Goal: Task Accomplishment & Management: Manage account settings

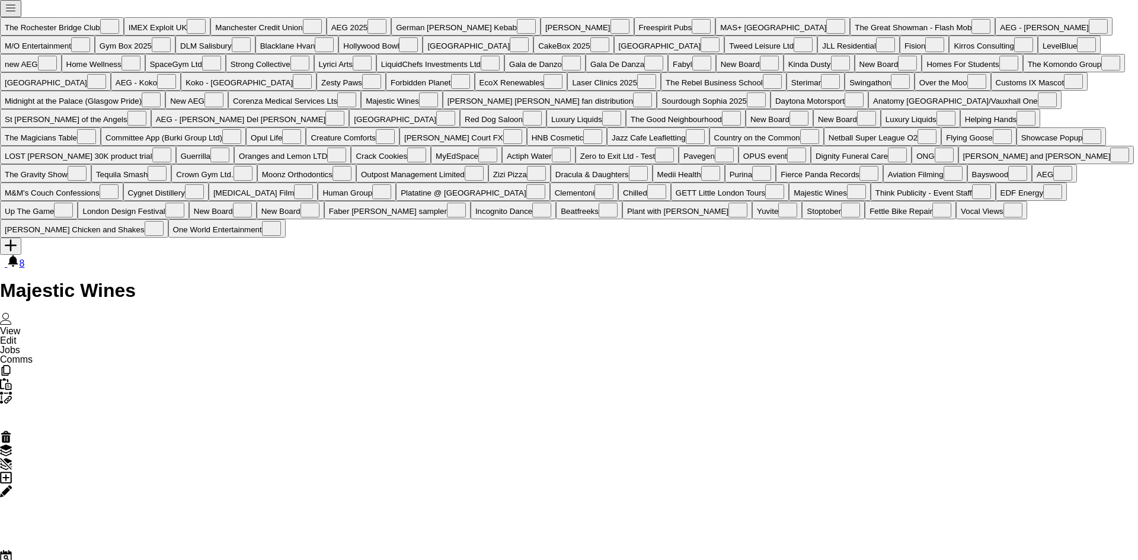
scroll to position [0, 485]
drag, startPoint x: 324, startPoint y: 301, endPoint x: 698, endPoint y: 319, distance: 374.5
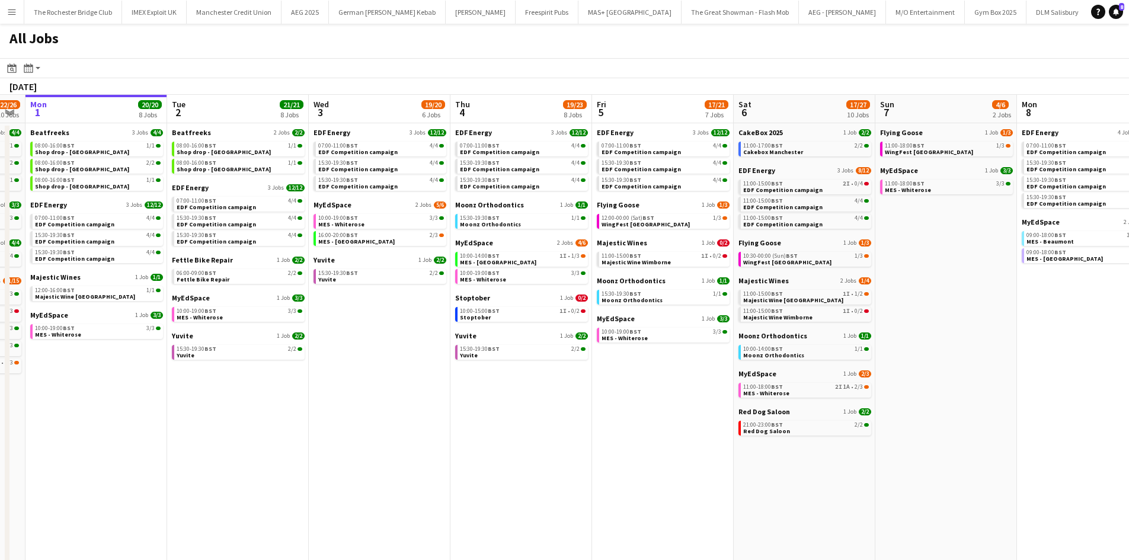
drag, startPoint x: 399, startPoint y: 418, endPoint x: 343, endPoint y: 418, distance: 55.7
click at [343, 418] on app-calendar-viewport "Fri 29 20/21 9 Jobs Sat 30 41/44 28 Jobs Sun 31 22/26 10 Jobs Mon 1 20/20 8 Job…" at bounding box center [564, 502] width 1129 height 815
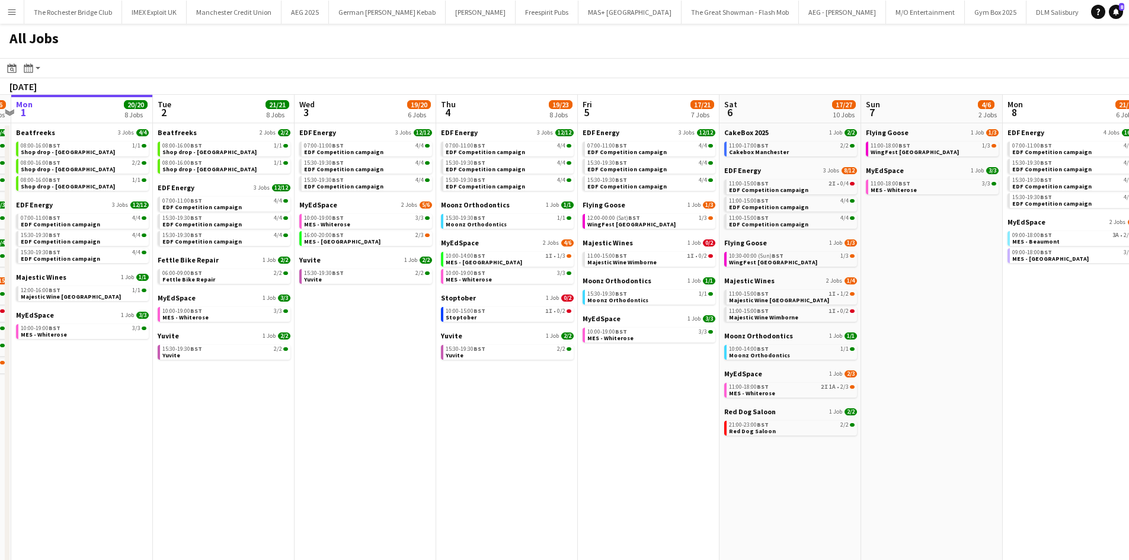
drag, startPoint x: 343, startPoint y: 418, endPoint x: 471, endPoint y: 415, distance: 127.5
click at [471, 415] on app-calendar-viewport "Sat 30 41/44 28 Jobs Sun 31 22/26 10 Jobs Mon 1 20/20 8 Jobs Tue 2 21/21 8 Jobs…" at bounding box center [564, 502] width 1129 height 815
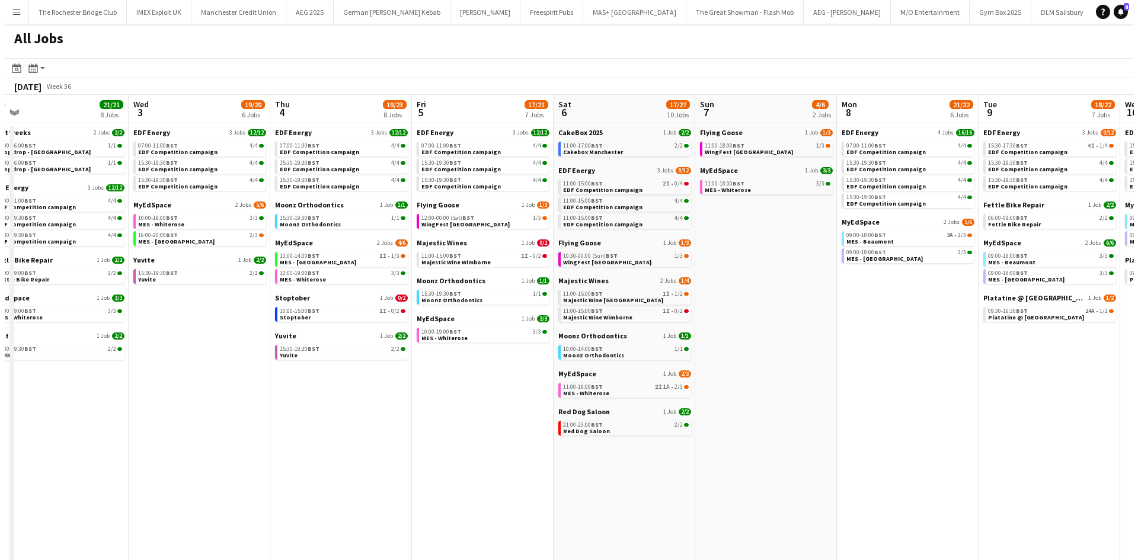
scroll to position [0, 452]
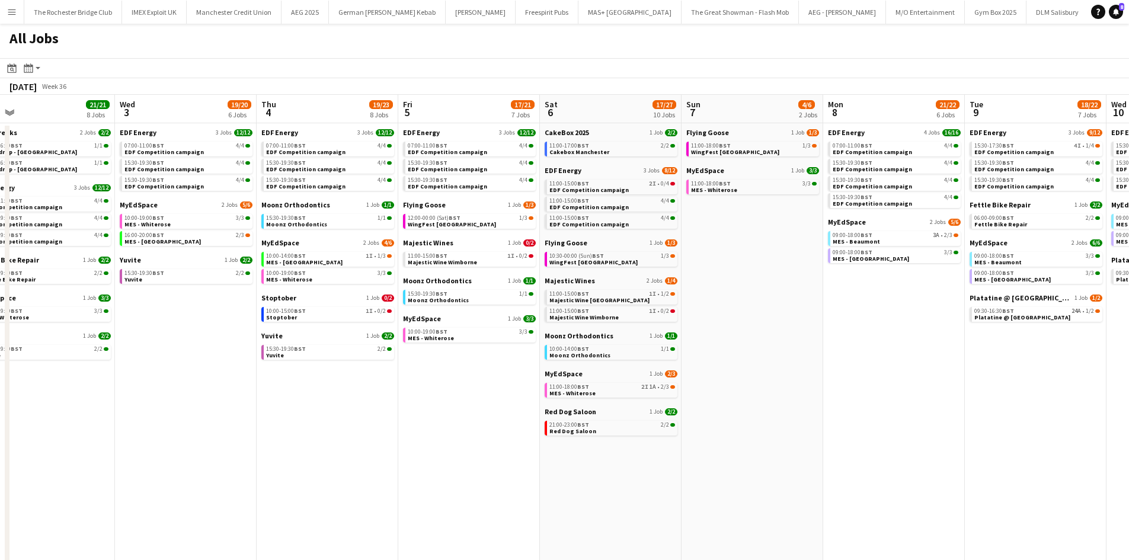
drag, startPoint x: 472, startPoint y: 414, endPoint x: 293, endPoint y: 389, distance: 181.2
click at [293, 389] on app-calendar-viewport "Sat 30 41/44 28 Jobs Sun 31 22/26 10 Jobs Mon 1 20/20 8 Jobs Tue 2 21/21 8 Jobs…" at bounding box center [564, 502] width 1129 height 815
click at [626, 148] on div "11:00-17:00 BST 2/2" at bounding box center [612, 146] width 126 height 6
click at [15, 18] on button "Menu" at bounding box center [12, 12] width 24 height 24
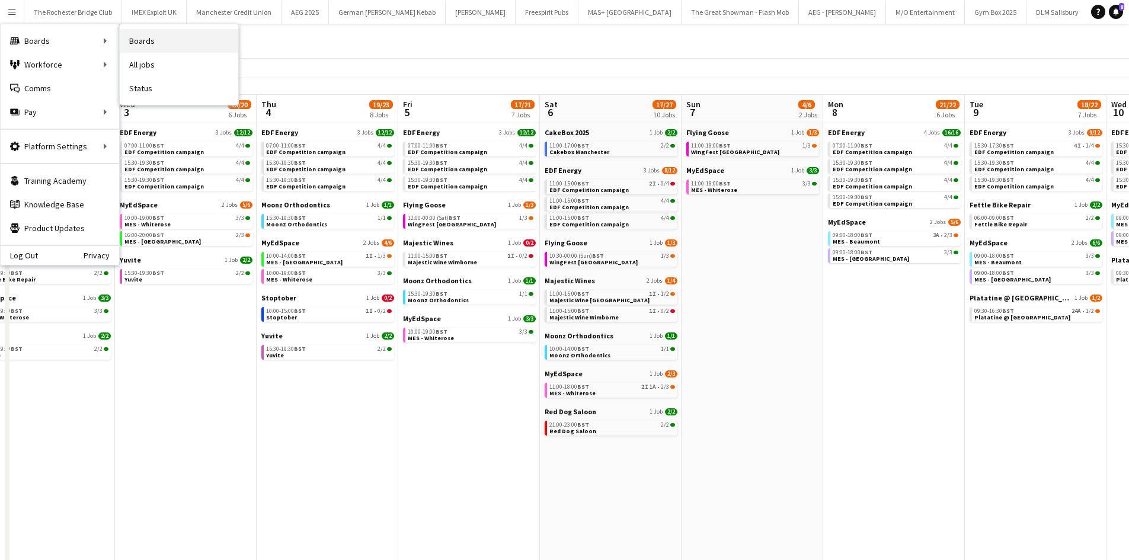
click at [166, 45] on link "Boards" at bounding box center [179, 41] width 119 height 24
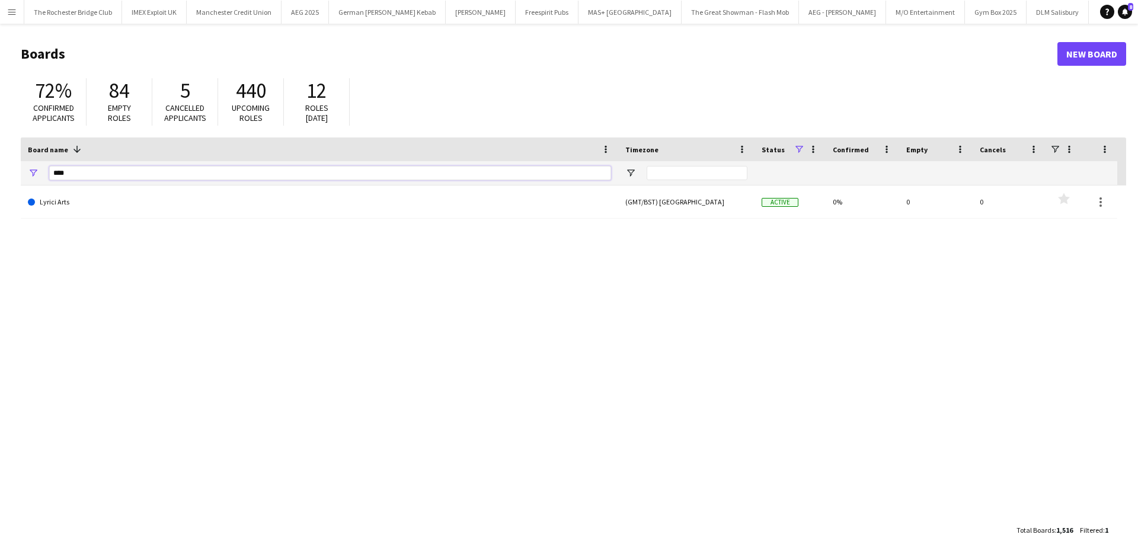
click at [121, 177] on input "****" at bounding box center [330, 173] width 562 height 14
click at [120, 176] on input "****" at bounding box center [330, 173] width 562 height 14
type input "**********"
click at [290, 172] on input "**********" at bounding box center [330, 173] width 562 height 14
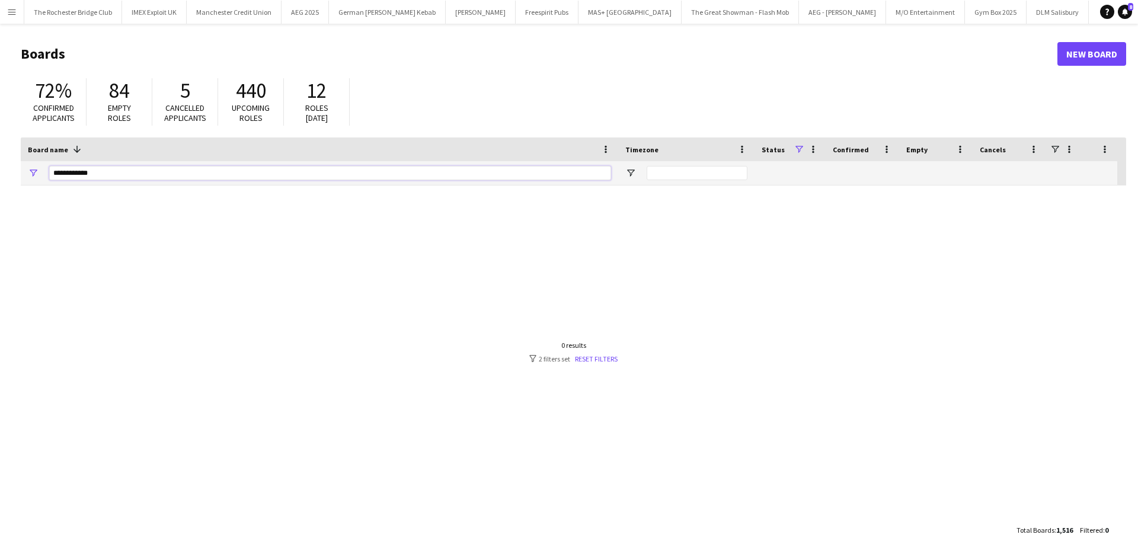
click at [290, 172] on input "**********" at bounding box center [330, 173] width 562 height 14
type input "*****"
click at [136, 211] on link "The Great Showman - Flash Mob" at bounding box center [319, 202] width 583 height 33
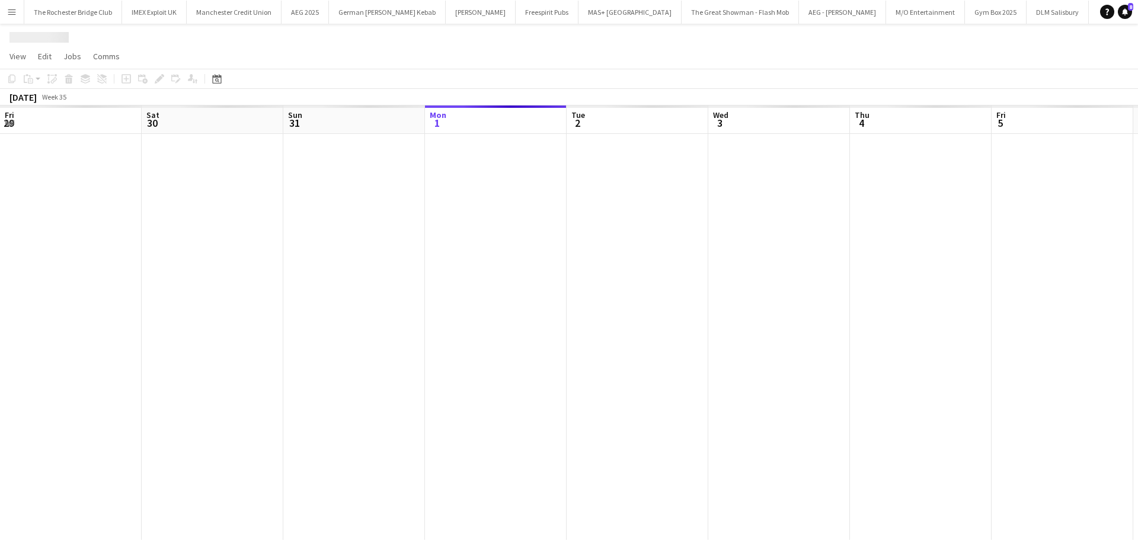
scroll to position [0, 283]
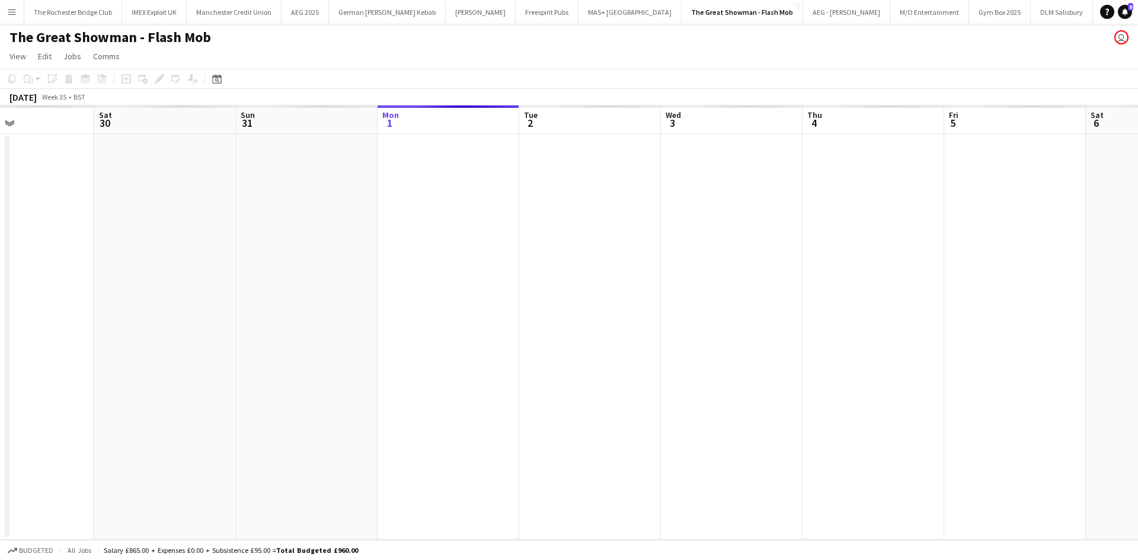
drag, startPoint x: 391, startPoint y: 295, endPoint x: 510, endPoint y: 337, distance: 125.8
click at [813, 356] on app-calendar-viewport "Thu 28 Fri 29 Sat 30 Sun 31 Mon 1 Tue 2 Wed 3 Thu 4 Fri 5 Sat 6 Sun 7 Mon 8 Tue…" at bounding box center [569, 323] width 1138 height 434
drag, startPoint x: 437, startPoint y: 303, endPoint x: 931, endPoint y: 328, distance: 494.4
click at [925, 318] on app-calendar-viewport "Mon 25 Tue 26 Wed 27 Thu 28 Fri 29 Sat 30 Sun 31 Mon 1 Tue 2 Wed 3 Thu 4 Fri 5 …" at bounding box center [569, 323] width 1138 height 434
drag, startPoint x: 481, startPoint y: 250, endPoint x: 912, endPoint y: 254, distance: 431.5
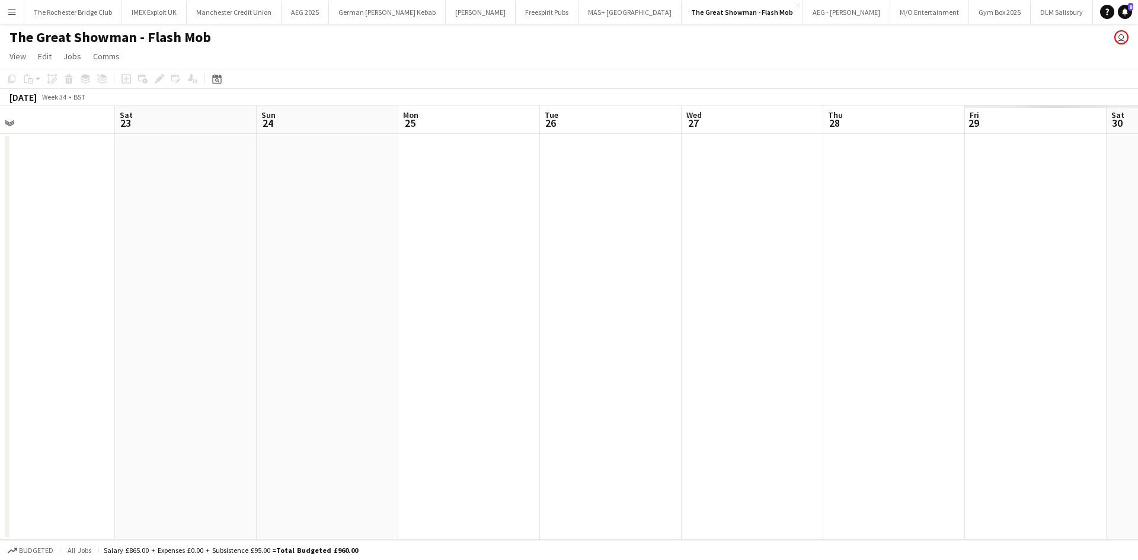
click at [912, 254] on app-calendar-viewport "Wed 20 Thu 21 Fri 22 Sat 23 Sun 24 Mon 25 Tue 26 Wed 27 Thu 28 Fri 29 Sat 30 Su…" at bounding box center [569, 323] width 1138 height 434
drag, startPoint x: 682, startPoint y: 251, endPoint x: 257, endPoint y: 216, distance: 426.4
click at [923, 282] on app-calendar-viewport "Mon 11 Tue 12 Wed 13 Thu 14 Fri 15 Sat 16 Sun 17 Mon 18 Tue 19 Wed 20 Thu 21 Fr…" at bounding box center [569, 323] width 1138 height 434
drag, startPoint x: 151, startPoint y: 199, endPoint x: 676, endPoint y: 313, distance: 538.0
click at [982, 322] on app-calendar-viewport "Sat 9 Sun 10 Mon 11 Tue 12 Wed 13 Thu 14 Fri 15 Sat 16 Sun 17 Mon 18 Tue 19 Wed…" at bounding box center [569, 323] width 1138 height 434
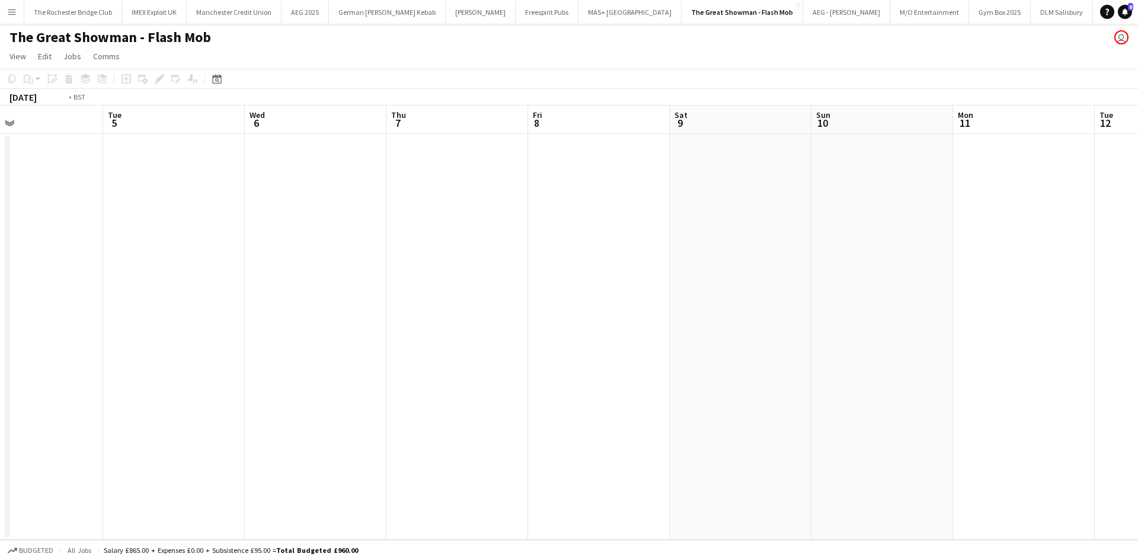
click at [1072, 314] on app-calendar-viewport "Sat 2 Sun 3 Mon 4 Tue 5 Wed 6 Thu 7 Fri 8 Sat 9 Sun 10 Mon 11 Tue 12 Wed 13 Thu…" at bounding box center [569, 323] width 1138 height 434
drag, startPoint x: 247, startPoint y: 201, endPoint x: 594, endPoint y: 252, distance: 351.1
click at [896, 277] on app-calendar-viewport "Sun 27 Mon 28 Tue 29 Wed 30 Thu 31 Fri 1 Sat 2 Sun 3 Mon 4 Tue 5 Wed 6 Thu 7 Fr…" at bounding box center [569, 323] width 1138 height 434
click at [839, 248] on app-calendar-viewport "Wed 23 Thu 24 Fri 25 Sat 26 Sun 27 Mon 28 Tue 29 Wed 30 Thu 31 Fri 1 Sat 2 Sun …" at bounding box center [569, 323] width 1138 height 434
drag, startPoint x: 494, startPoint y: 261, endPoint x: 763, endPoint y: 286, distance: 270.8
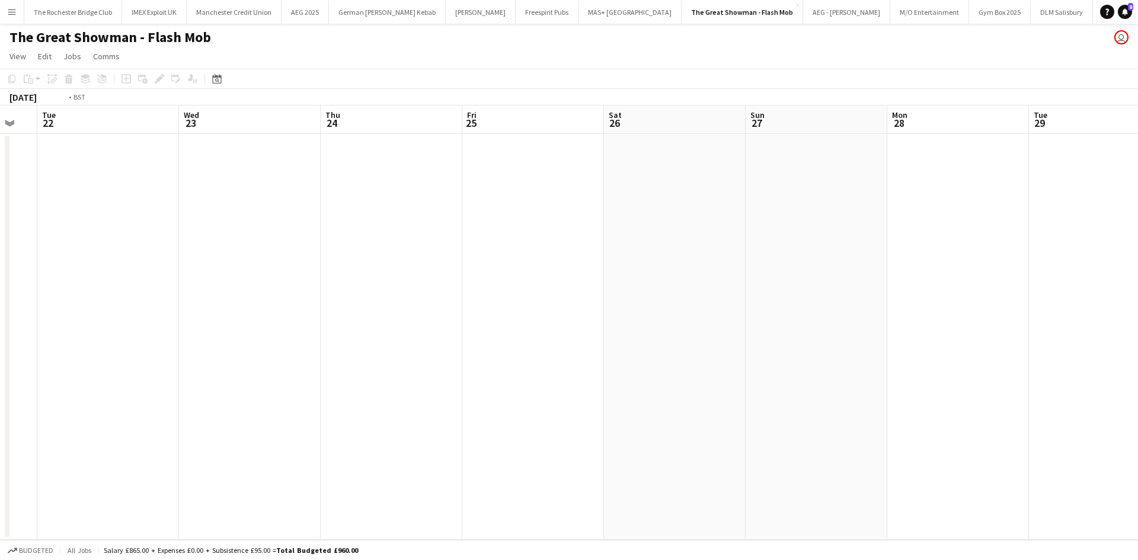
click at [797, 284] on app-calendar-viewport "Sun 20 Mon 21 Tue 22 Wed 23 Thu 24 Fri 25 Sat 26 Sun 27 Mon 28 Tue 29 Wed 30 Th…" at bounding box center [569, 323] width 1138 height 434
drag, startPoint x: 251, startPoint y: 301, endPoint x: 502, endPoint y: 317, distance: 251.8
click at [673, 347] on app-calendar-viewport "Sat 12 Sun 13 Mon 14 Tue 15 Wed 16 Thu 17 Fri 18 Sat 19 Sun 20 Mon 21 Tue 22 We…" at bounding box center [569, 323] width 1138 height 434
drag, startPoint x: 318, startPoint y: 284, endPoint x: 340, endPoint y: 267, distance: 27.9
click at [721, 337] on app-calendar-viewport "Fri 11 Sat 12 Sun 13 Mon 14 Tue 15 Wed 16 Thu 17 Fri 18 Sat 19 Sun 20 Mon 21 Tu…" at bounding box center [569, 323] width 1138 height 434
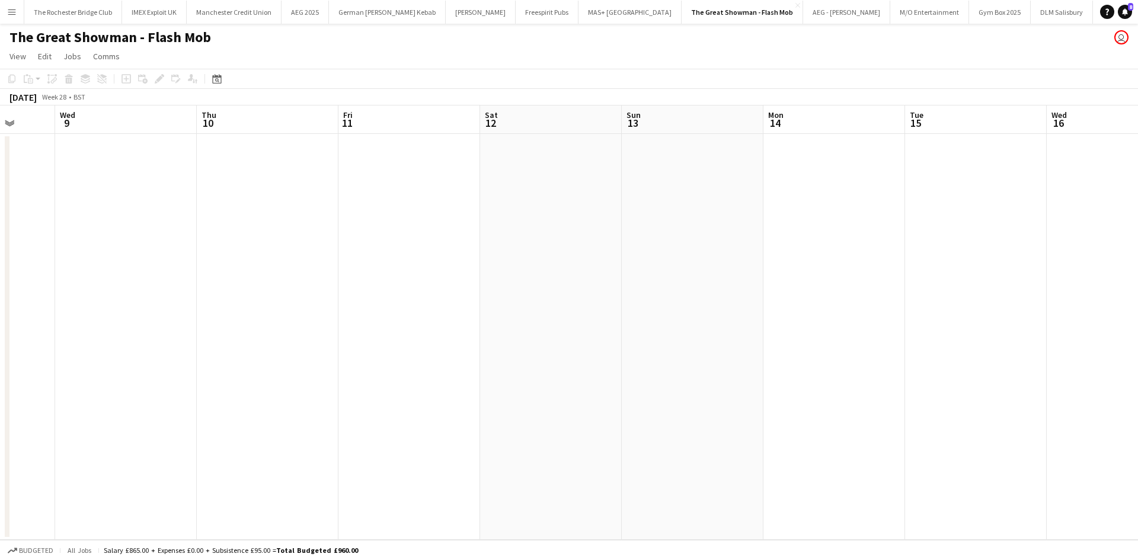
drag, startPoint x: 357, startPoint y: 289, endPoint x: 338, endPoint y: 270, distance: 27.2
click at [402, 284] on app-calendar-viewport "Sun 6 Mon 7 Tue 8 Wed 9 Thu 10 Fri 11 Sat 12 Sun 13 Mon 14 Tue 15 Wed 16 Thu 17…" at bounding box center [569, 323] width 1138 height 434
drag, startPoint x: 338, startPoint y: 270, endPoint x: 752, endPoint y: 307, distance: 415.3
click at [777, 312] on app-calendar-viewport "Fri 4 Sat 5 Sun 6 Mon 7 Tue 8 Wed 9 Thu 10 Fri 11 Sat 12 Sun 13 Mon 14 Tue 15 W…" at bounding box center [569, 323] width 1138 height 434
click at [635, 315] on app-calendar-viewport "Wed 2 Thu 3 Fri 4 Sat 5 Sun 6 Mon 7 Tue 8 Wed 9 Thu 10 Fri 11 Sat 12 Sun 13 Mon…" at bounding box center [569, 323] width 1138 height 434
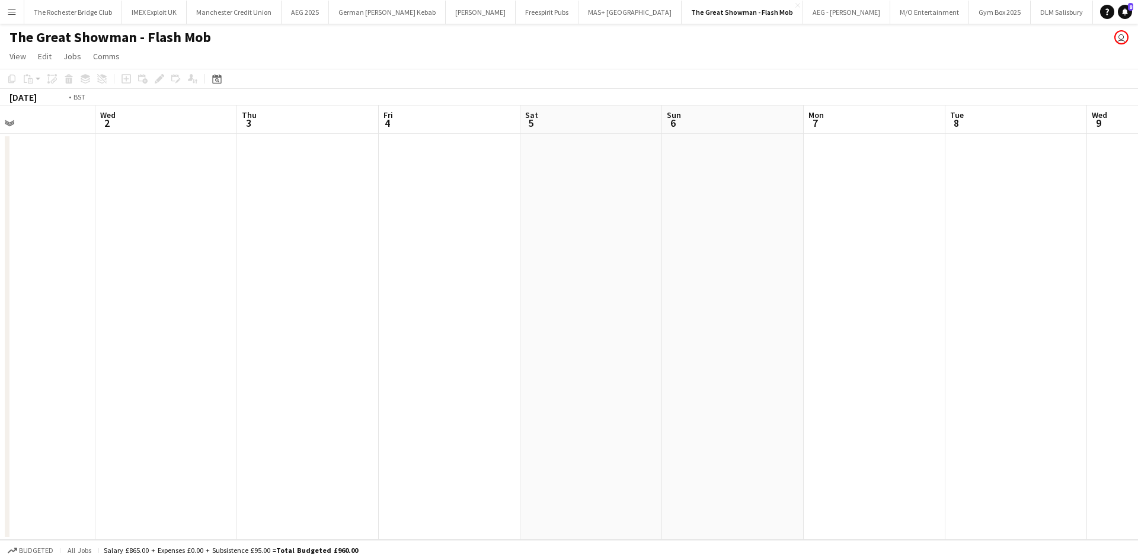
drag, startPoint x: 188, startPoint y: 252, endPoint x: 576, endPoint y: 293, distance: 389.8
click at [666, 292] on app-calendar-viewport "Sun 29 Mon 30 Tue 1 Wed 2 Thu 3 Fri 4 Sat 5 Sun 6 Mon 7 Tue 8 Wed 9 Thu 10 Fri …" at bounding box center [569, 323] width 1138 height 434
drag, startPoint x: 342, startPoint y: 253, endPoint x: 720, endPoint y: 308, distance: 382.1
click at [720, 308] on app-calendar-viewport "Wed 25 Thu 26 Fri 27 Sat 28 Sun 29 Mon 30 Tue 1 Wed 2 Thu 3 Fri 4 Sat 5 Sun 6 M…" at bounding box center [569, 323] width 1138 height 434
drag, startPoint x: 628, startPoint y: 303, endPoint x: 648, endPoint y: 305, distance: 20.3
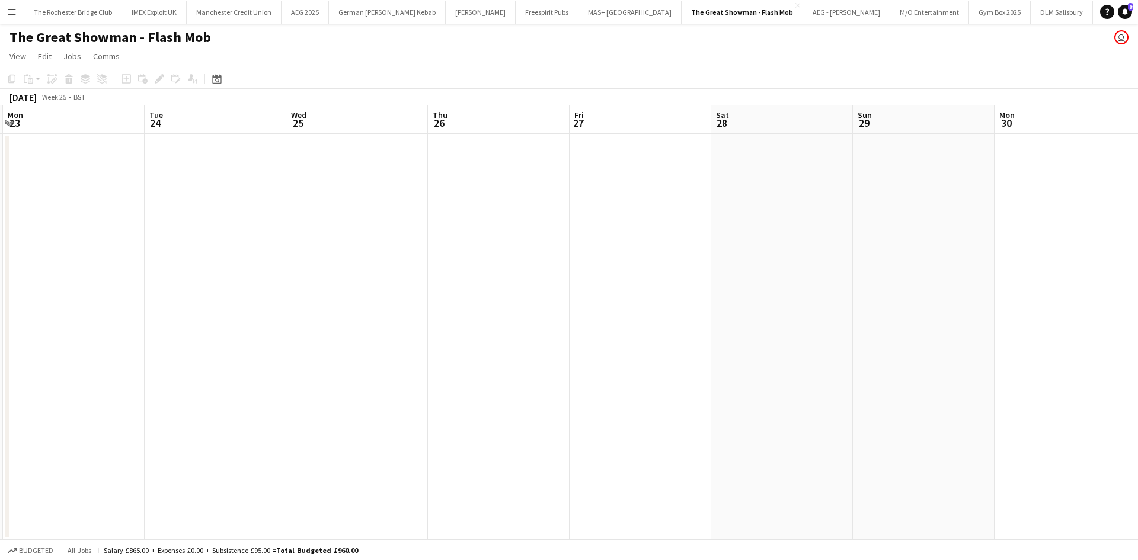
click at [648, 305] on app-calendar-viewport "Sat 21 Sun 22 Mon 23 Tue 24 Wed 25 Thu 26 Fri 27 Sat 28 Sun 29 Mon 30 Tue 1 Wed…" at bounding box center [569, 323] width 1138 height 434
drag, startPoint x: 565, startPoint y: 274, endPoint x: 130, endPoint y: 238, distance: 435.9
click at [807, 305] on app-calendar-viewport "Sat 14 Sun 15 Mon 16 Tue 17 Wed 18 Thu 19 Fri 20 Sat 21 Sun 22 Mon 23 Tue 24 We…" at bounding box center [569, 323] width 1138 height 434
drag, startPoint x: 130, startPoint y: 238, endPoint x: 559, endPoint y: 285, distance: 431.1
click at [753, 324] on app-calendar-viewport "Thu 12 Fri 13 Sat 14 Sun 15 Mon 16 Tue 17 Wed 18 Thu 19 Fri 20 Sat 21 Sun 22 Mo…" at bounding box center [569, 323] width 1138 height 434
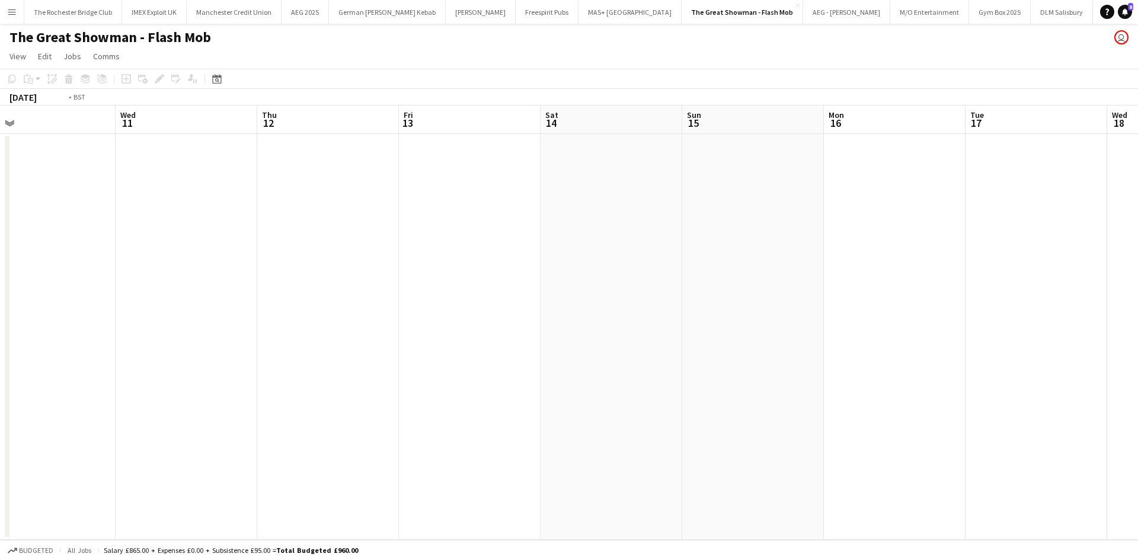
drag, startPoint x: 361, startPoint y: 229, endPoint x: 357, endPoint y: 281, distance: 51.7
click at [730, 281] on app-calendar-viewport "Sun 8 8/10 1 Job Mon 9 Tue 10 Wed 11 Thu 12 Fri 13 Sat 14 Sun 15 Mon 16 Tue 17 …" at bounding box center [569, 323] width 1138 height 434
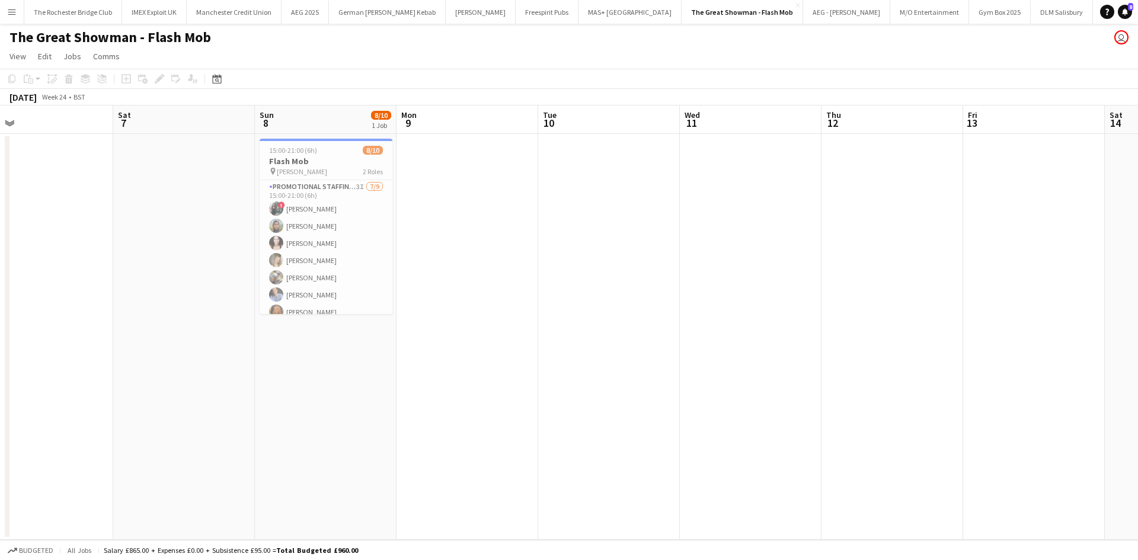
drag, startPoint x: 664, startPoint y: 346, endPoint x: 624, endPoint y: 343, distance: 41.1
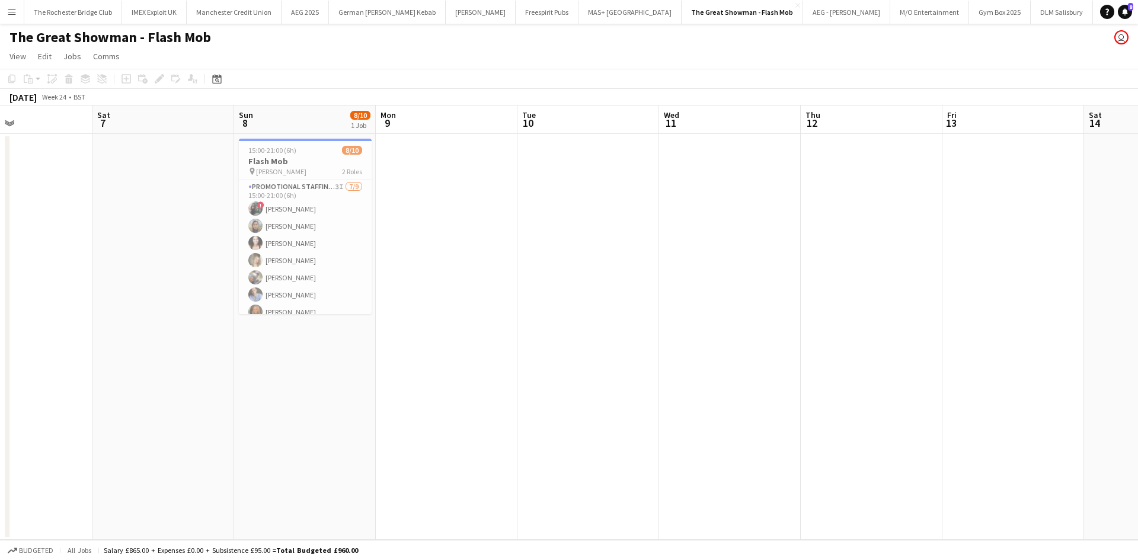
click at [683, 346] on app-calendar-viewport "Wed 4 Thu 5 Fri 6 Sat 7 Sun 8 8/10 1 Job Mon 9 Tue 10 Wed 11 Thu 12 Fri 13 Sat …" at bounding box center [569, 323] width 1138 height 434
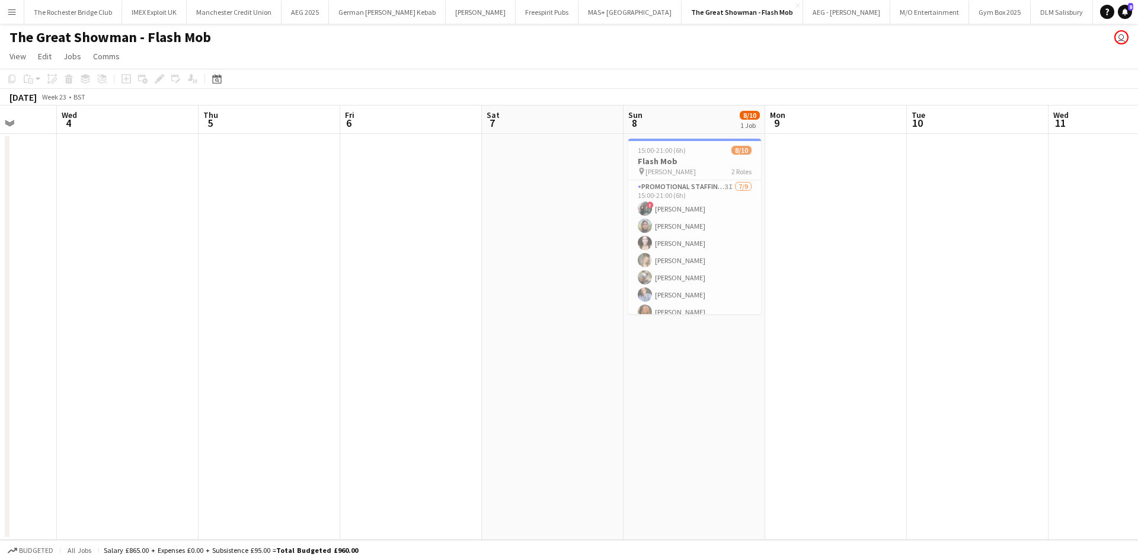
drag, startPoint x: 354, startPoint y: 278, endPoint x: -24, endPoint y: 242, distance: 379.9
click at [0, 242] on html "Menu Boards Boards Boards All jobs Status Workforce Workforce My Workforce Recr…" at bounding box center [569, 280] width 1138 height 560
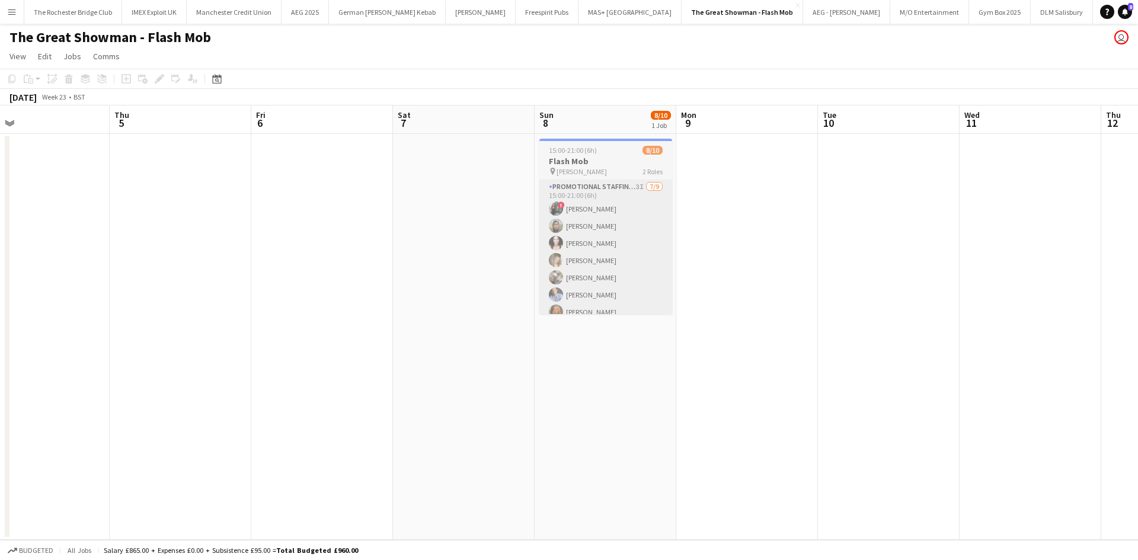
drag, startPoint x: 638, startPoint y: 299, endPoint x: 283, endPoint y: 262, distance: 357.0
click at [276, 264] on app-calendar-viewport "Sun 1 Mon 2 Tue 3 Wed 4 Thu 5 Fri 6 Sat 7 Sun 8 8/10 1 Job Mon 9 Tue 10 Wed 11 …" at bounding box center [569, 323] width 1138 height 434
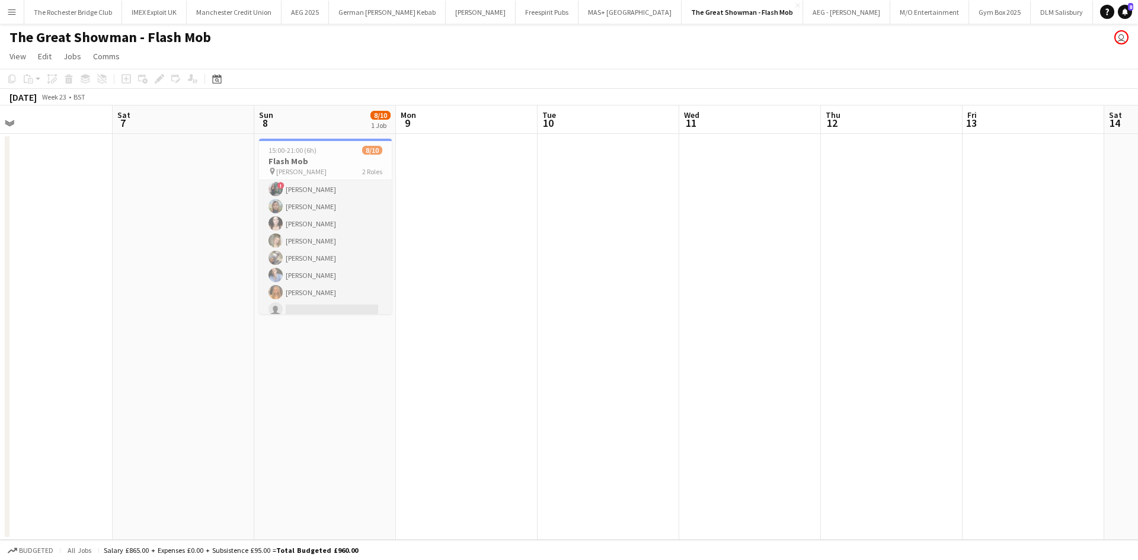
scroll to position [0, 0]
click at [10, 11] on app-icon "Menu" at bounding box center [11, 11] width 9 height 9
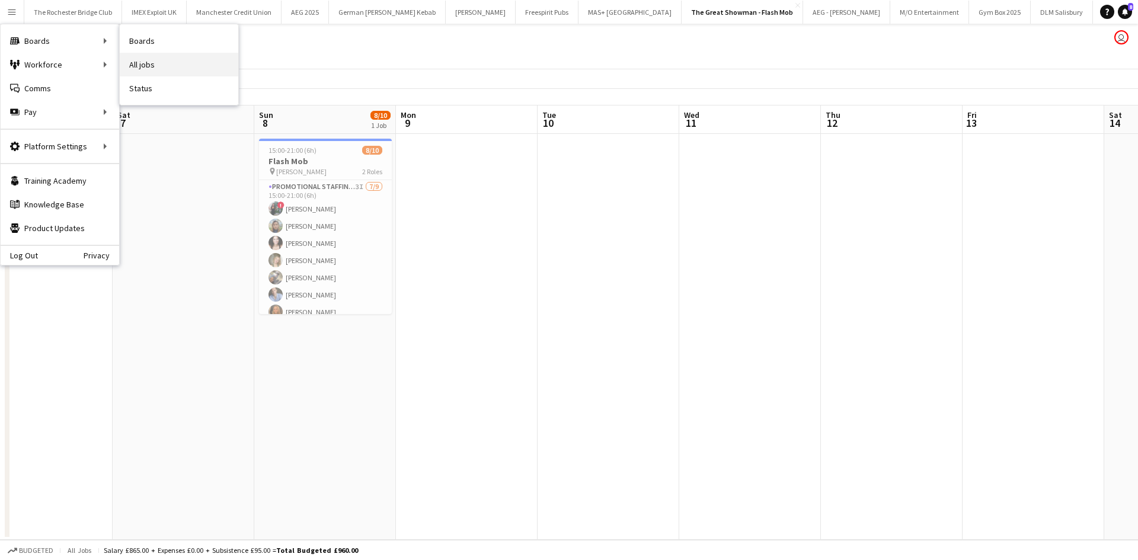
click at [162, 66] on link "All jobs" at bounding box center [179, 65] width 119 height 24
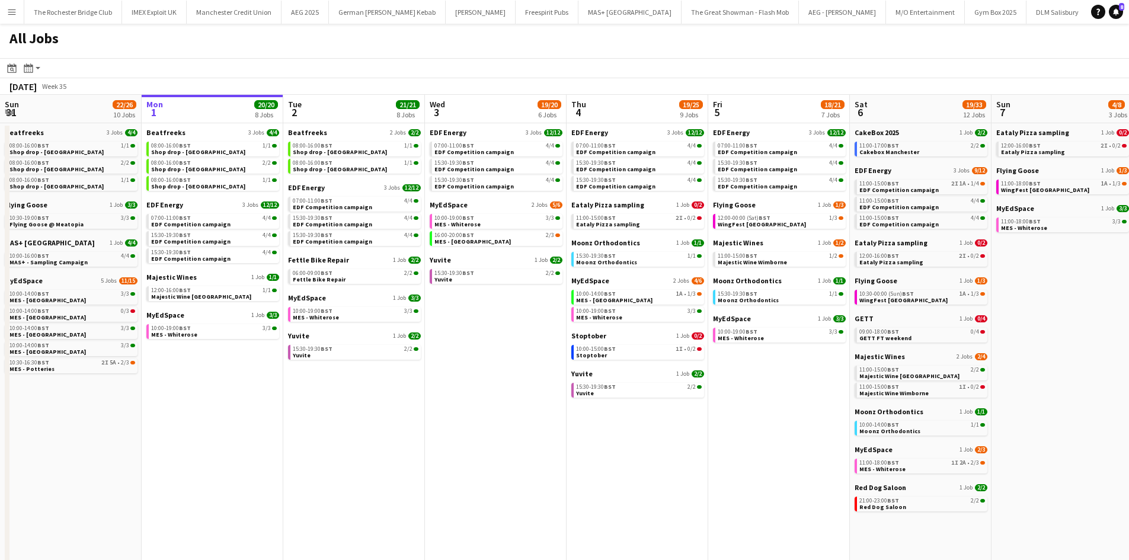
scroll to position [0, 458]
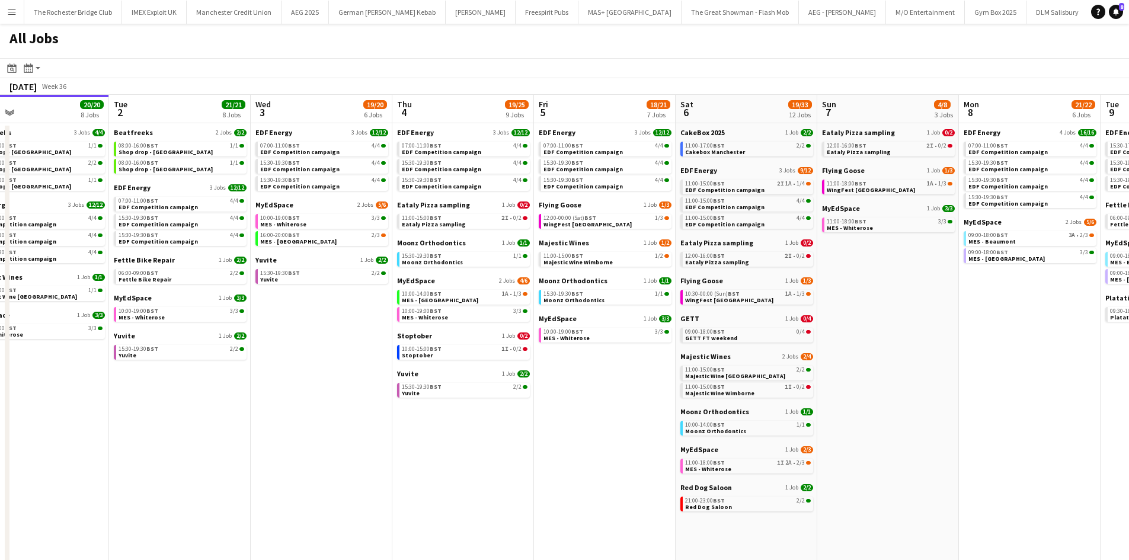
drag, startPoint x: 688, startPoint y: 480, endPoint x: 599, endPoint y: 456, distance: 92.0
click at [599, 456] on app-calendar-viewport "Fri 29 20/21 9 Jobs Sat 30 42/44 28 Jobs Sun 31 22/26 10 Jobs Mon 1 20/20 8 Job…" at bounding box center [564, 502] width 1129 height 815
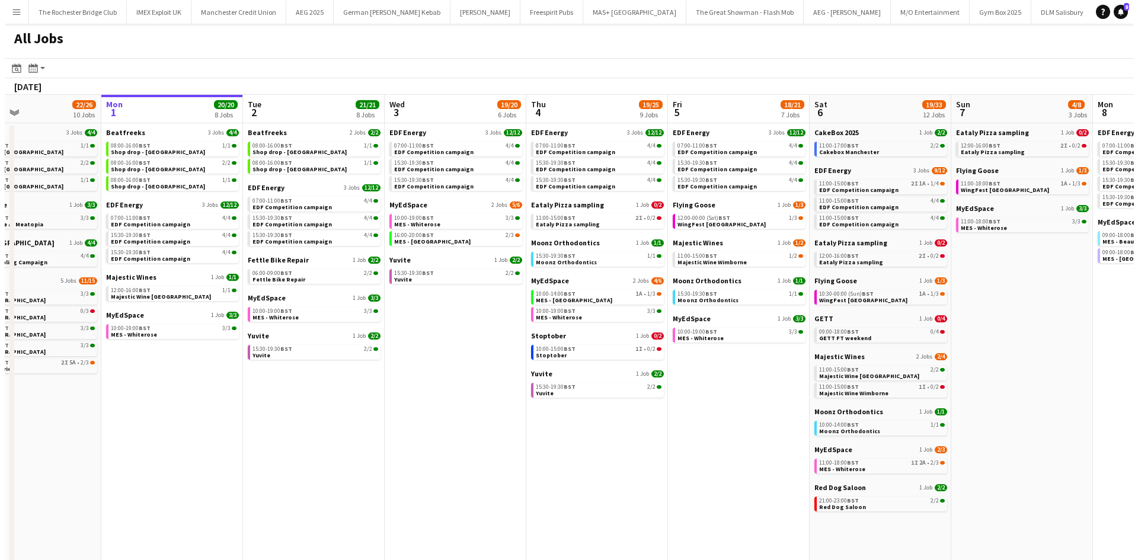
scroll to position [0, 287]
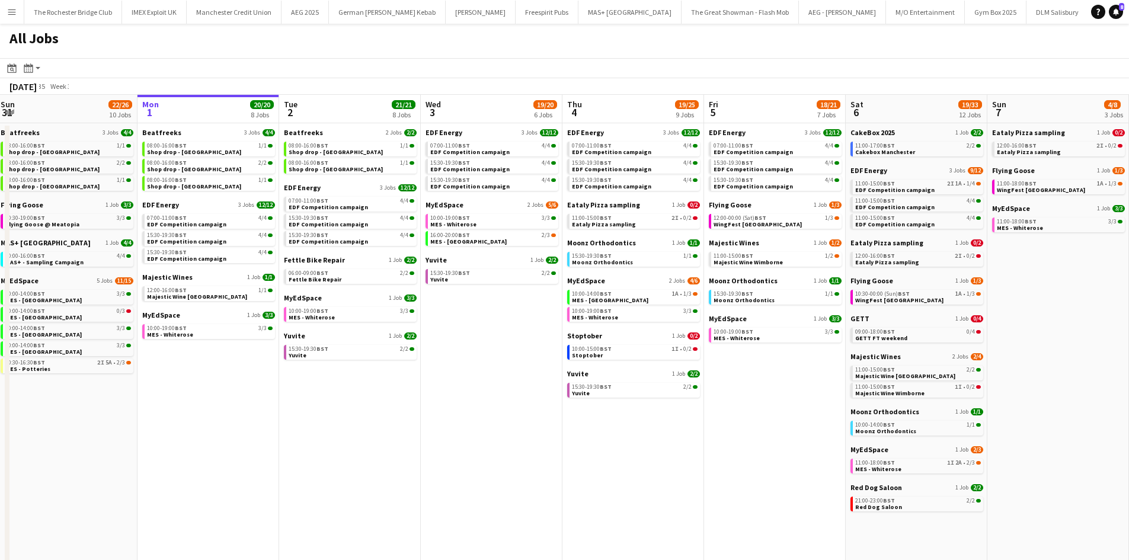
drag, startPoint x: 348, startPoint y: 436, endPoint x: 518, endPoint y: 433, distance: 170.1
click at [518, 433] on app-calendar-viewport "Fri 29 20/21 9 Jobs Sat 30 42/44 28 Jobs Sun 31 22/26 10 Jobs Mon 1 20/20 8 Job…" at bounding box center [564, 502] width 1129 height 815
click at [15, 13] on app-icon "Menu" at bounding box center [11, 11] width 9 height 9
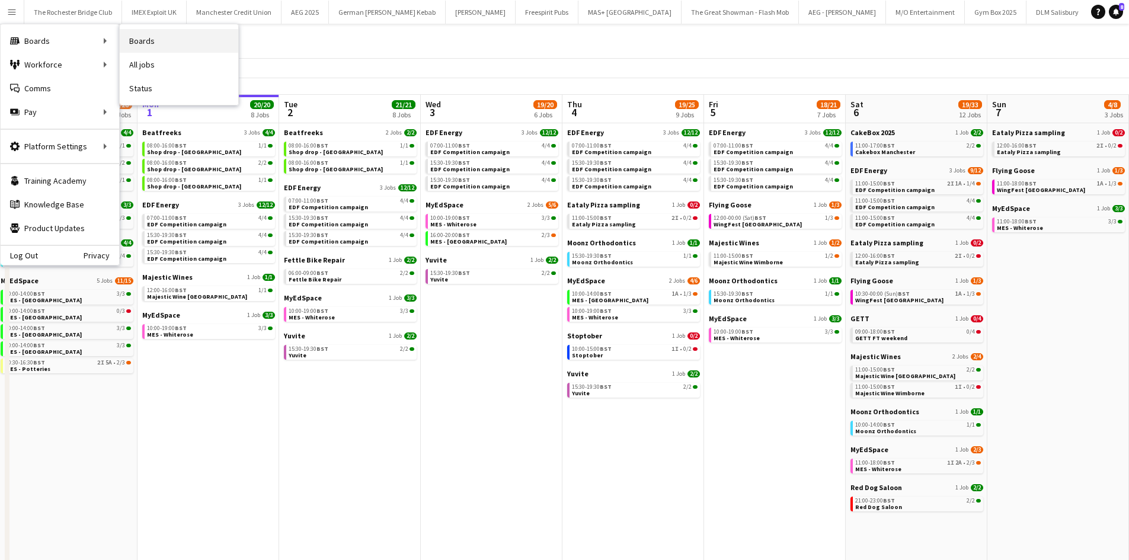
click at [172, 38] on link "Boards" at bounding box center [179, 41] width 119 height 24
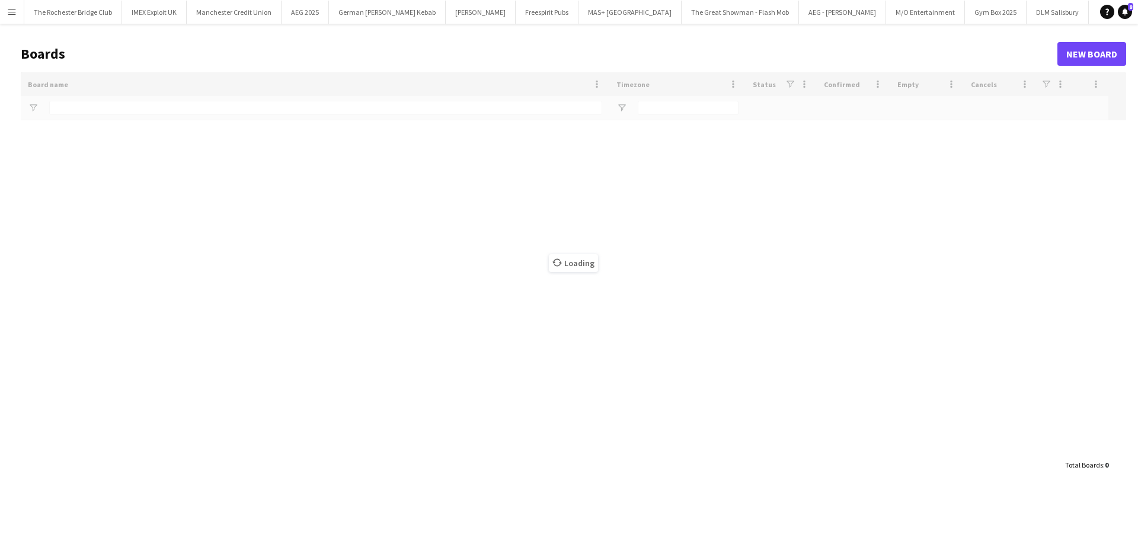
type input "*****"
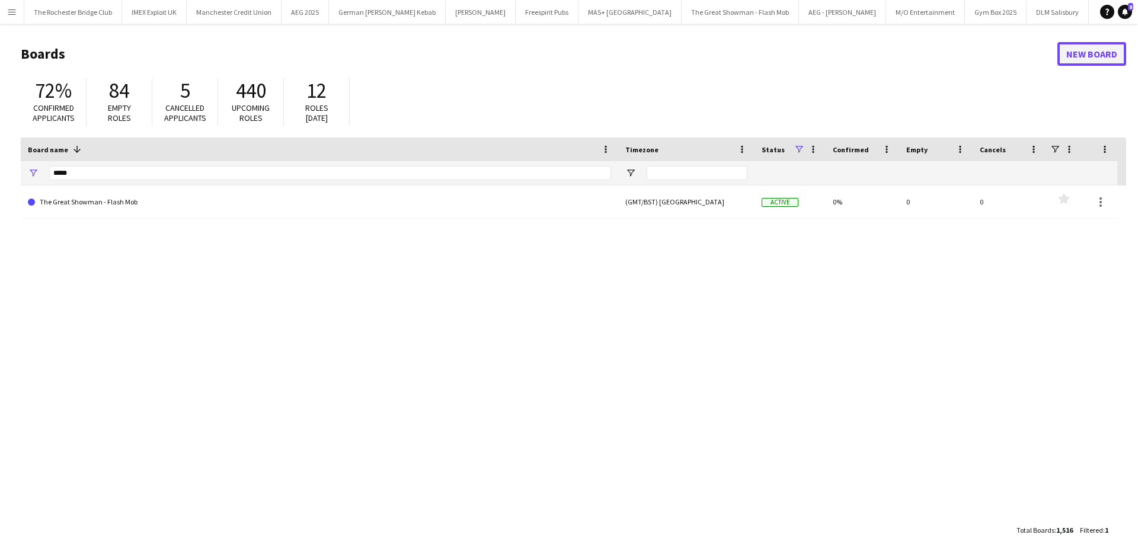
click at [1097, 57] on link "New Board" at bounding box center [1091, 54] width 69 height 24
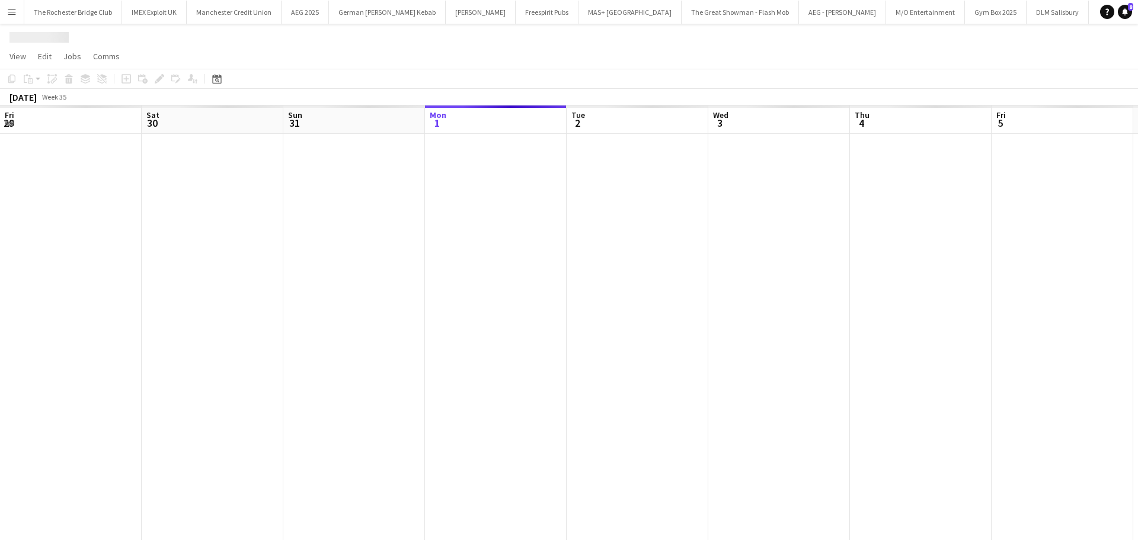
scroll to position [0, 283]
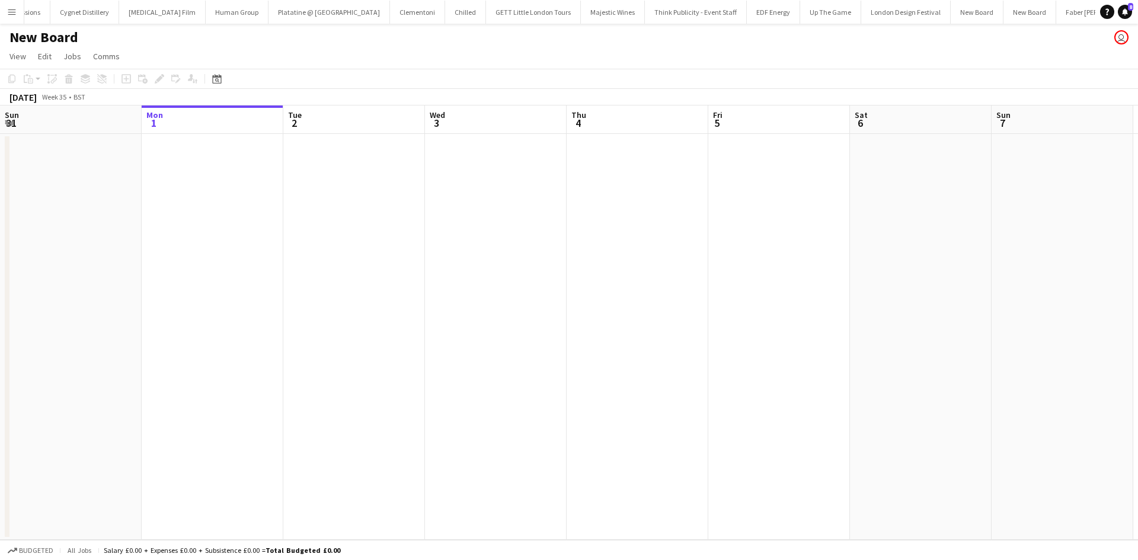
click at [52, 36] on h1 "New Board" at bounding box center [43, 37] width 69 height 18
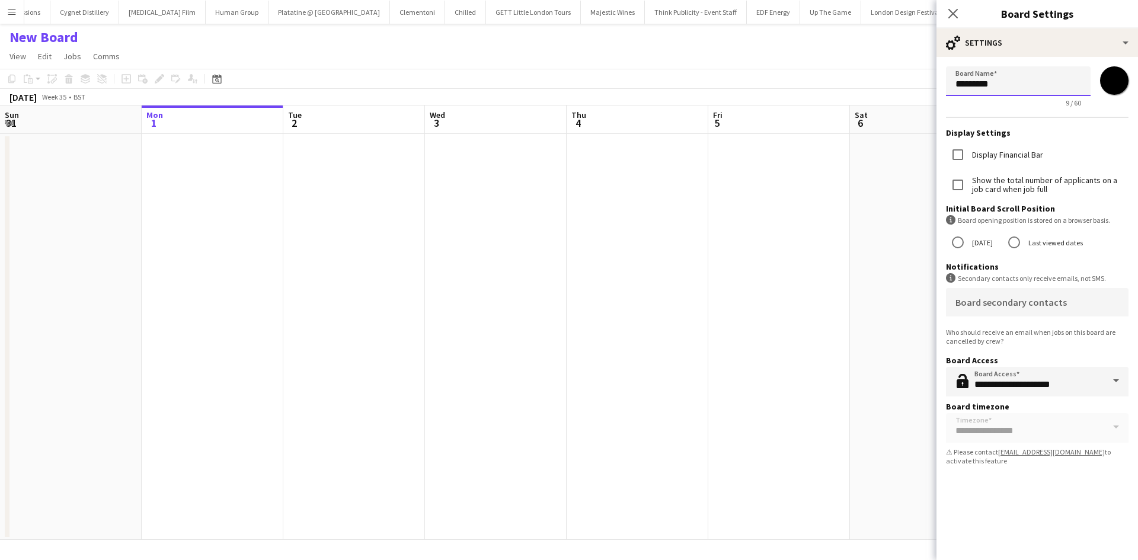
click at [1002, 84] on input "*********" at bounding box center [1018, 81] width 145 height 30
click at [999, 84] on input "*********" at bounding box center [1018, 81] width 145 height 30
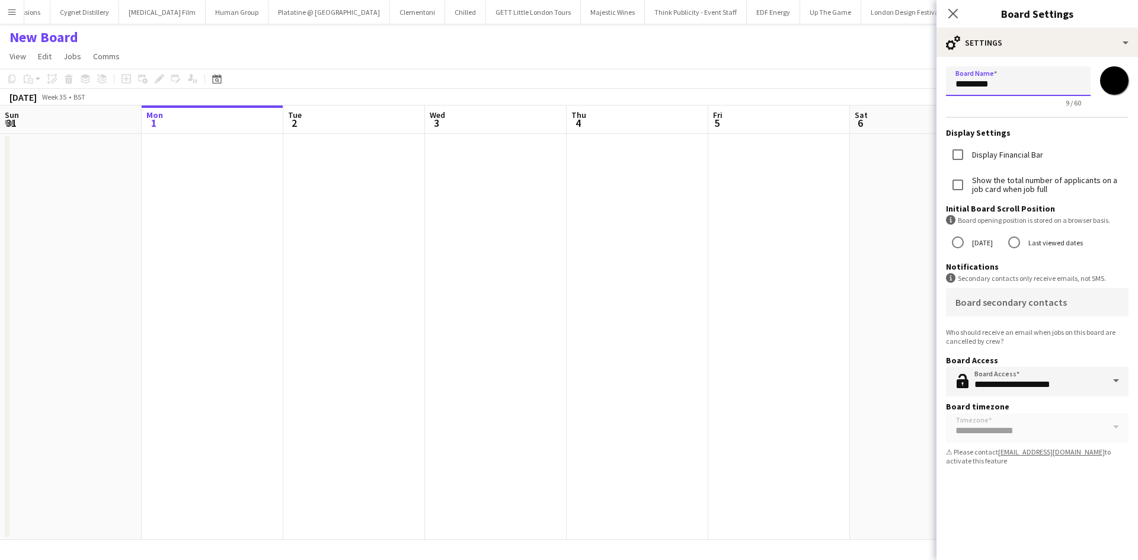
click at [999, 84] on input "*********" at bounding box center [1018, 81] width 145 height 30
click at [16, 15] on button "Menu" at bounding box center [12, 12] width 24 height 24
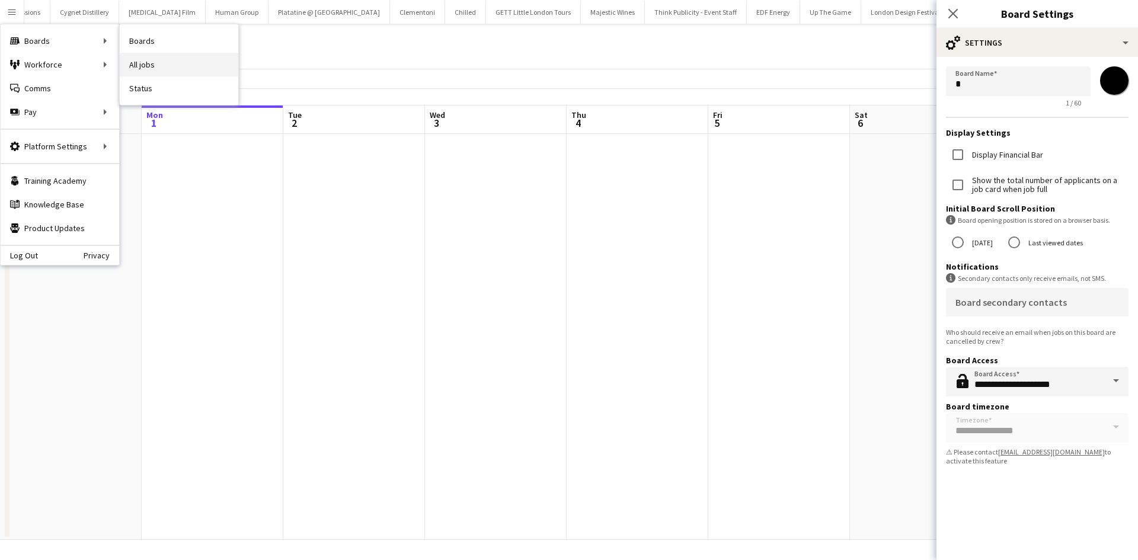
click at [147, 60] on link "All jobs" at bounding box center [179, 65] width 119 height 24
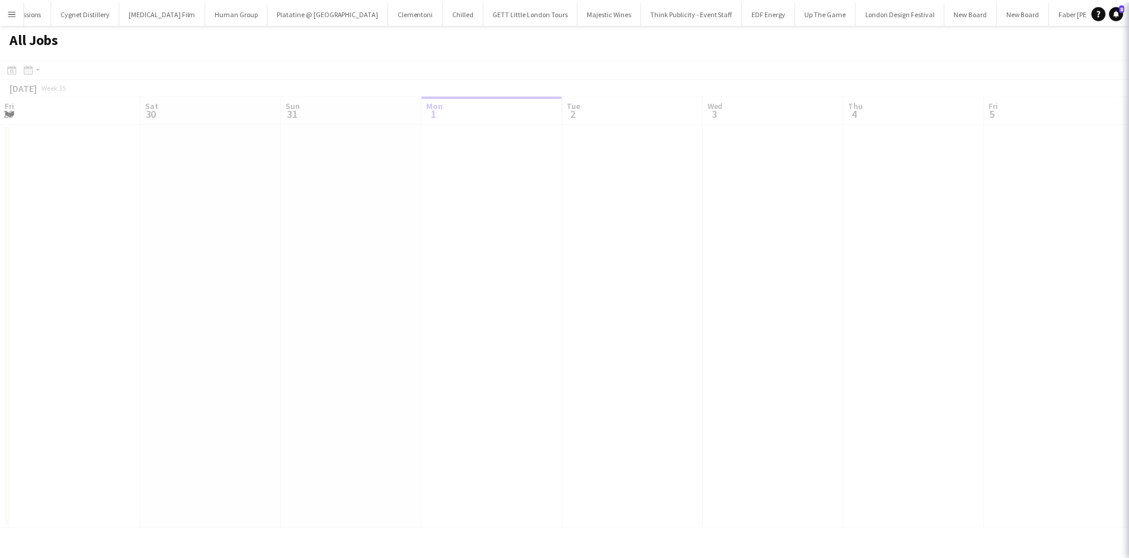
scroll to position [0, 283]
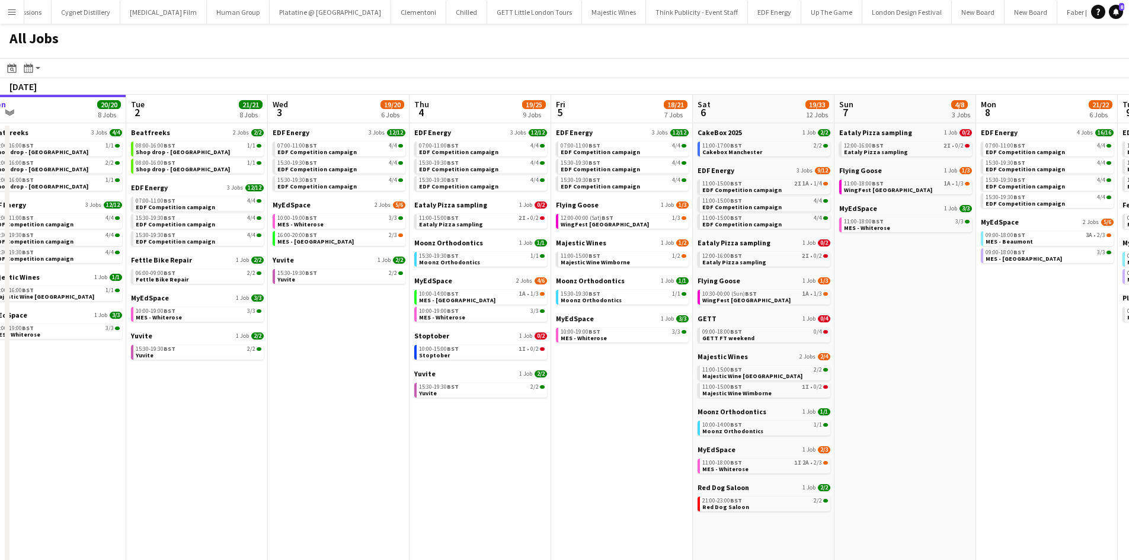
drag, startPoint x: 750, startPoint y: 437, endPoint x: 592, endPoint y: 444, distance: 157.8
click at [589, 441] on app-calendar-viewport "Fri 29 20/21 9 Jobs Sat 30 42/44 28 Jobs Sun 31 22/26 10 Jobs Mon 1 20/20 8 Job…" at bounding box center [564, 502] width 1129 height 815
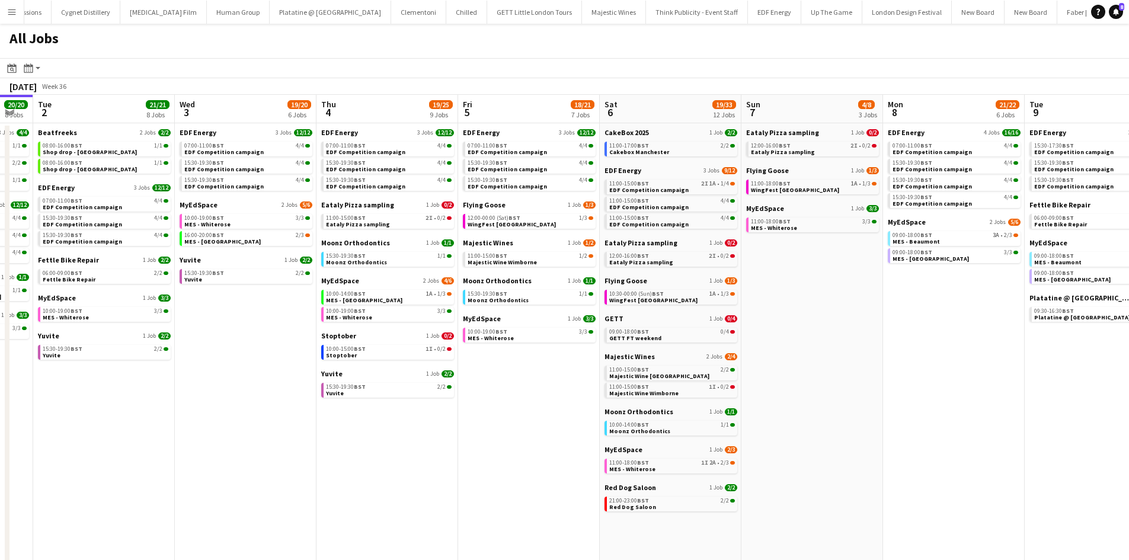
scroll to position [0, 536]
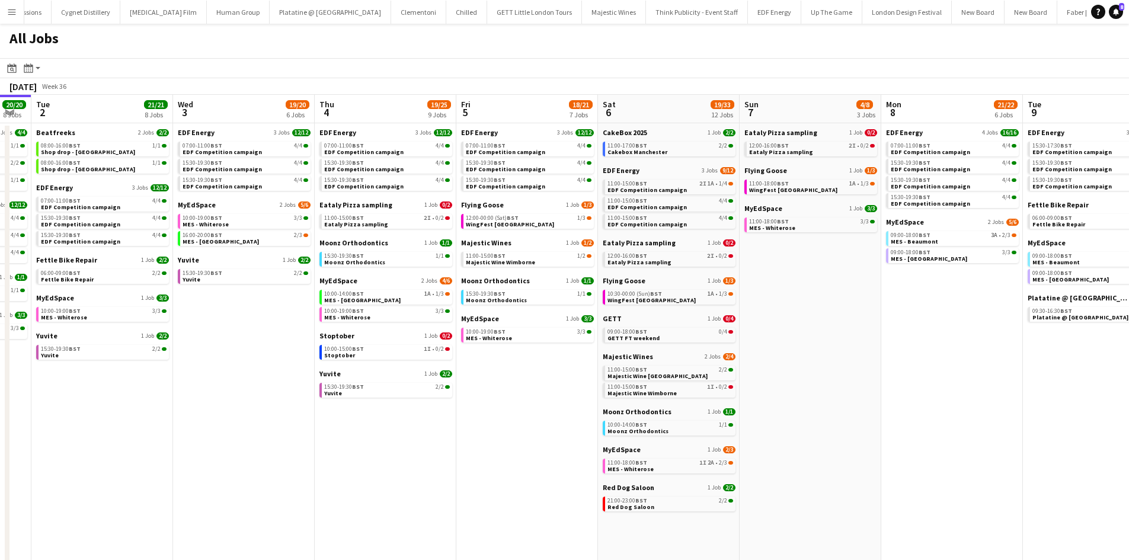
drag, startPoint x: 955, startPoint y: 452, endPoint x: 857, endPoint y: 461, distance: 98.2
click at [860, 461] on app-calendar-viewport "Fri 29 20/21 9 Jobs Sat 30 42/44 28 Jobs Sun 31 22/26 10 Jobs Mon 1 20/20 8 Job…" at bounding box center [564, 502] width 1129 height 815
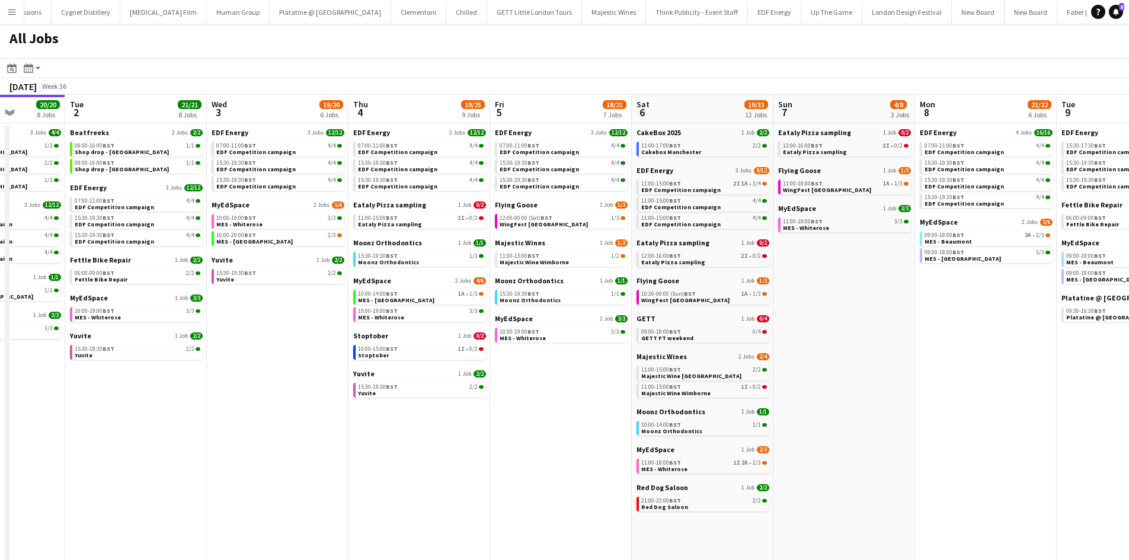
drag, startPoint x: 407, startPoint y: 515, endPoint x: 503, endPoint y: 518, distance: 96.1
click at [497, 520] on app-calendar-viewport "Fri 29 20/21 9 Jobs Sat 30 42/44 28 Jobs Sun 31 22/26 10 Jobs Mon 1 20/20 8 Job…" at bounding box center [564, 502] width 1129 height 815
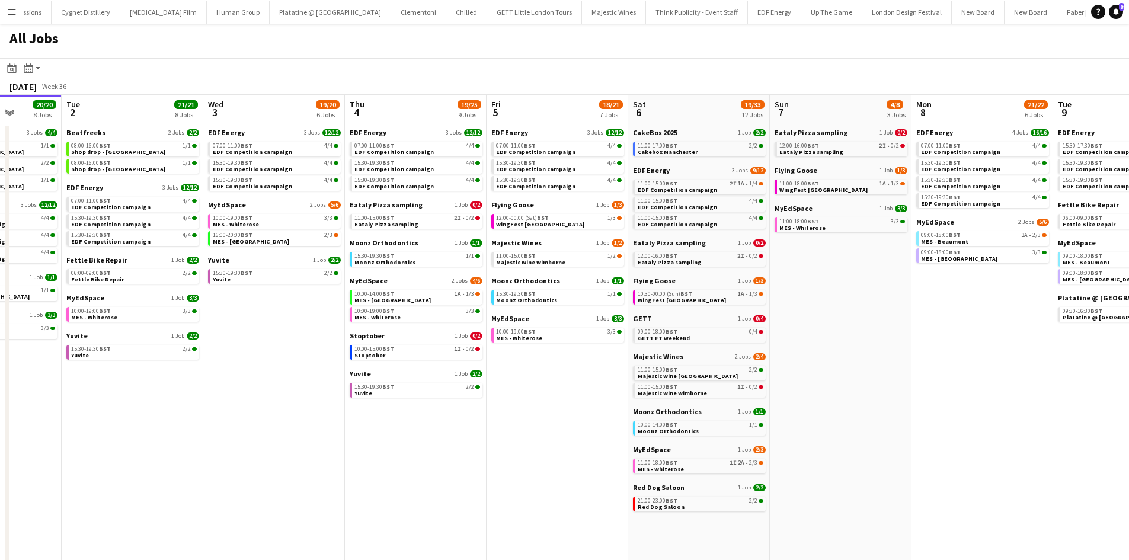
drag, startPoint x: 629, startPoint y: 425, endPoint x: 616, endPoint y: 388, distance: 39.6
click at [568, 410] on app-calendar-viewport "Fri 29 20/21 9 Jobs Sat 30 42/44 28 Jobs Sun 31 22/26 10 Jobs Mon 1 20/20 8 Job…" at bounding box center [564, 502] width 1129 height 815
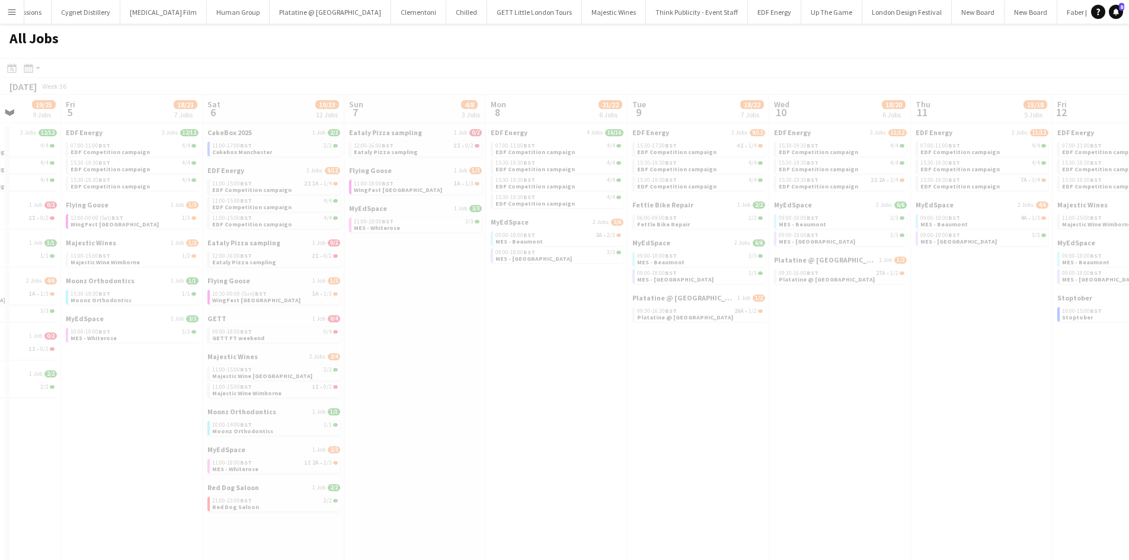
scroll to position [0, 308]
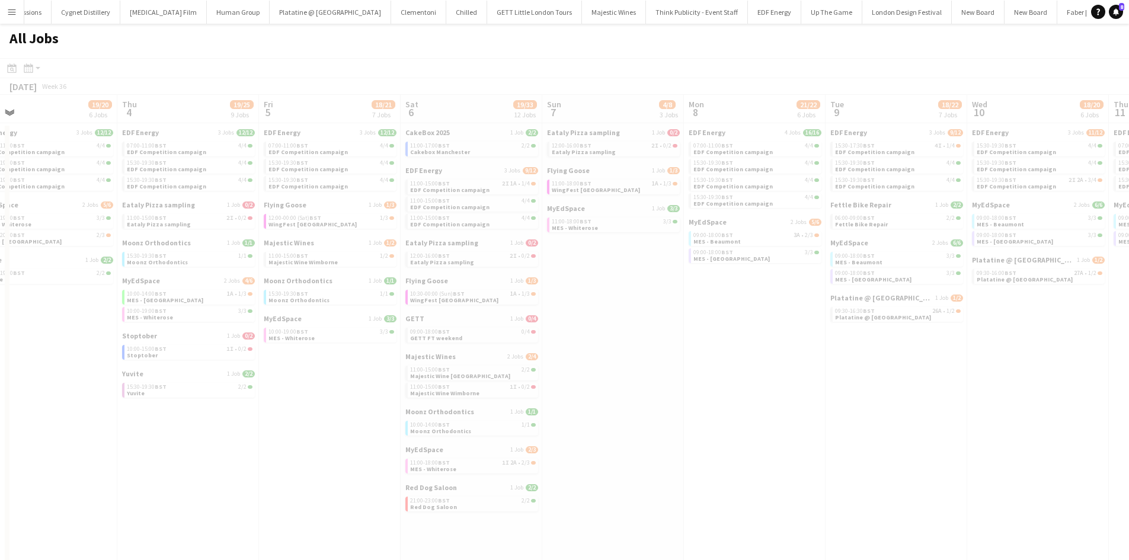
drag, startPoint x: 860, startPoint y: 378, endPoint x: 633, endPoint y: 327, distance: 232.7
click at [431, 322] on app-all-jobs "All Jobs Date picker [DATE] [DATE] [DATE] M [DATE] T [DATE] W [DATE] T [DATE] F…" at bounding box center [564, 467] width 1129 height 886
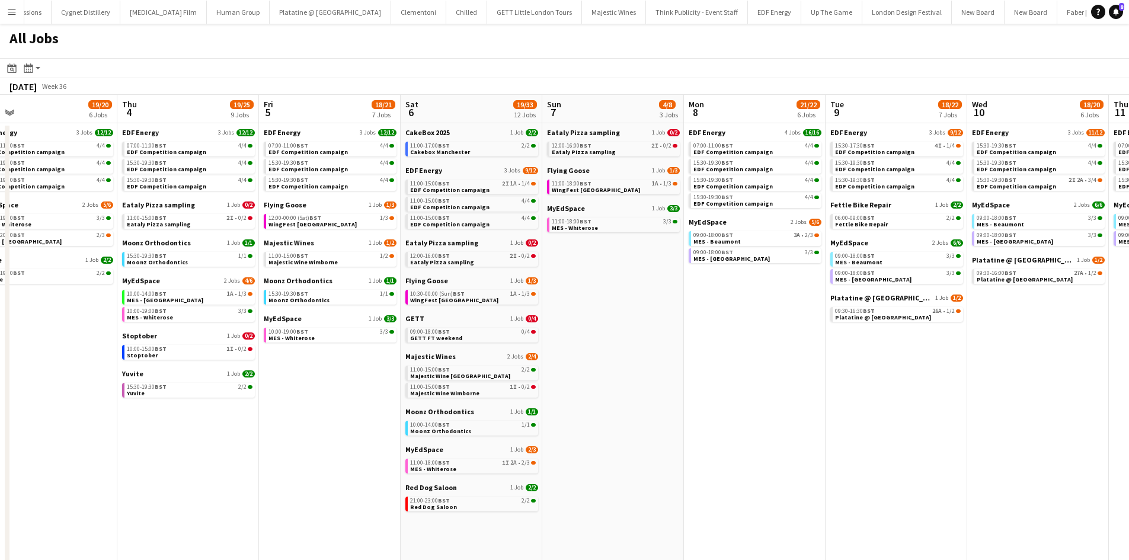
drag, startPoint x: 915, startPoint y: 421, endPoint x: 725, endPoint y: 354, distance: 200.4
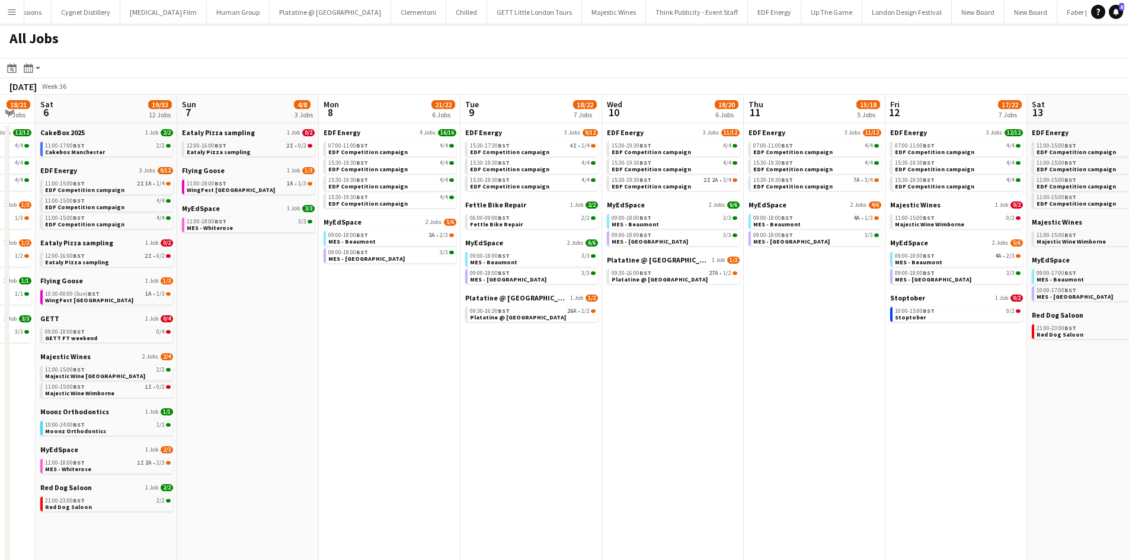
drag, startPoint x: 984, startPoint y: 283, endPoint x: 605, endPoint y: 313, distance: 380.5
click at [616, 324] on app-calendar-viewport "Wed 3 19/20 6 Jobs Thu 4 19/25 9 Jobs Fri 5 18/21 7 Jobs Sat 6 19/33 12 Jobs Su…" at bounding box center [564, 502] width 1129 height 815
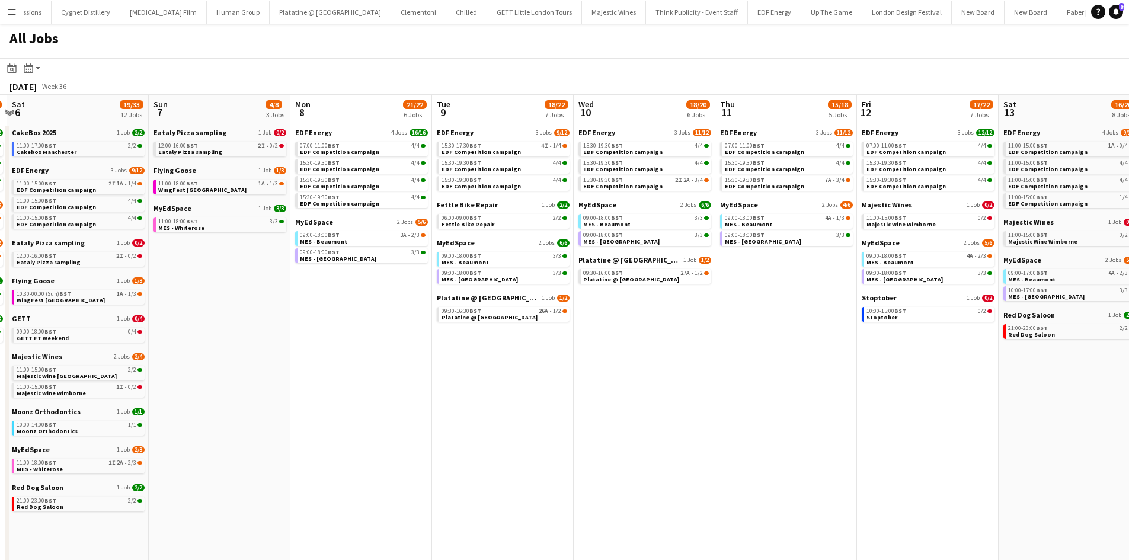
scroll to position [0, 331]
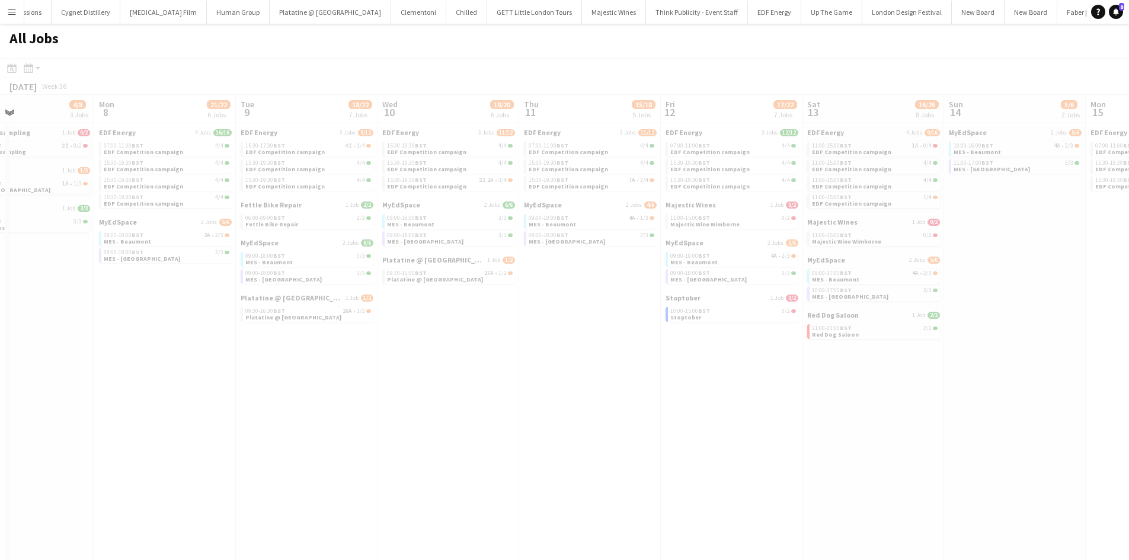
drag, startPoint x: 984, startPoint y: 465, endPoint x: 557, endPoint y: 435, distance: 428.4
click at [535, 447] on app-all-jobs "All Jobs Date picker [DATE] [DATE] [DATE] M [DATE] T [DATE] W [DATE] T [DATE] F…" at bounding box center [564, 467] width 1129 height 886
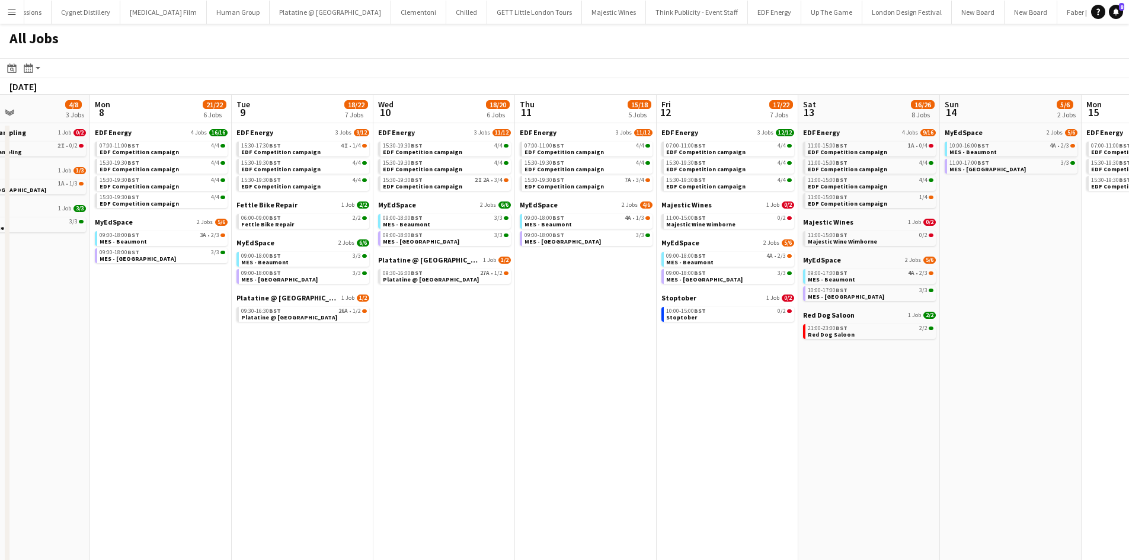
drag, startPoint x: 514, startPoint y: 456, endPoint x: 907, endPoint y: 394, distance: 397.9
click at [909, 395] on app-calendar-viewport "Fri 5 18/21 7 Jobs Sat 6 19/33 12 Jobs Sun 7 4/8 3 Jobs Mon 8 21/22 6 Jobs Tue …" at bounding box center [564, 502] width 1129 height 815
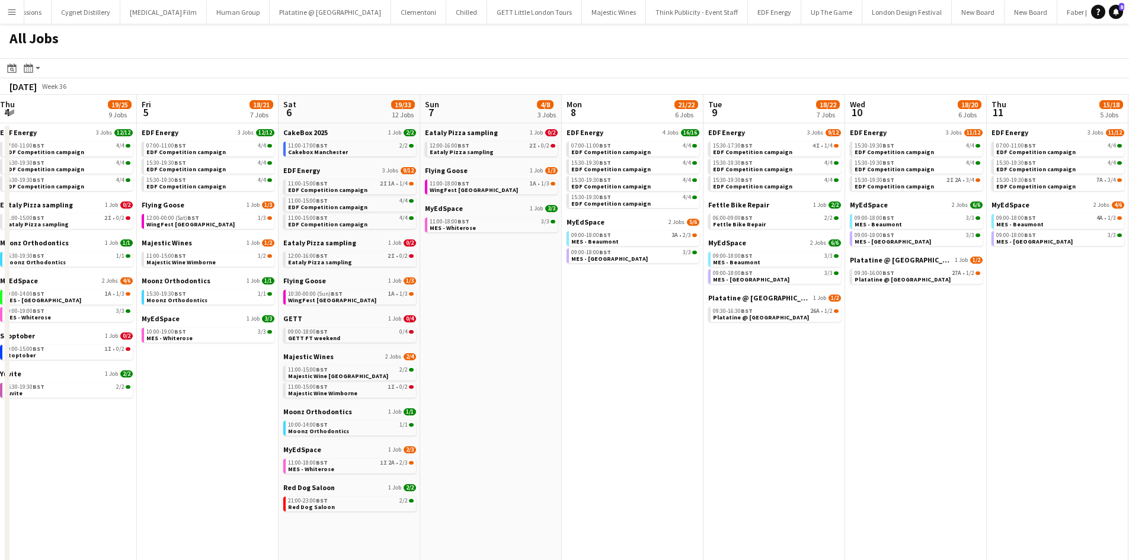
drag, startPoint x: 512, startPoint y: 416, endPoint x: 852, endPoint y: 291, distance: 362.5
click at [642, 397] on app-calendar-viewport "Tue 2 21/21 8 Jobs Wed 3 19/20 6 Jobs Thu 4 19/25 9 Jobs Fri 5 18/21 7 Jobs Sat…" at bounding box center [564, 502] width 1129 height 815
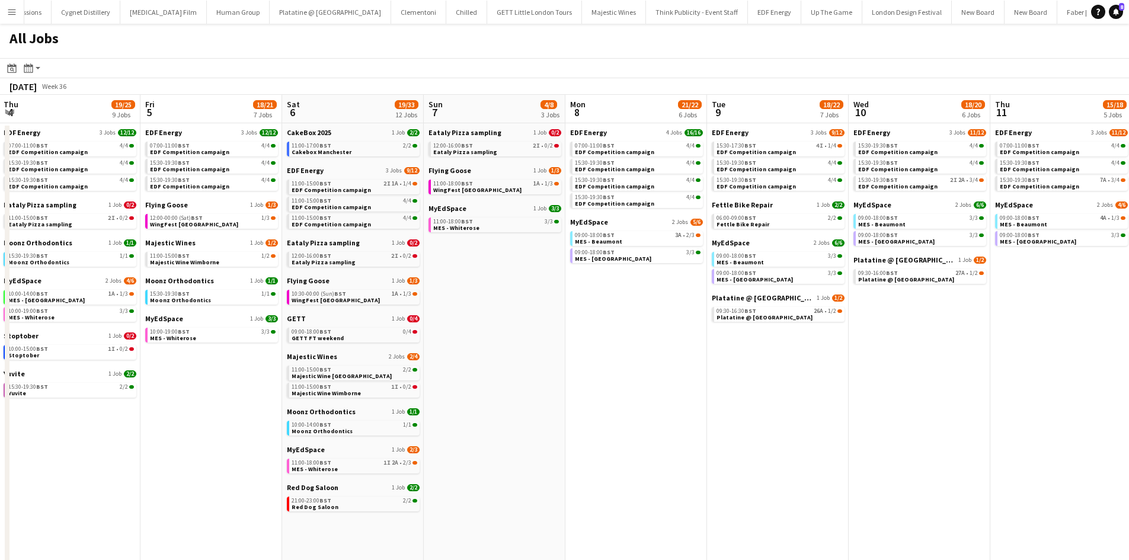
drag, startPoint x: 297, startPoint y: 588, endPoint x: 305, endPoint y: 585, distance: 8.8
drag, startPoint x: 305, startPoint y: 585, endPoint x: 590, endPoint y: 405, distance: 336.9
click at [590, 406] on app-date-cell "EDF Energy 4 Jobs 16/16 07:00-11:00 BST 4/4 EDF Competition campaign 15:30-19:3…" at bounding box center [636, 516] width 142 height 787
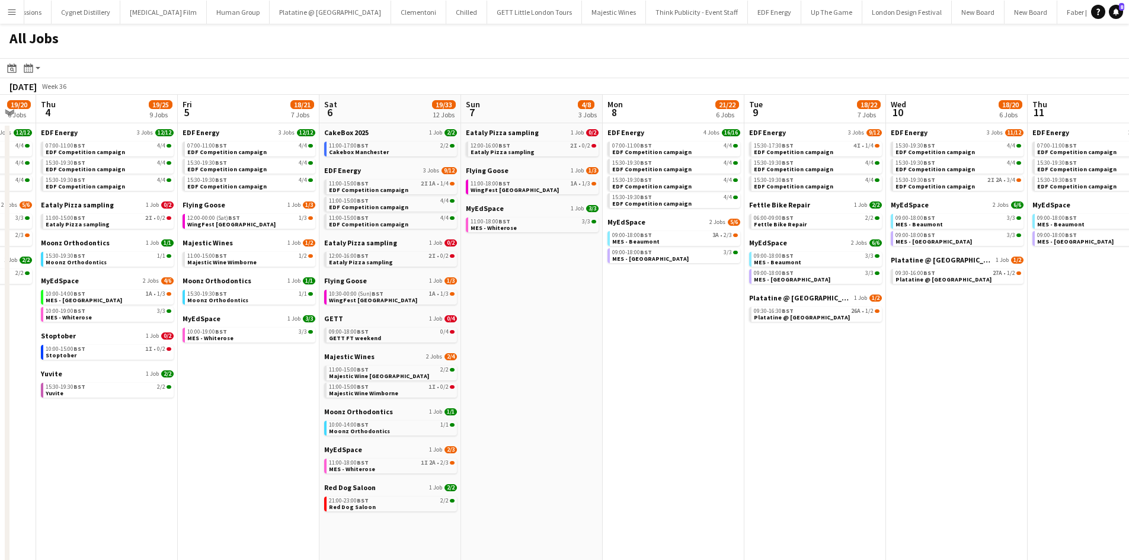
drag, startPoint x: 174, startPoint y: 513, endPoint x: 523, endPoint y: 456, distance: 353.7
click at [526, 462] on app-calendar-viewport "Tue 2 21/21 8 Jobs Wed 3 19/20 6 Jobs Thu 4 19/25 9 Jobs Fri 5 18/21 7 Jobs Sat…" at bounding box center [564, 502] width 1129 height 815
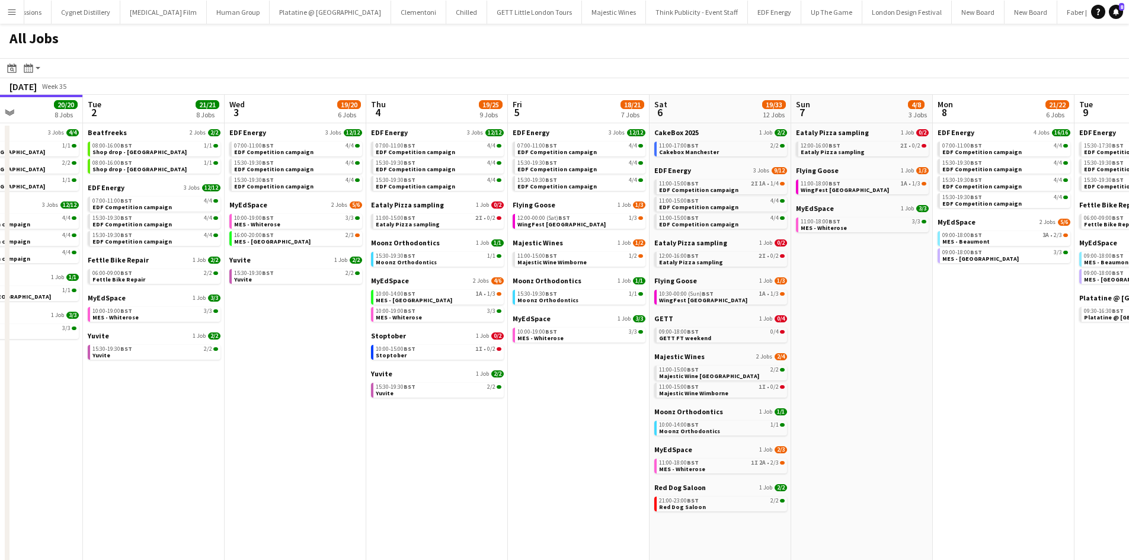
drag, startPoint x: 197, startPoint y: 435, endPoint x: 500, endPoint y: 443, distance: 303.0
click at [641, 418] on app-calendar-viewport "Sat 30 42/44 28 Jobs Sun 31 22/26 10 Jobs Mon 1 20/20 8 Jobs Tue 2 21/21 8 Jobs…" at bounding box center [564, 502] width 1129 height 815
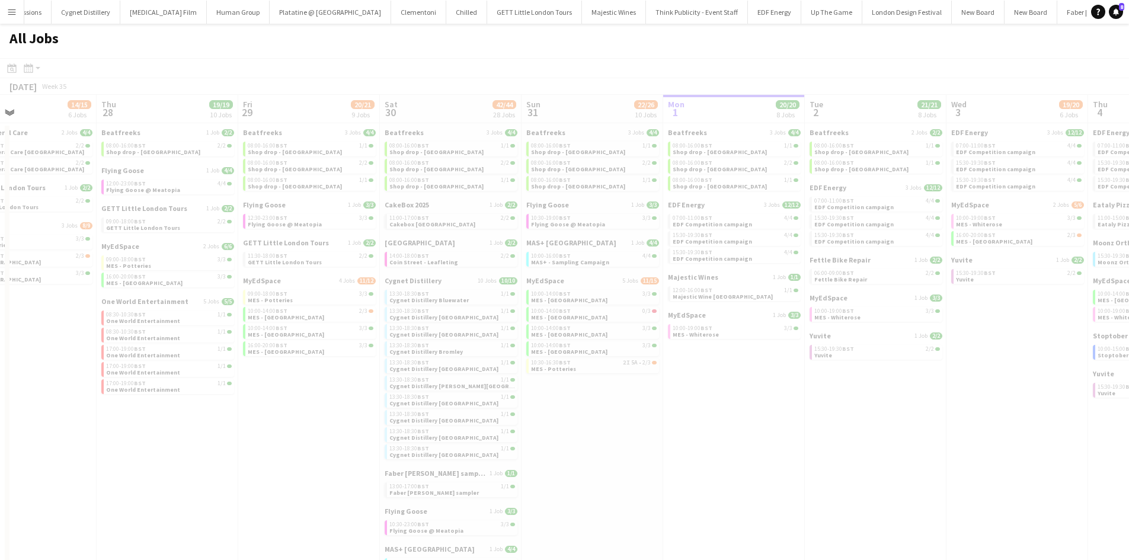
drag, startPoint x: 389, startPoint y: 446, endPoint x: 654, endPoint y: 446, distance: 264.3
click at [654, 446] on app-all-jobs "All Jobs Date picker [DATE] [DATE] [DATE] M [DATE] T [DATE] W [DATE] T [DATE] F…" at bounding box center [564, 467] width 1129 height 886
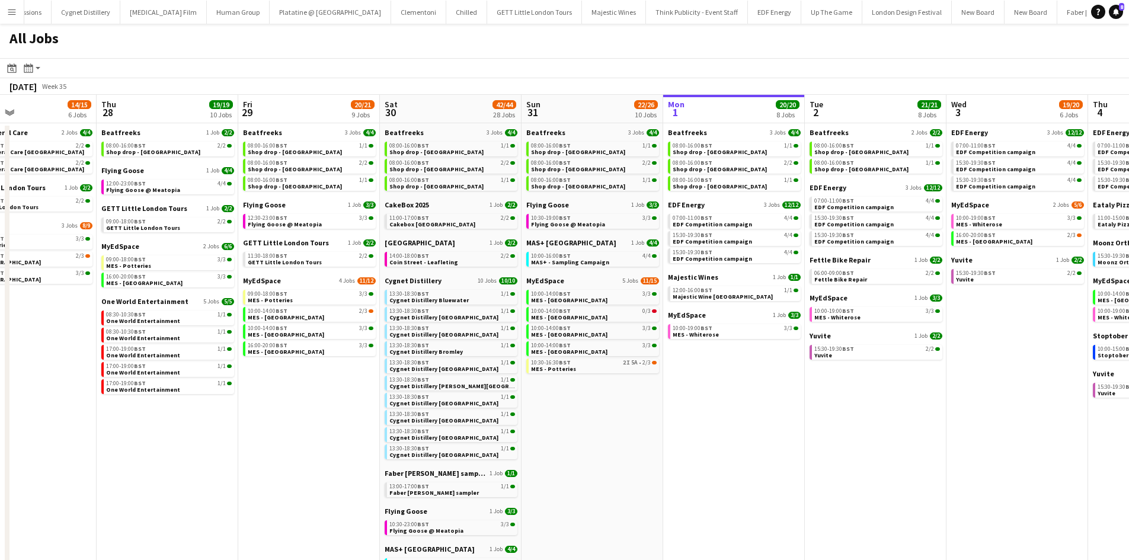
scroll to position [0, 249]
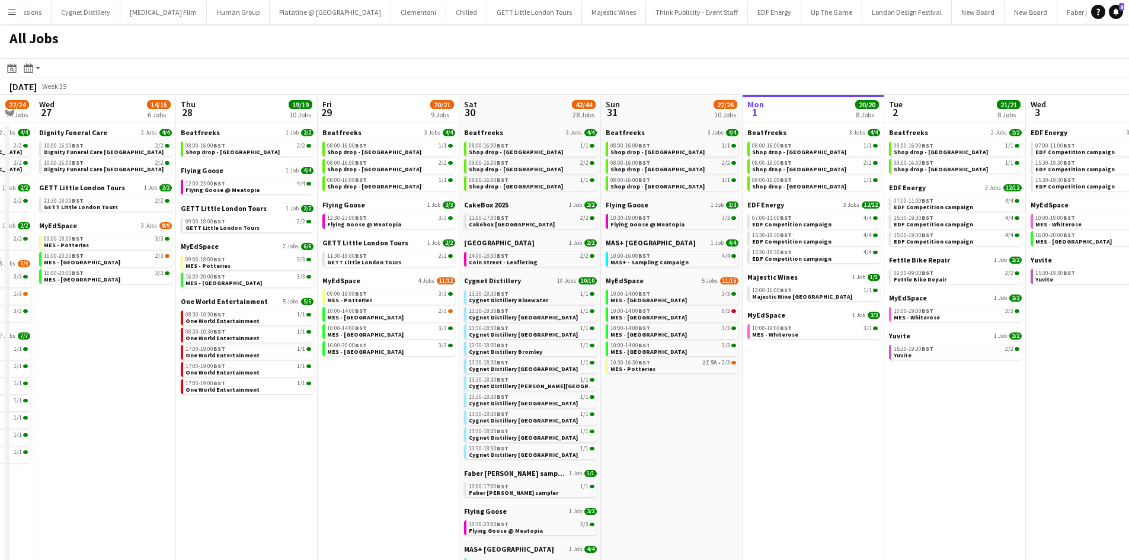
click at [736, 429] on app-calendar-viewport "Mon 25 8/10 5 Jobs Tue 26 22/24 14 Jobs Wed 27 14/15 6 Jobs Thu 28 19/19 10 Job…" at bounding box center [564, 502] width 1129 height 815
click at [825, 237] on div "15:30-19:30 BST 4/4" at bounding box center [815, 235] width 126 height 6
click at [799, 332] on link "10:00-19:00 BST 3/3 MES - Whiterose" at bounding box center [815, 331] width 126 height 14
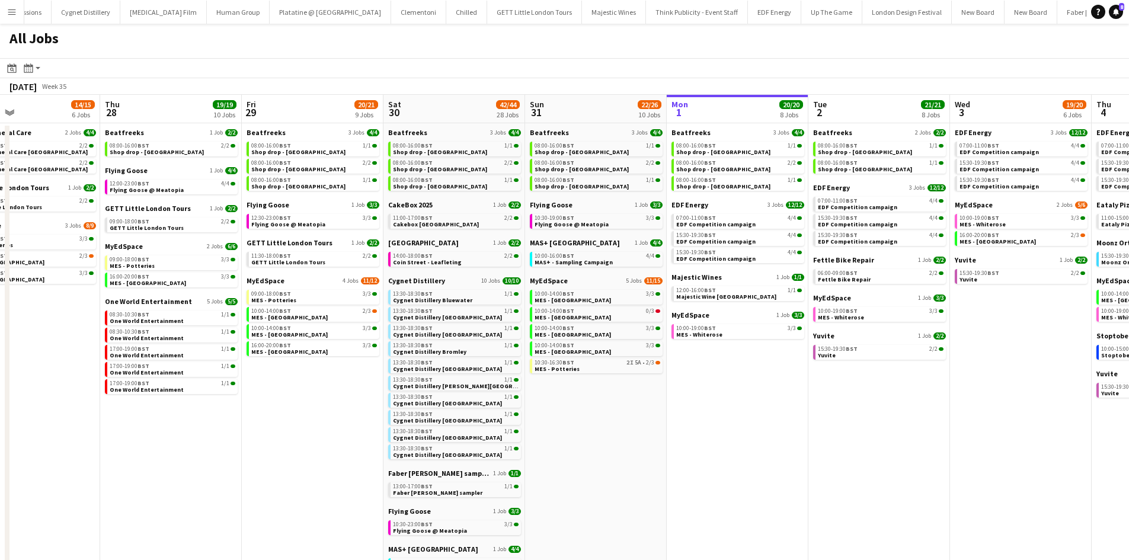
drag, startPoint x: 798, startPoint y: 375, endPoint x: 331, endPoint y: 350, distance: 467.7
click at [331, 350] on app-calendar-viewport "Sun 24 26/26 7 Jobs Mon 25 8/10 5 Jobs Tue 26 22/24 14 Jobs Wed 27 14/15 6 Jobs…" at bounding box center [564, 502] width 1129 height 815
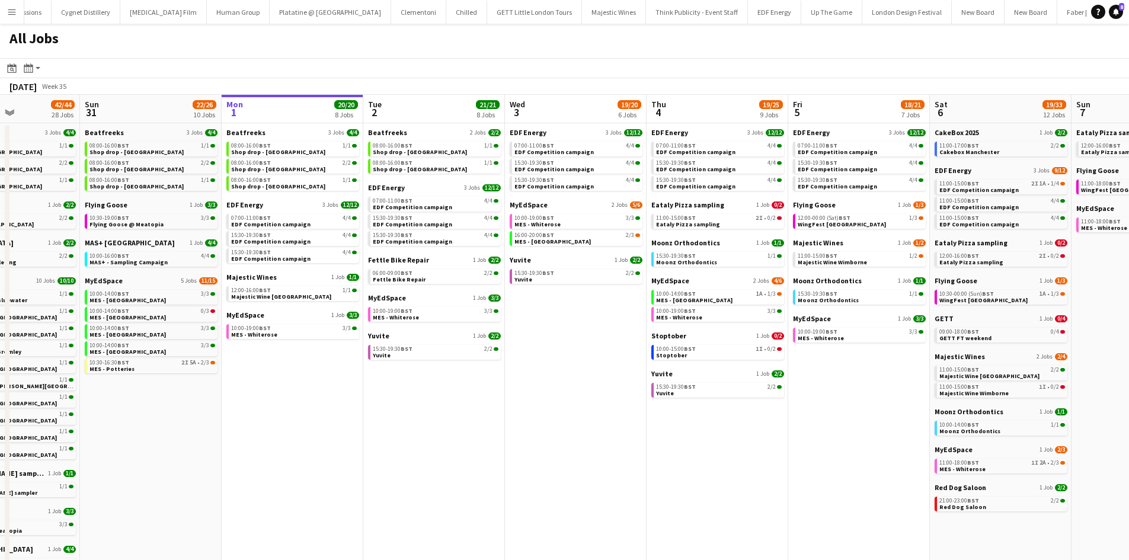
drag, startPoint x: 869, startPoint y: 481, endPoint x: 661, endPoint y: 523, distance: 211.8
click at [672, 518] on app-calendar-viewport "Tue 26 22/24 14 Jobs Wed 27 14/15 6 Jobs Thu 28 19/19 10 Jobs Fri 29 20/21 9 Jo…" at bounding box center [564, 502] width 1129 height 815
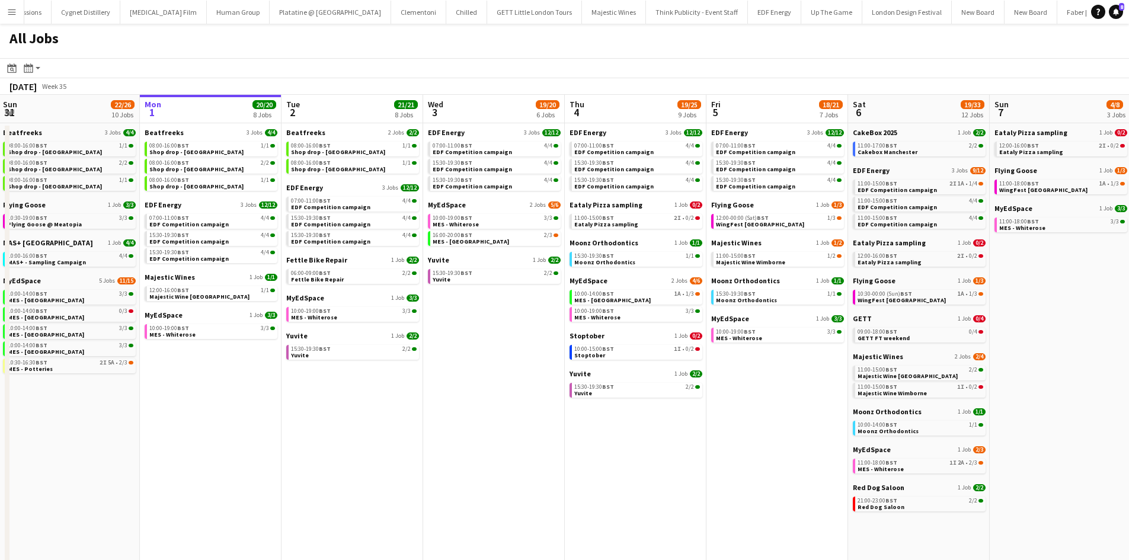
scroll to position [0, 447]
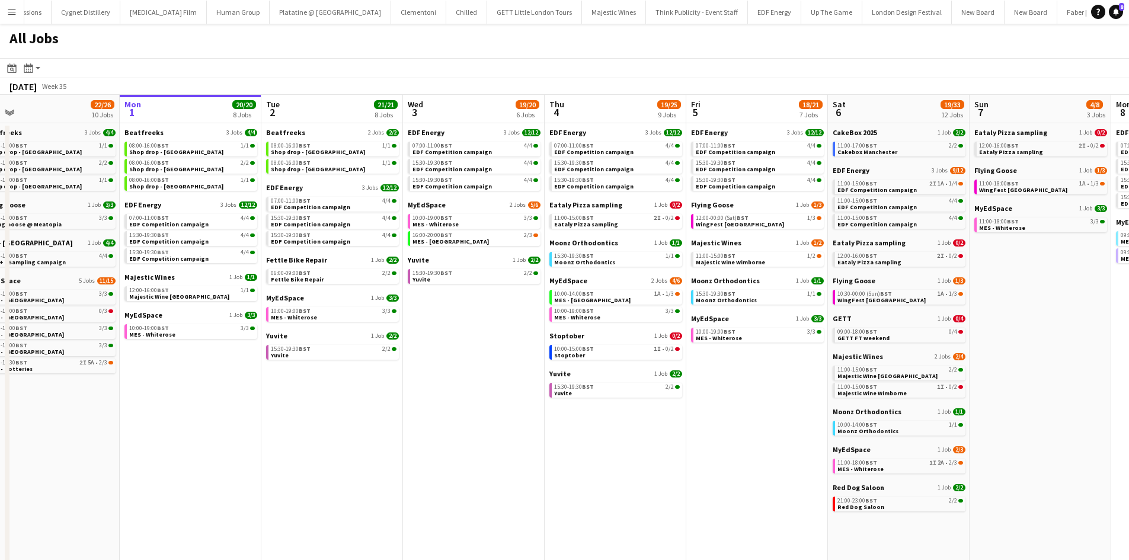
drag, startPoint x: 797, startPoint y: 498, endPoint x: 736, endPoint y: 520, distance: 65.1
click at [734, 521] on app-calendar-viewport "Thu 28 19/19 10 Jobs Fri 29 20/21 9 Jobs Sat 30 42/44 28 Jobs Sun 31 22/26 10 J…" at bounding box center [564, 502] width 1129 height 815
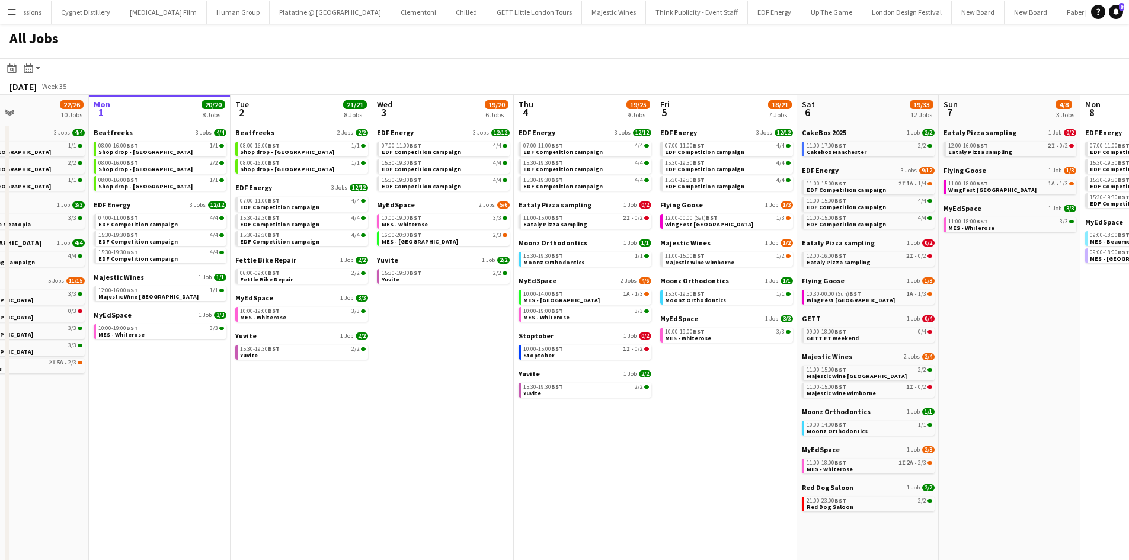
scroll to position [0, 505]
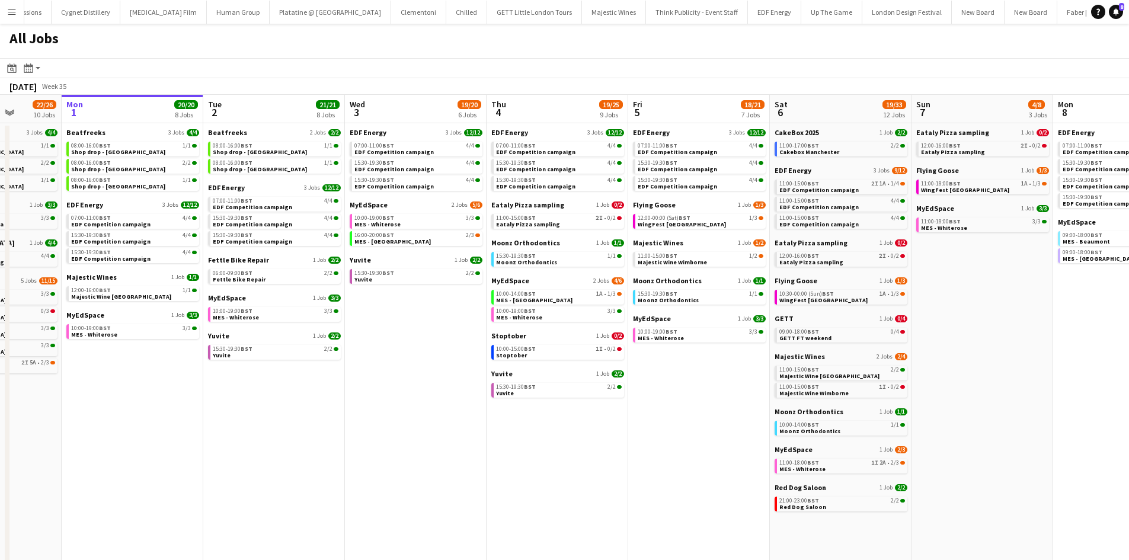
drag, startPoint x: 1040, startPoint y: 398, endPoint x: 982, endPoint y: 412, distance: 59.7
click at [982, 412] on app-calendar-viewport "Thu 28 19/19 10 Jobs Fri 29 20/21 9 Jobs Sat 30 42/44 28 Jobs Sun 31 22/26 10 J…" at bounding box center [564, 502] width 1129 height 815
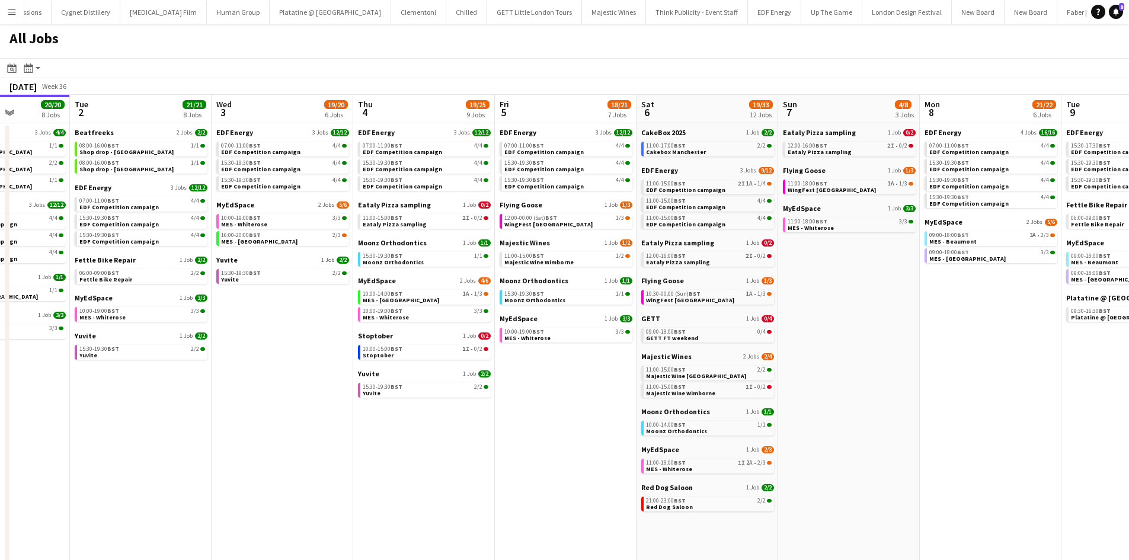
scroll to position [0, 363]
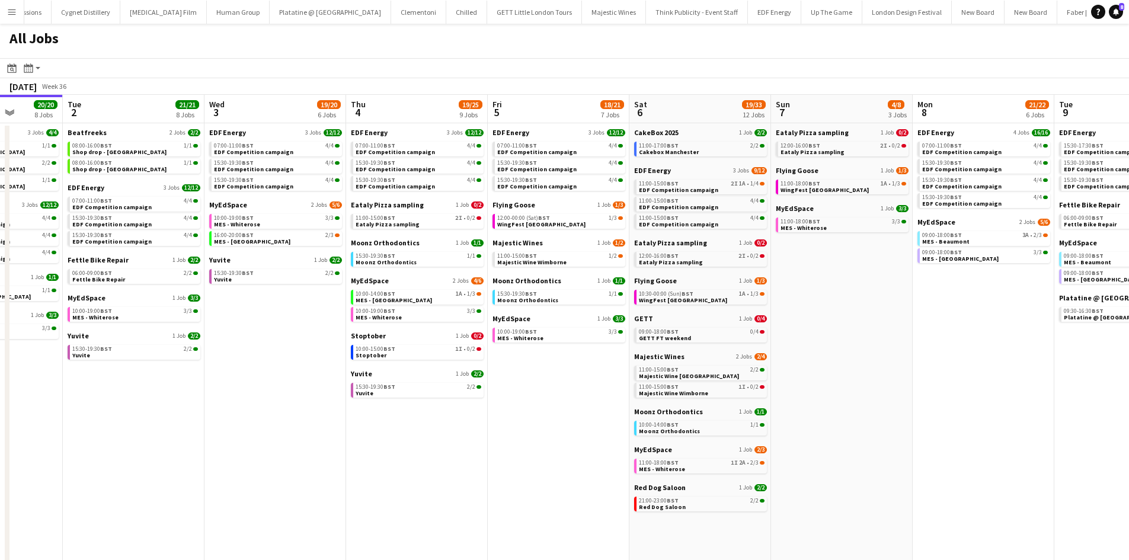
drag, startPoint x: 459, startPoint y: 459, endPoint x: 318, endPoint y: 440, distance: 142.9
click at [319, 440] on app-calendar-viewport "Sat 30 42/44 28 Jobs Sun 31 22/26 10 Jobs Mon 1 20/20 8 Jobs Tue 2 21/21 8 Jobs…" at bounding box center [564, 502] width 1129 height 815
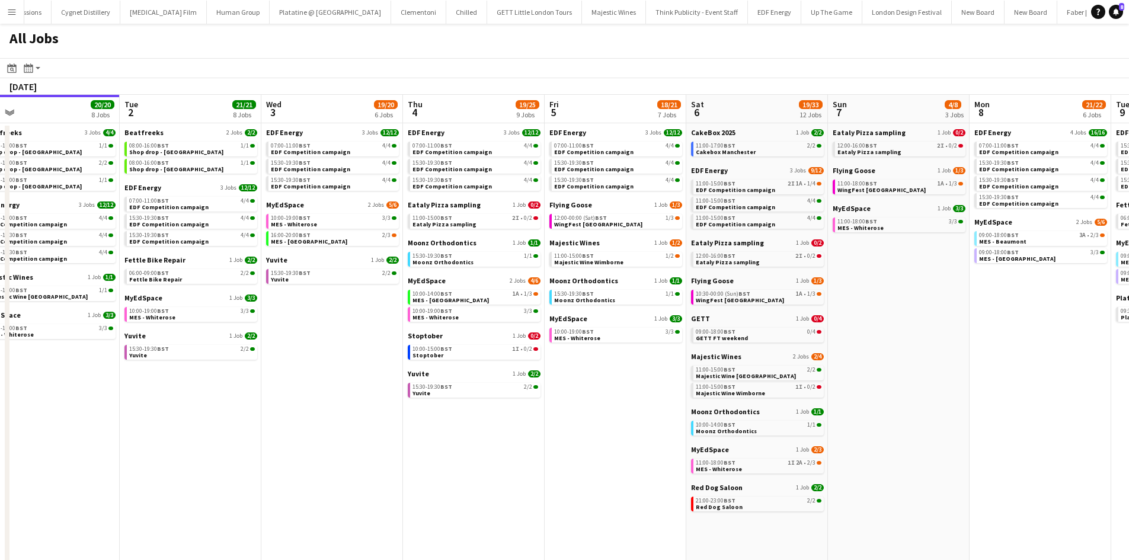
drag, startPoint x: 832, startPoint y: 282, endPoint x: 669, endPoint y: 326, distance: 169.4
click at [1069, 299] on app-calendar-viewport "Sat 30 42/44 28 Jobs Sun 31 22/26 10 Jobs Mon 1 20/20 8 Jobs Tue 2 21/21 8 Jobs…" at bounding box center [564, 502] width 1129 height 815
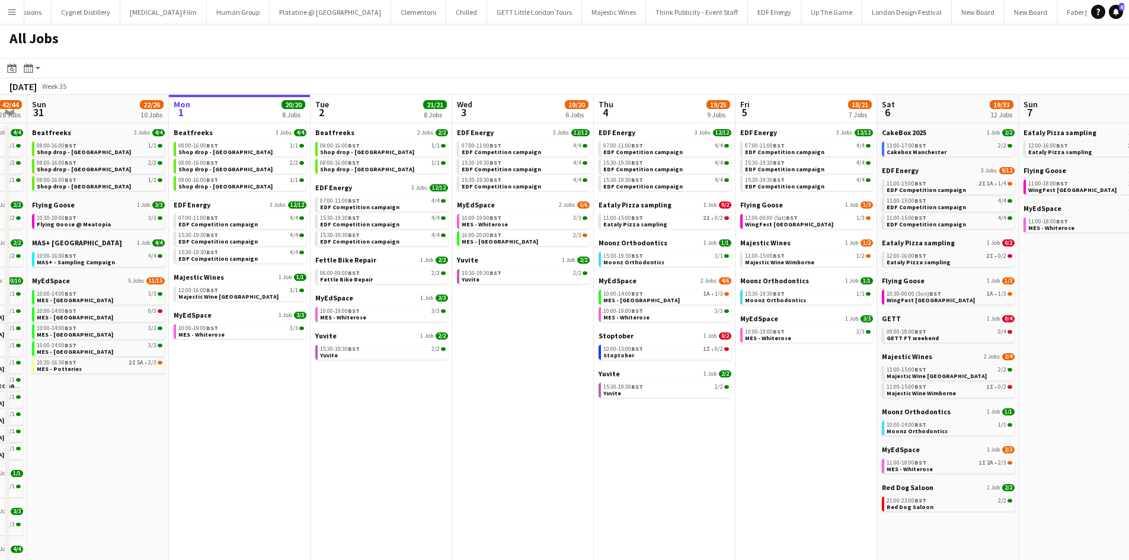
drag, startPoint x: 416, startPoint y: 394, endPoint x: 389, endPoint y: 382, distance: 29.5
click at [396, 383] on app-calendar-viewport "Fri 29 20/21 9 Jobs Sat 30 42/44 28 Jobs Sun 31 22/26 10 Jobs Mon 1 20/20 8 Job…" at bounding box center [564, 502] width 1129 height 815
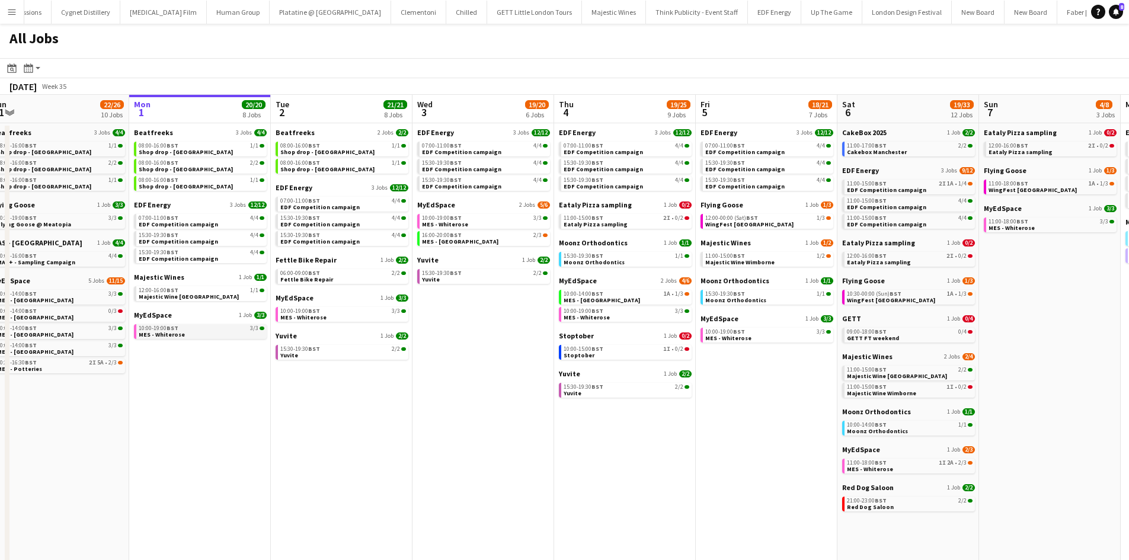
click at [199, 333] on link "10:00-19:00 BST 3/3 MES - Whiterose" at bounding box center [202, 331] width 126 height 14
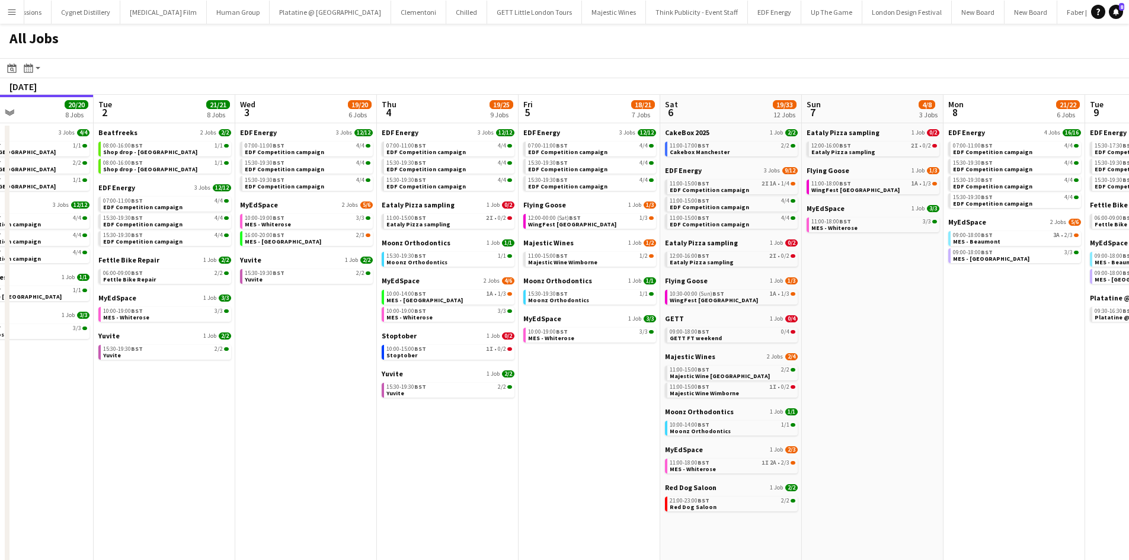
drag, startPoint x: 488, startPoint y: 474, endPoint x: 328, endPoint y: 447, distance: 162.1
click at [333, 446] on app-calendar-viewport "Fri 29 20/21 9 Jobs Sat 30 42/44 28 Jobs Sun 31 22/26 10 Jobs Mon 1 20/20 8 Job…" at bounding box center [564, 502] width 1129 height 815
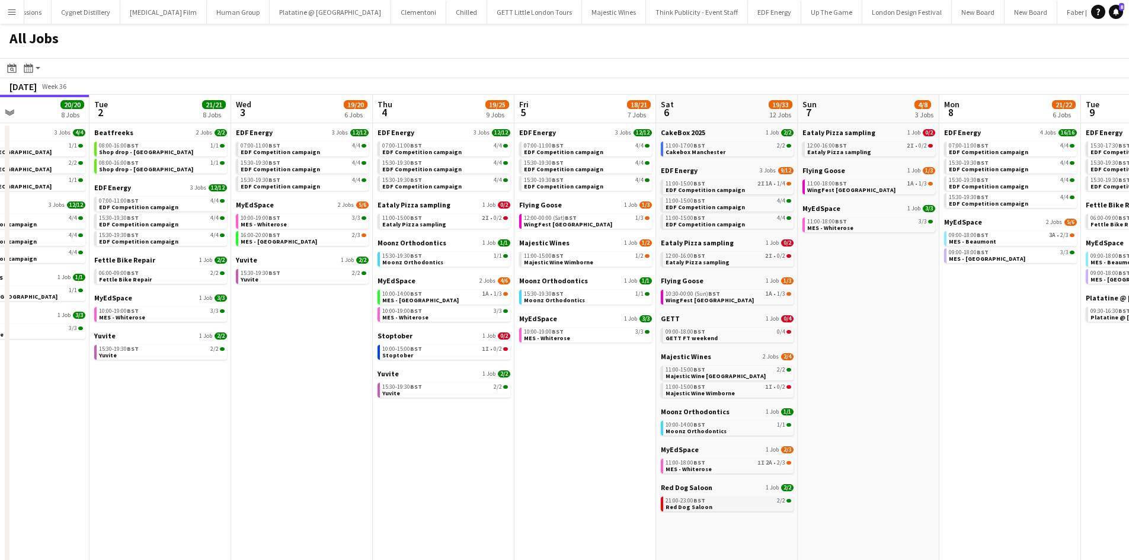
scroll to position [0, 479]
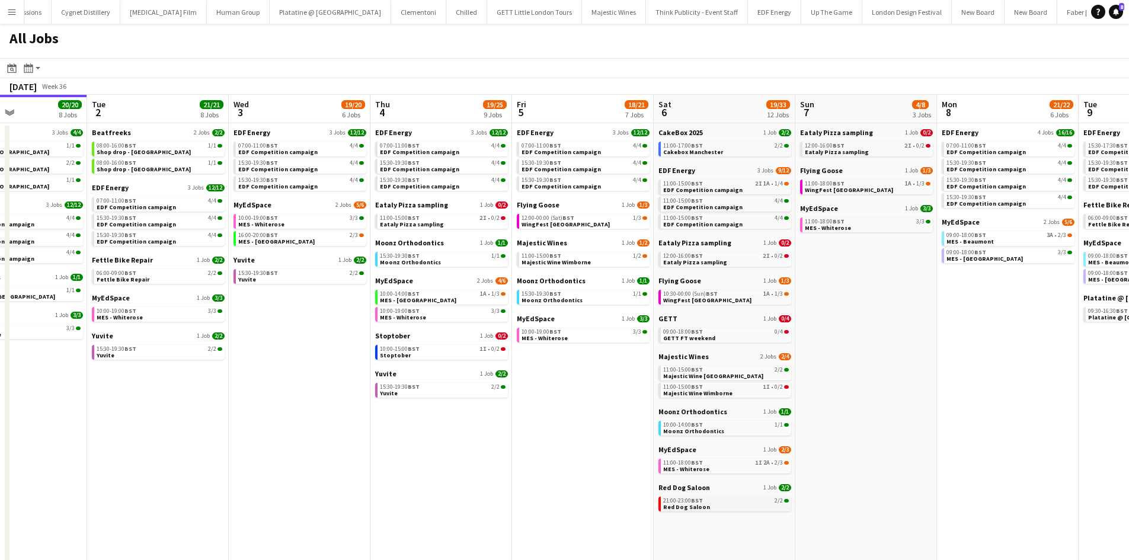
click at [738, 504] on link "21:00-23:00 BST 2/2 Red Dog Saloon" at bounding box center [726, 504] width 126 height 14
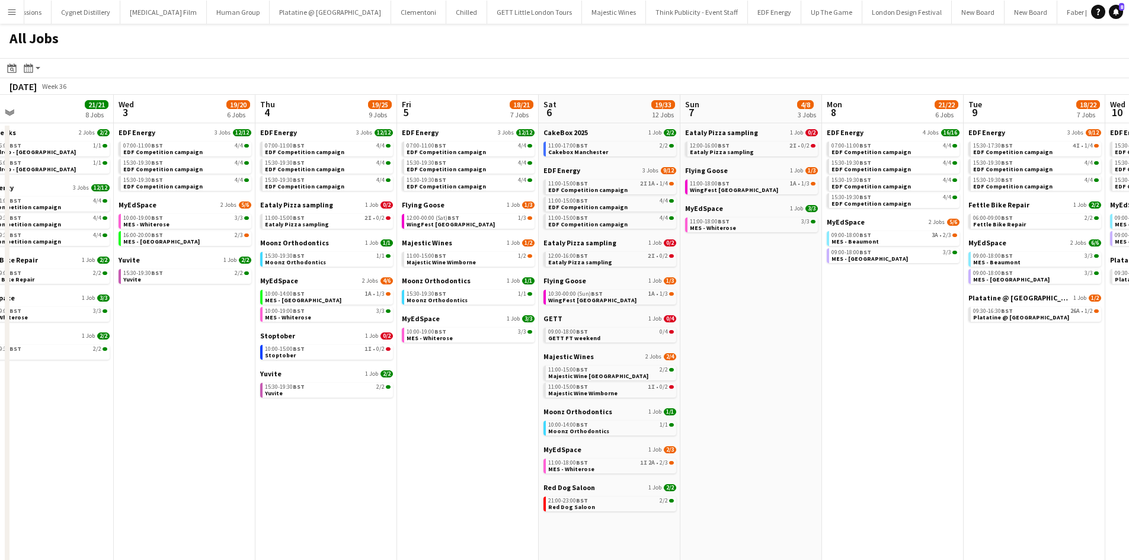
drag, startPoint x: 573, startPoint y: 376, endPoint x: 485, endPoint y: 371, distance: 87.9
click at [485, 371] on app-calendar-viewport "Fri 29 20/21 9 Jobs Sat 30 42/44 28 Jobs Sun 31 22/26 10 Jobs Mon 1 20/20 8 Job…" at bounding box center [564, 502] width 1129 height 815
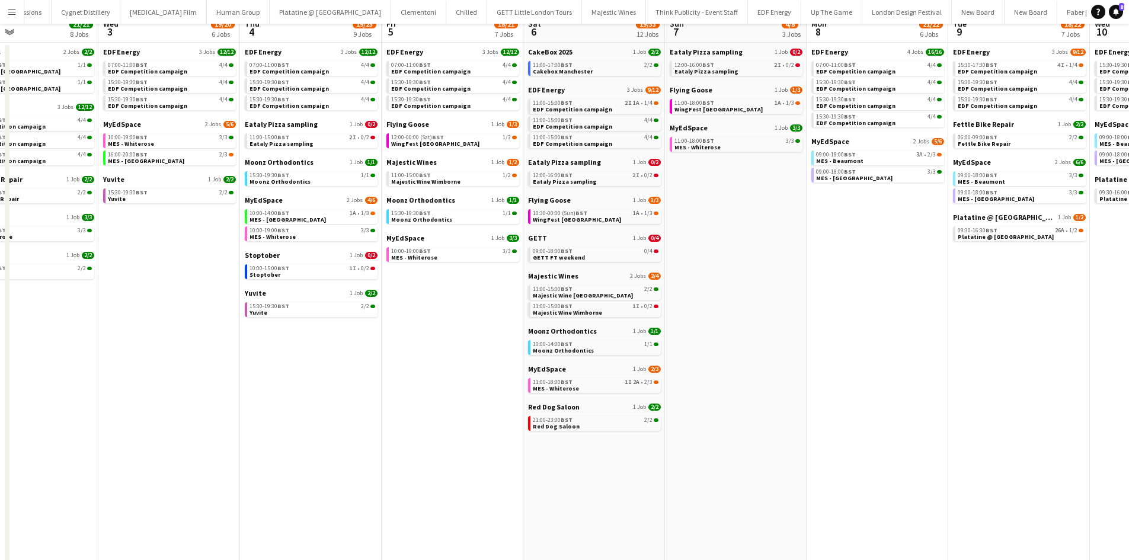
scroll to position [0, 0]
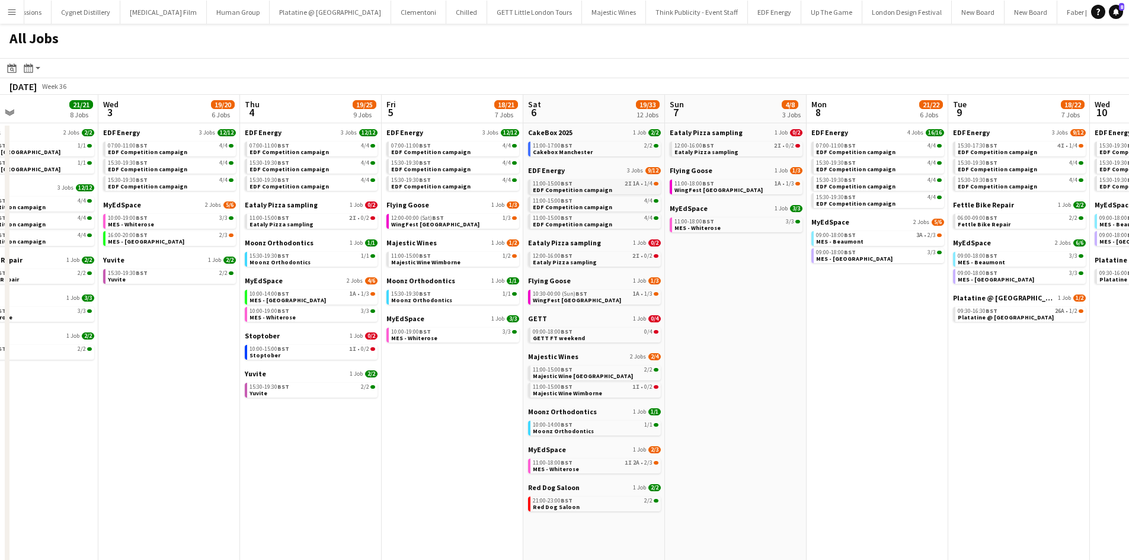
click at [645, 191] on link "11:00-15:00 BST 2I 1A • 1/4 EDF Competition campaign" at bounding box center [596, 187] width 126 height 14
drag, startPoint x: 419, startPoint y: 463, endPoint x: 881, endPoint y: 445, distance: 462.1
click at [898, 449] on app-calendar-viewport "Sun 31 22/26 10 Jobs Mon 1 20/20 8 Jobs Tue 2 21/21 8 Jobs Wed 3 19/20 6 Jobs T…" at bounding box center [564, 502] width 1129 height 815
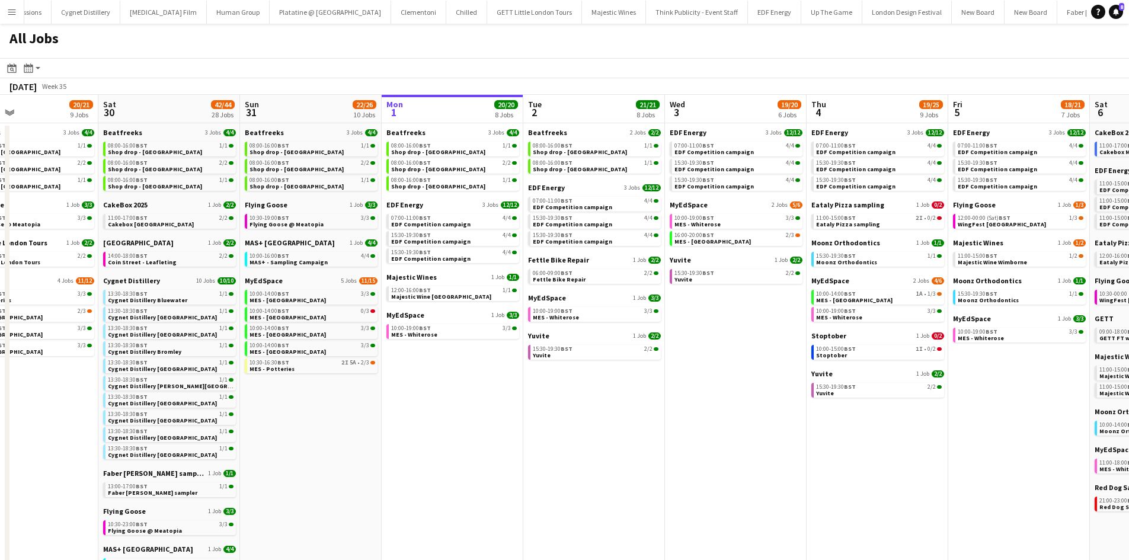
scroll to position [0, 414]
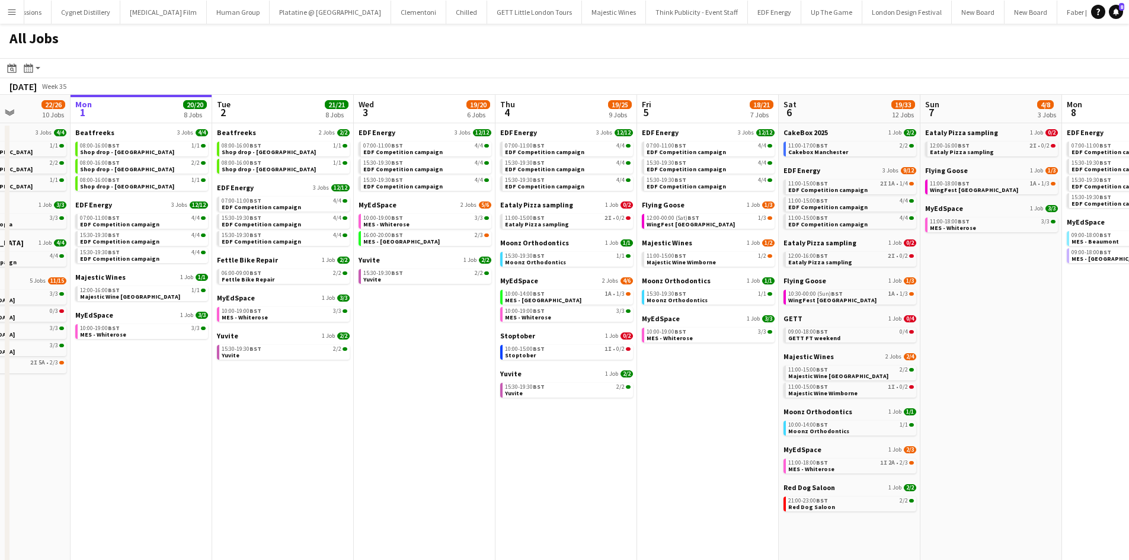
drag, startPoint x: 756, startPoint y: 447, endPoint x: 541, endPoint y: 439, distance: 215.3
click at [541, 439] on app-calendar-viewport "Fri 29 20/21 9 Jobs Sat 30 42/44 28 Jobs Sun 31 22/26 10 Jobs Mon 1 20/20 8 Job…" at bounding box center [564, 502] width 1129 height 815
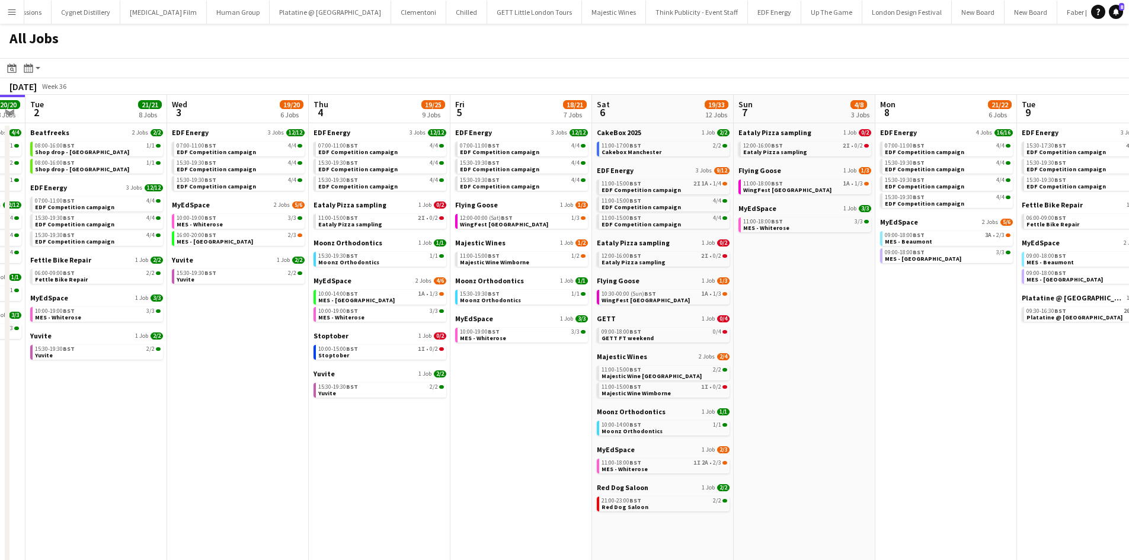
scroll to position [0, 569]
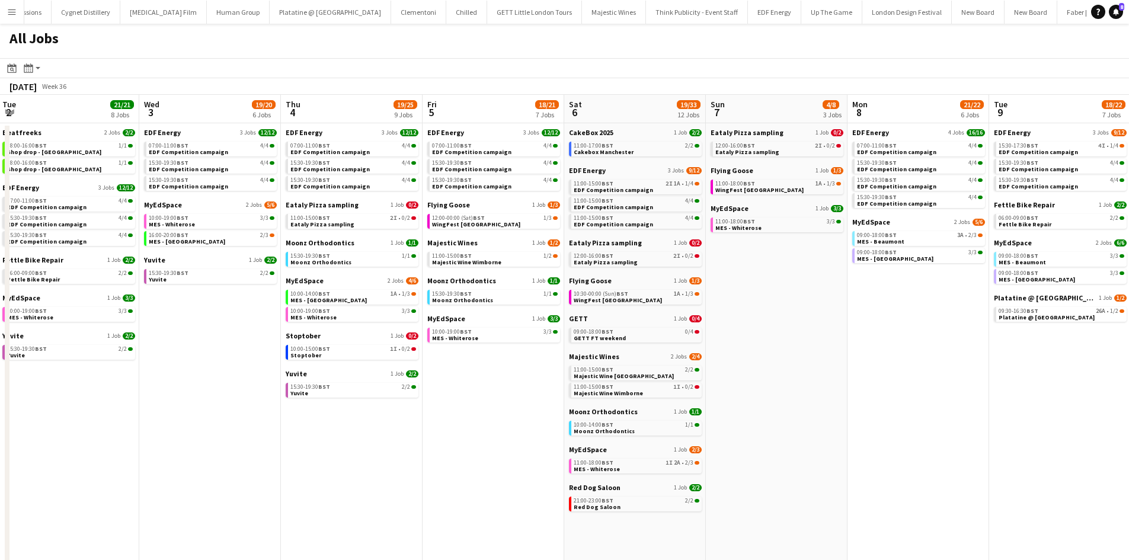
drag, startPoint x: 714, startPoint y: 466, endPoint x: 500, endPoint y: 445, distance: 215.7
click at [500, 445] on app-calendar-viewport "Fri 29 20/21 9 Jobs Sat 30 42/44 28 Jobs Sun 31 22/26 10 Jobs Mon 1 20/20 8 Job…" at bounding box center [564, 502] width 1129 height 815
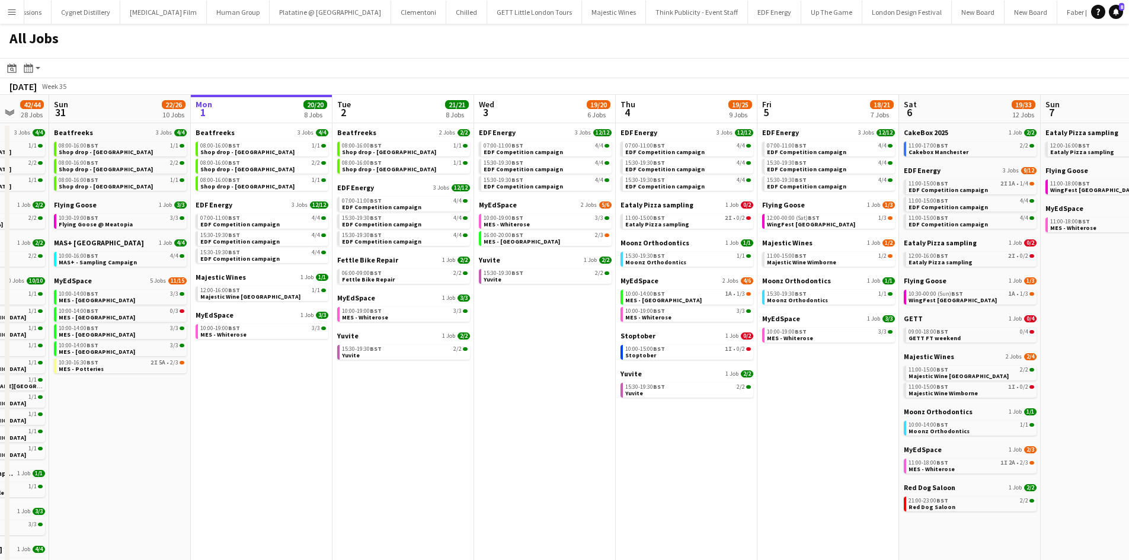
drag, startPoint x: 352, startPoint y: 474, endPoint x: 690, endPoint y: 499, distance: 338.8
click at [682, 498] on app-calendar-viewport "Thu 28 19/19 10 Jobs Fri 29 20/21 9 Jobs Sat 30 42/44 28 Jobs Sun 31 22/26 10 J…" at bounding box center [564, 502] width 1129 height 815
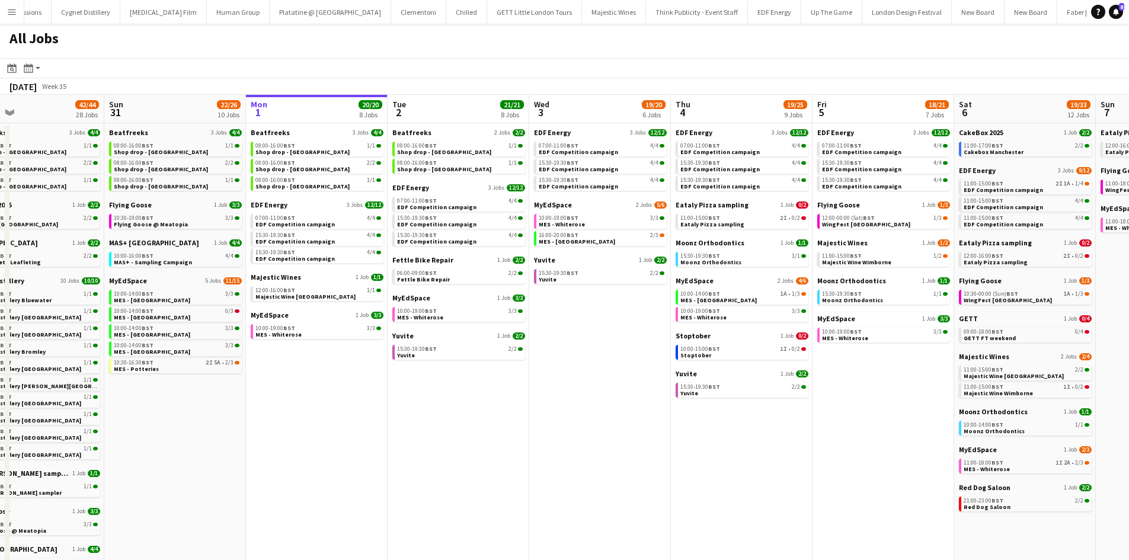
drag, startPoint x: 270, startPoint y: 365, endPoint x: 296, endPoint y: 362, distance: 25.7
click at [296, 362] on app-calendar-viewport "Thu 28 19/19 10 Jobs Fri 29 20/21 9 Jobs Sat 30 42/44 28 Jobs Sun 31 22/26 10 J…" at bounding box center [564, 502] width 1129 height 815
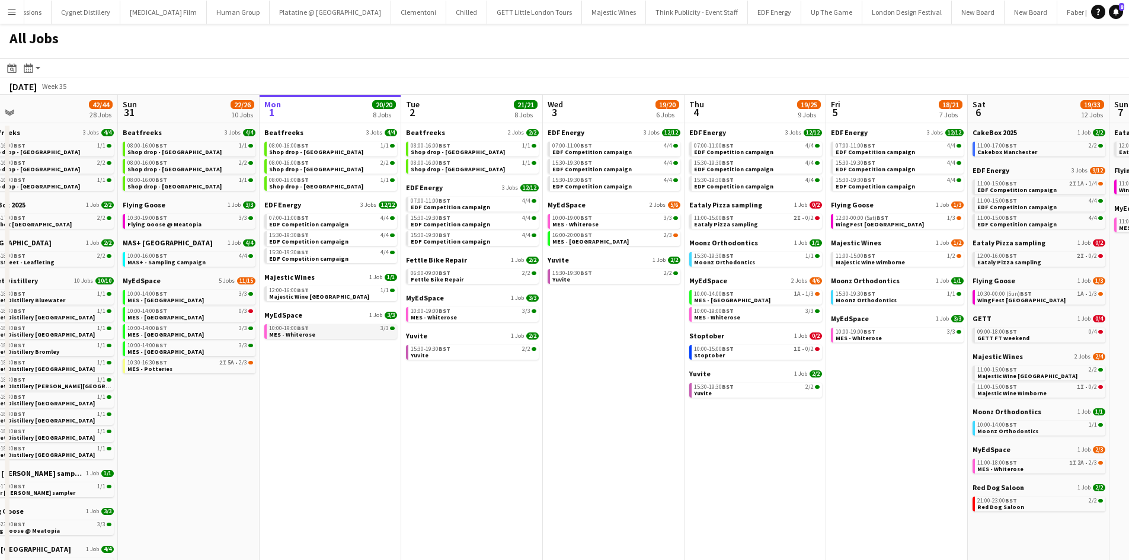
click at [298, 338] on app-brief-job-card "10:00-19:00 BST 3/3 MES - Whiterose" at bounding box center [330, 331] width 133 height 15
click at [299, 329] on span "BST" at bounding box center [303, 328] width 12 height 8
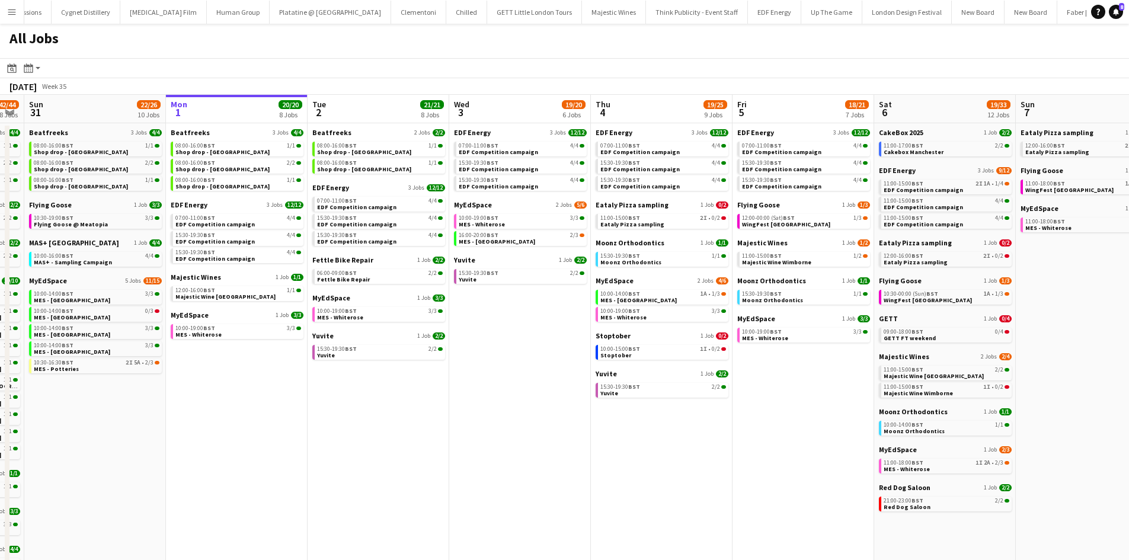
drag, startPoint x: 739, startPoint y: 433, endPoint x: 690, endPoint y: 424, distance: 50.0
click at [697, 427] on app-calendar-viewport "Thu 28 19/19 10 Jobs Fri 29 20/21 9 Jobs Sat 30 42/44 28 Jobs Sun 31 22/26 10 J…" at bounding box center [564, 502] width 1129 height 815
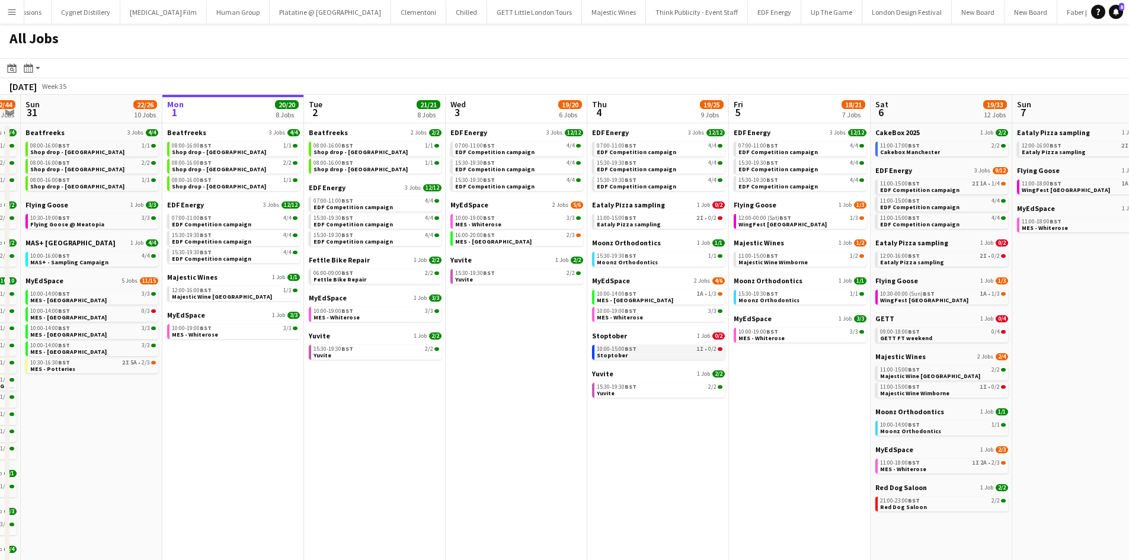
click at [667, 345] on link "10:00-15:00 BST 1I • 0/2 Stoptober" at bounding box center [660, 352] width 126 height 14
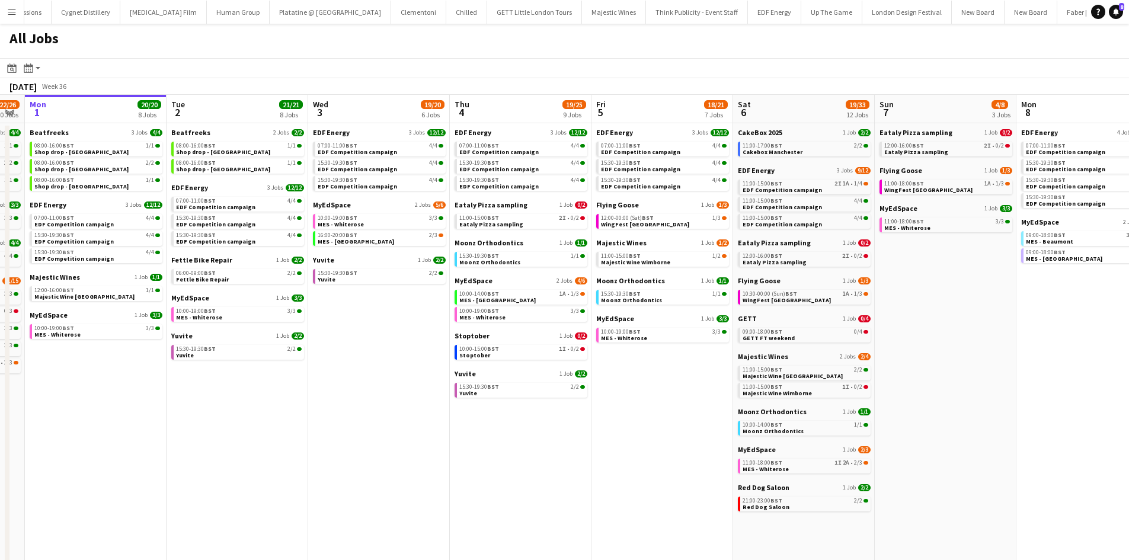
scroll to position [0, 385]
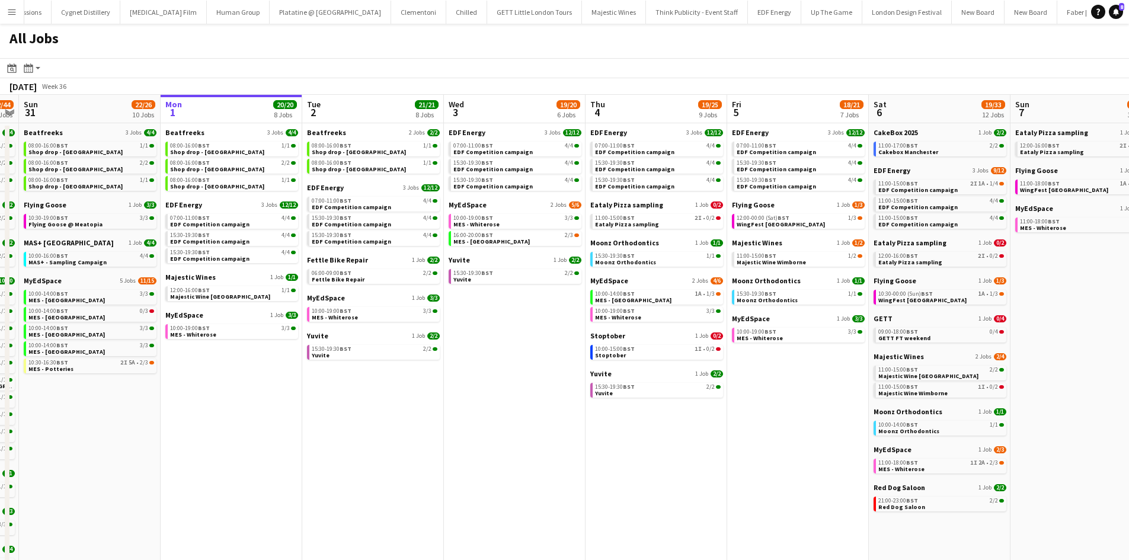
drag, startPoint x: 833, startPoint y: 431, endPoint x: 567, endPoint y: 428, distance: 266.7
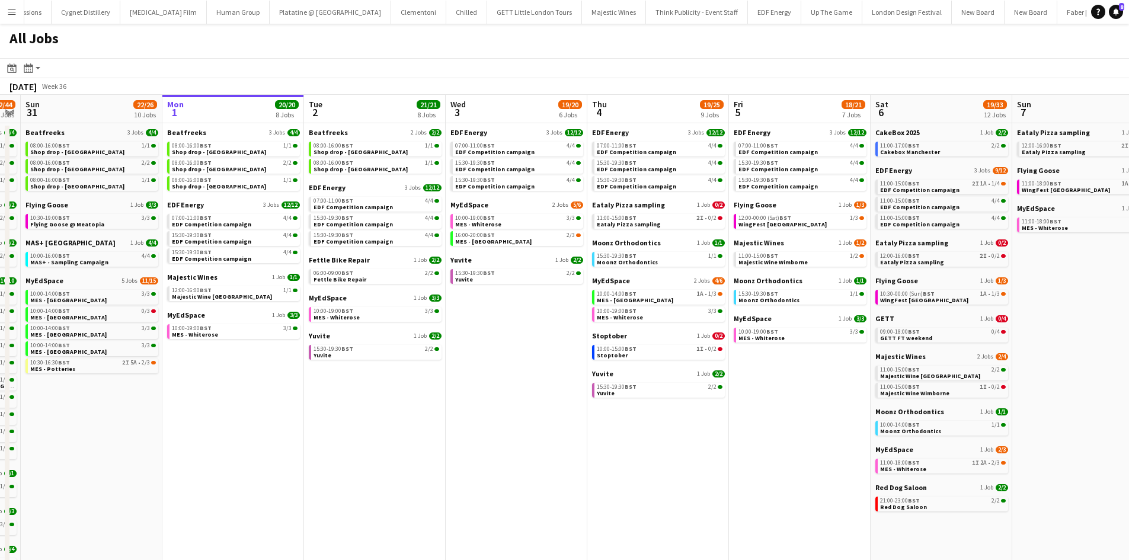
click at [569, 428] on app-calendar-viewport "Thu 28 19/19 10 Jobs Fri 29 20/21 9 Jobs Sat 30 42/44 28 Jobs Sun 31 22/26 10 J…" at bounding box center [564, 502] width 1129 height 815
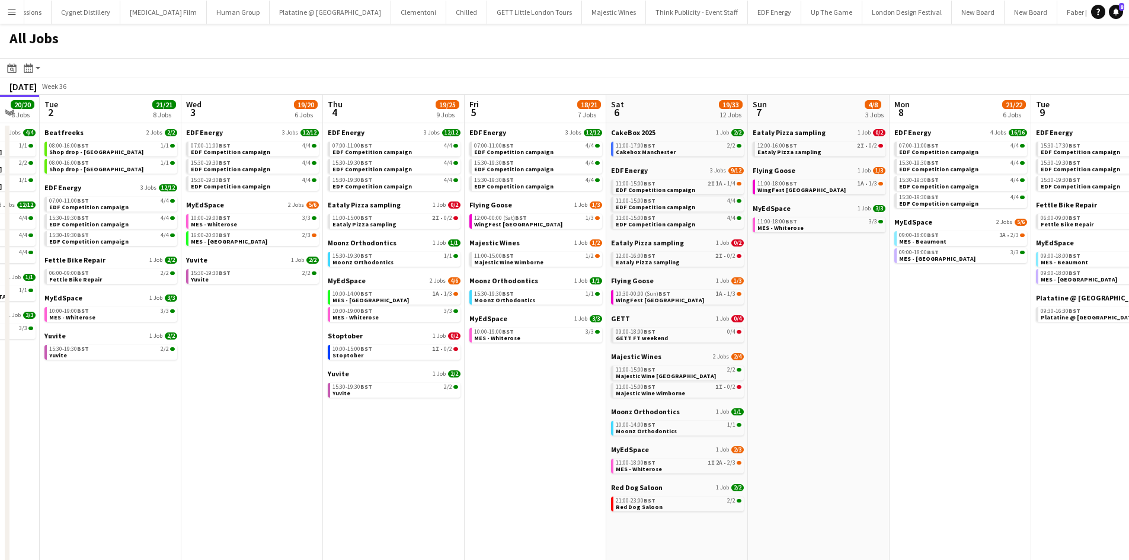
drag, startPoint x: 919, startPoint y: 395, endPoint x: 871, endPoint y: 382, distance: 50.3
click at [873, 389] on app-calendar-viewport "Sat 30 42/44 28 Jobs Sun 31 22/26 10 Jobs Mon 1 20/20 8 Jobs Tue 2 21/21 8 Jobs…" at bounding box center [564, 502] width 1129 height 815
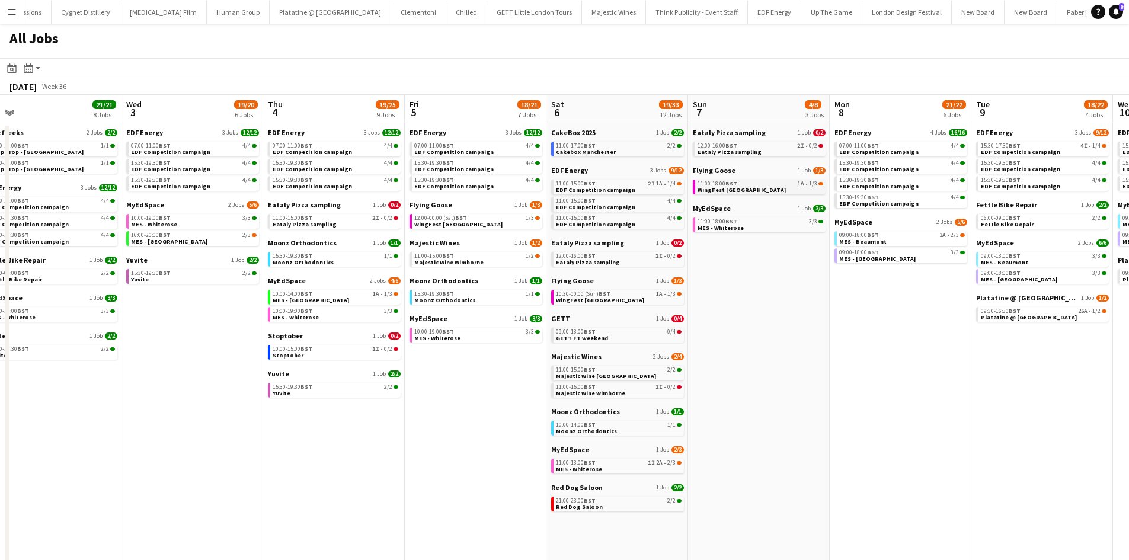
click at [759, 180] on link "11:00-18:00 BST 1A • 1/3 WingFest [GEOGRAPHIC_DATA]" at bounding box center [761, 187] width 126 height 14
click at [642, 339] on link "09:00-18:00 BST 0/4 GETT FT weekend" at bounding box center [619, 335] width 126 height 14
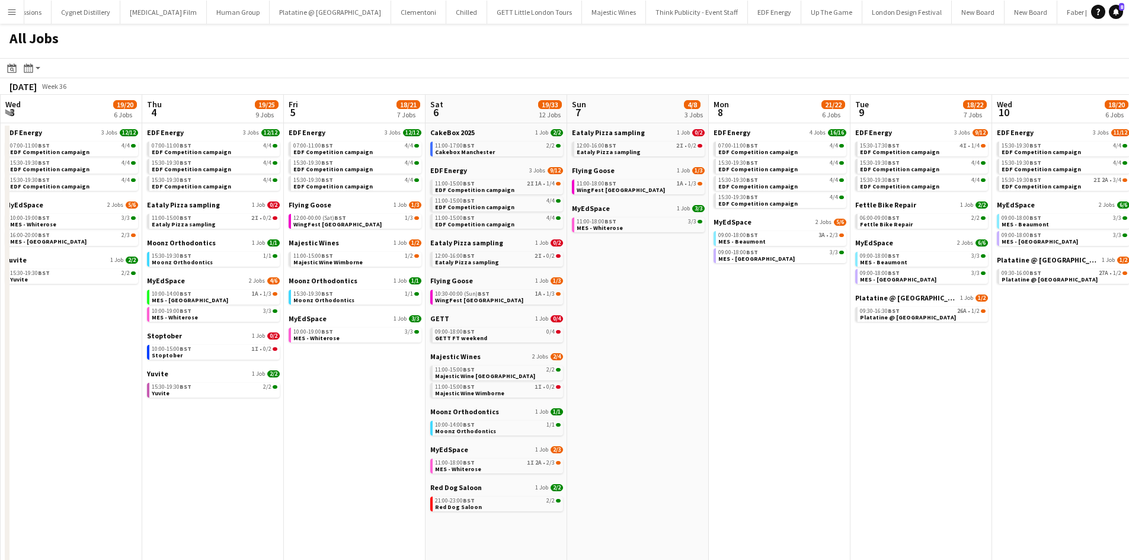
drag, startPoint x: 833, startPoint y: 406, endPoint x: 712, endPoint y: 401, distance: 121.0
click at [712, 401] on app-calendar-viewport "Sat 30 42/44 28 Jobs Sun 31 22/26 10 Jobs Mon 1 20/20 8 Jobs Tue 2 21/21 8 Jobs…" at bounding box center [564, 502] width 1129 height 815
click at [519, 256] on div "12:00-16:00 BST 2I • 0/2" at bounding box center [498, 256] width 126 height 6
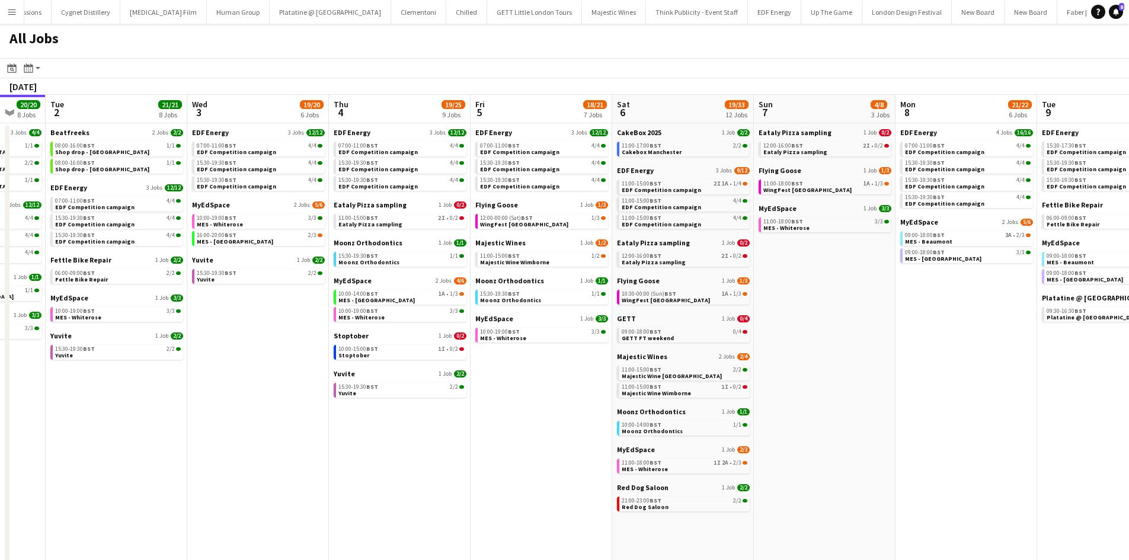
drag, startPoint x: 477, startPoint y: 465, endPoint x: 814, endPoint y: 474, distance: 337.4
click at [812, 474] on app-calendar-viewport "Sat 30 42/44 28 Jobs Sun 31 22/26 10 Jobs Mon 1 20/20 8 Jobs Tue 2 21/21 8 Jobs…" at bounding box center [564, 502] width 1129 height 815
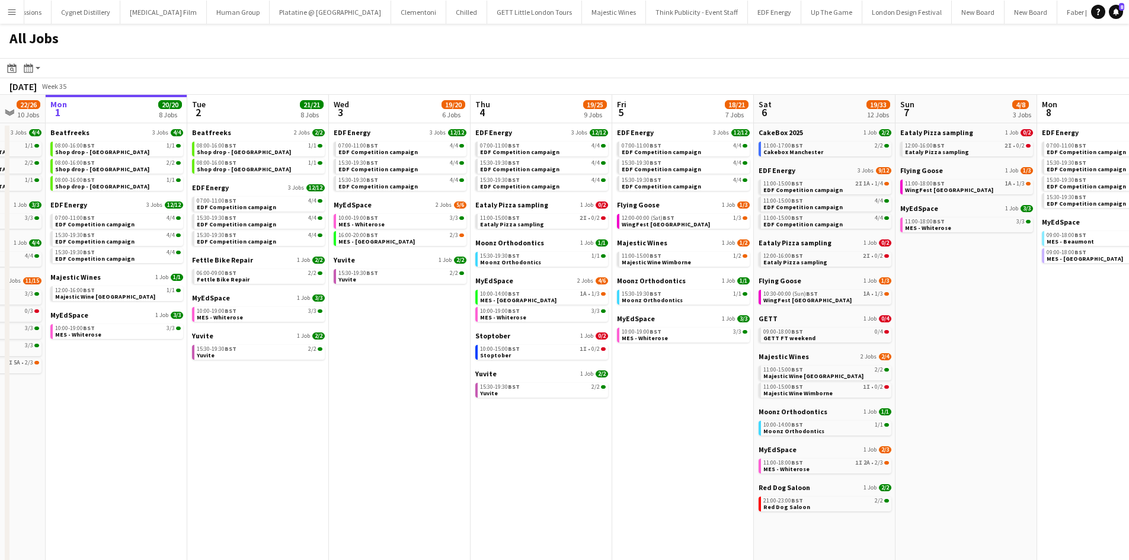
scroll to position [0, 372]
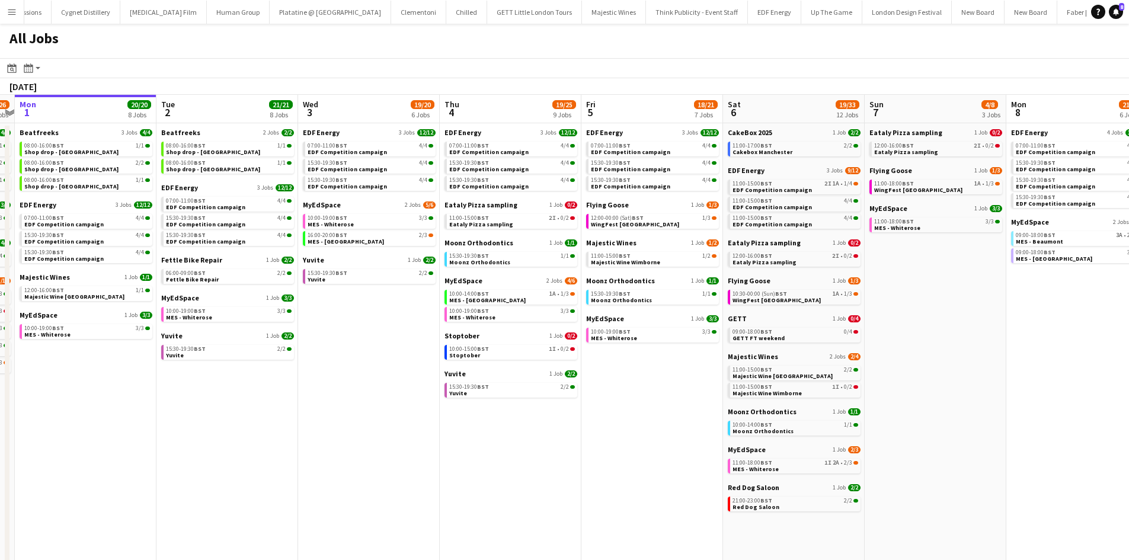
drag, startPoint x: 692, startPoint y: 413, endPoint x: 565, endPoint y: 385, distance: 130.4
click at [615, 404] on app-calendar-viewport "Fri 29 20/21 9 Jobs Sat 30 42/44 28 Jobs Sun 31 22/26 10 Jobs Mon 1 20/20 8 Job…" at bounding box center [564, 502] width 1129 height 815
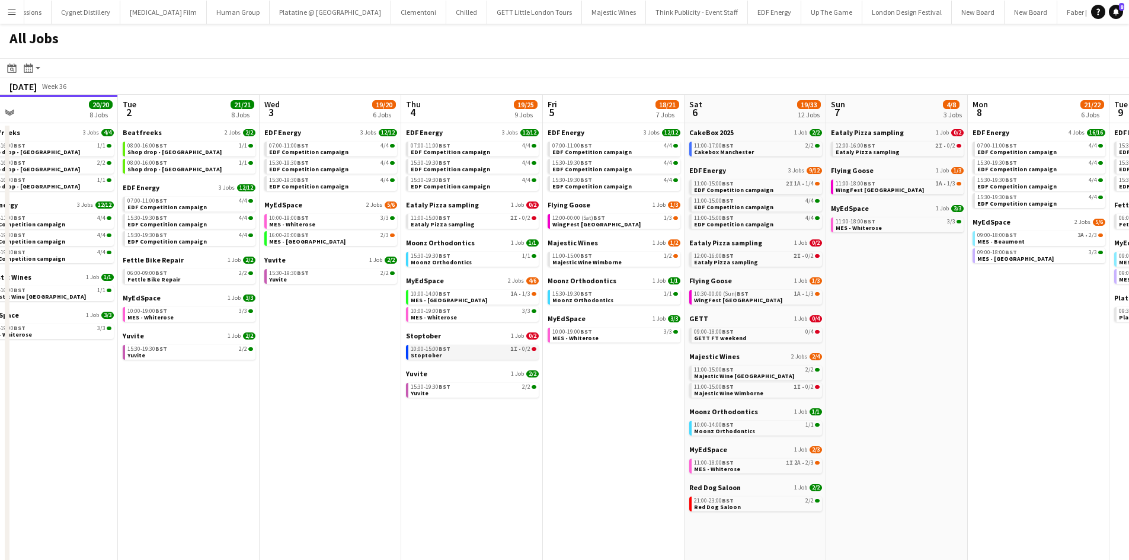
click at [487, 350] on div "10:00-15:00 BST 1I • 0/2" at bounding box center [474, 349] width 126 height 6
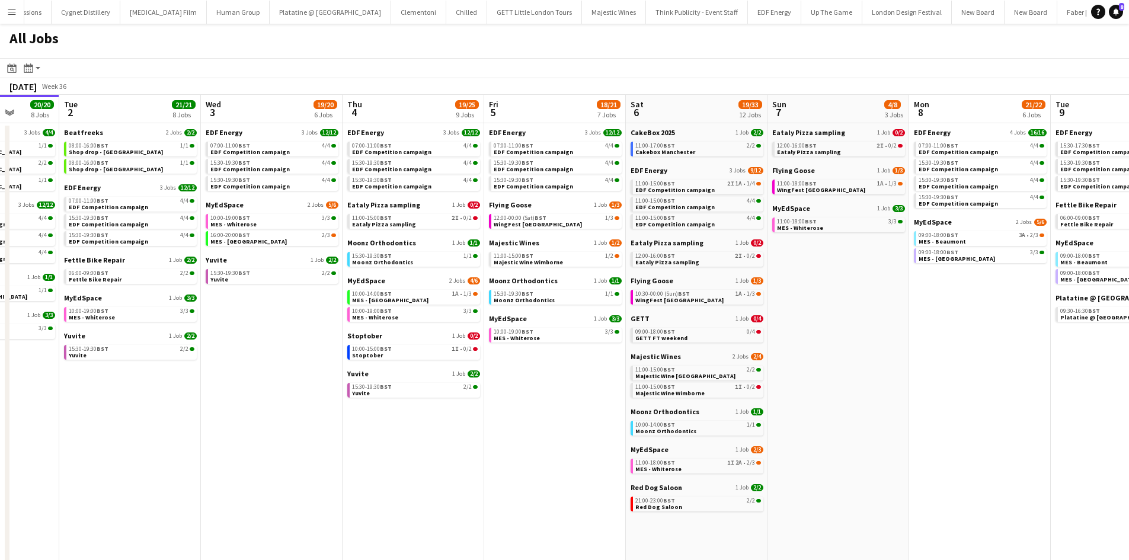
drag, startPoint x: 941, startPoint y: 360, endPoint x: 915, endPoint y: 356, distance: 26.5
click at [915, 356] on app-calendar-viewport "Fri 29 20/21 9 Jobs Sat 30 42/44 28 Jobs Sun 31 22/26 10 Jobs Mon 1 20/20 8 Job…" at bounding box center [564, 502] width 1129 height 815
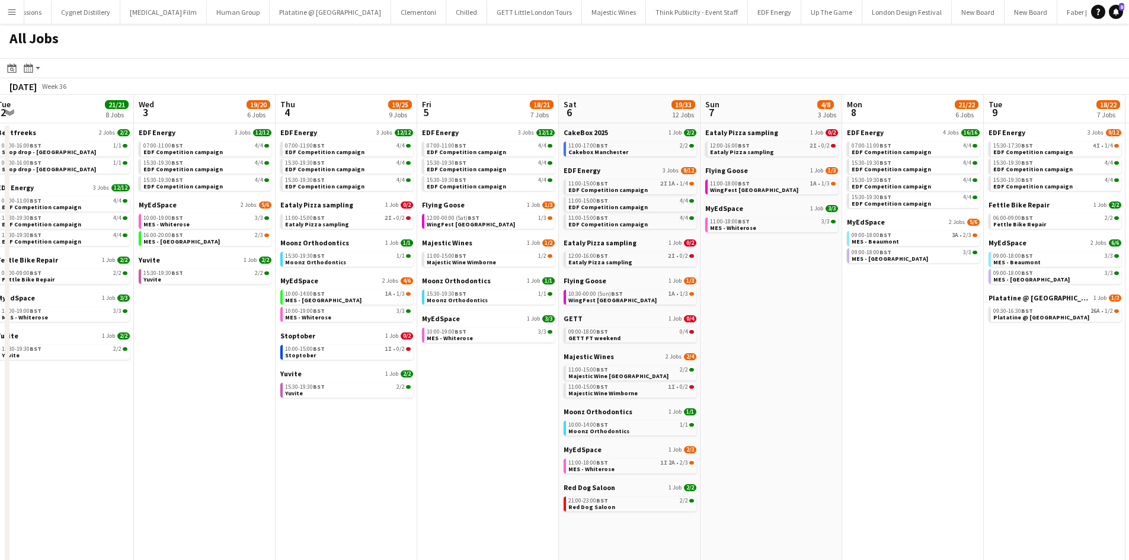
drag, startPoint x: 916, startPoint y: 336, endPoint x: 824, endPoint y: 311, distance: 95.2
click at [848, 331] on app-calendar-viewport "Fri 29 20/21 9 Jobs Sat 30 42/44 28 Jobs Sun 31 22/26 10 Jobs Mon 1 20/20 8 Job…" at bounding box center [564, 502] width 1129 height 815
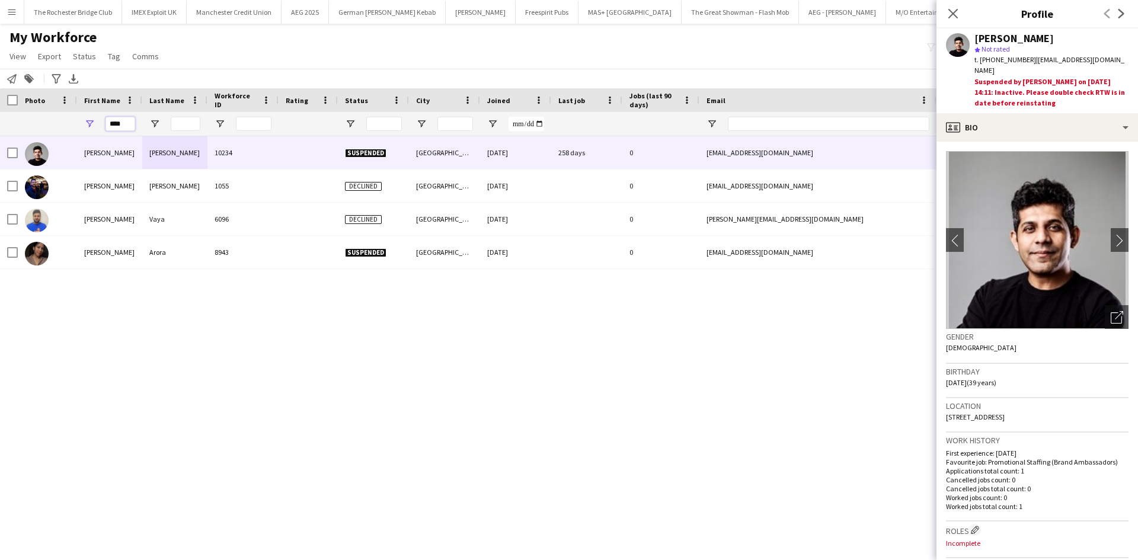
click at [123, 125] on input "****" at bounding box center [121, 124] width 30 height 14
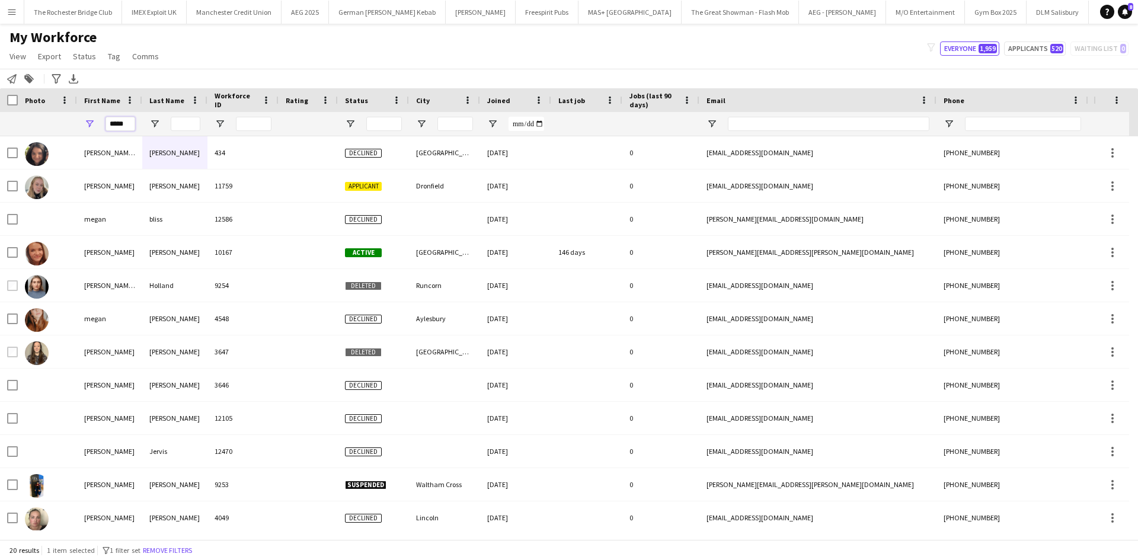
type input "*****"
click at [168, 124] on div at bounding box center [174, 124] width 65 height 24
click at [186, 121] on input "Last Name Filter Input" at bounding box center [186, 124] width 30 height 14
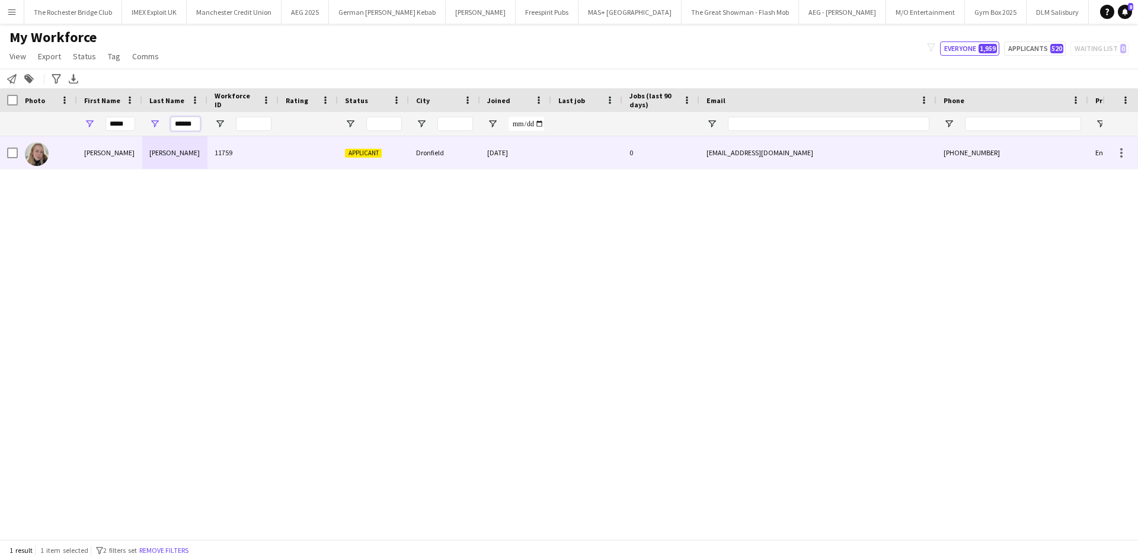
type input "******"
click at [89, 143] on div "Megan" at bounding box center [109, 152] width 65 height 33
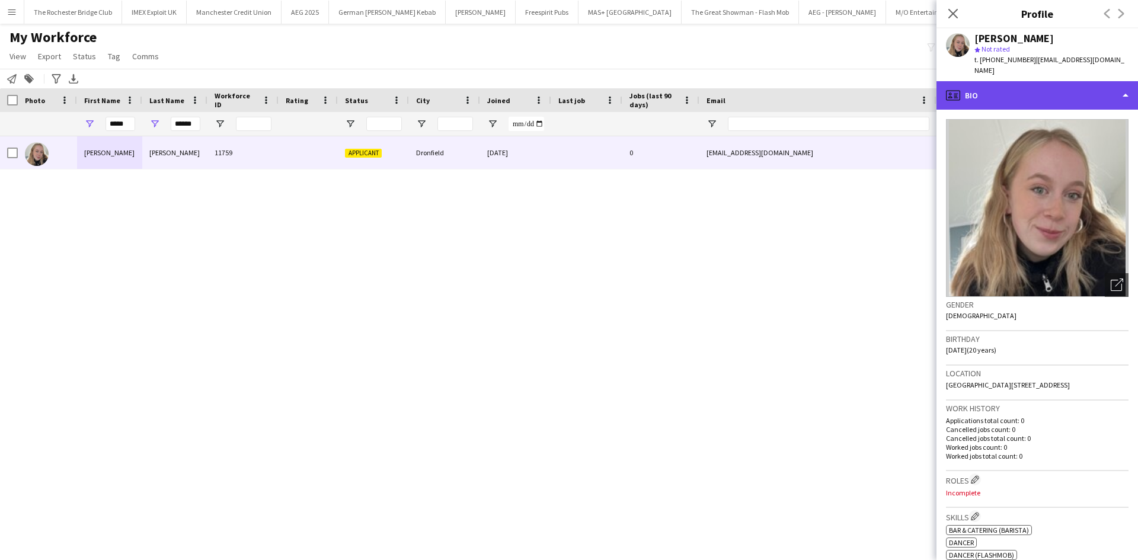
click at [1072, 81] on div "profile Bio" at bounding box center [1037, 95] width 202 height 28
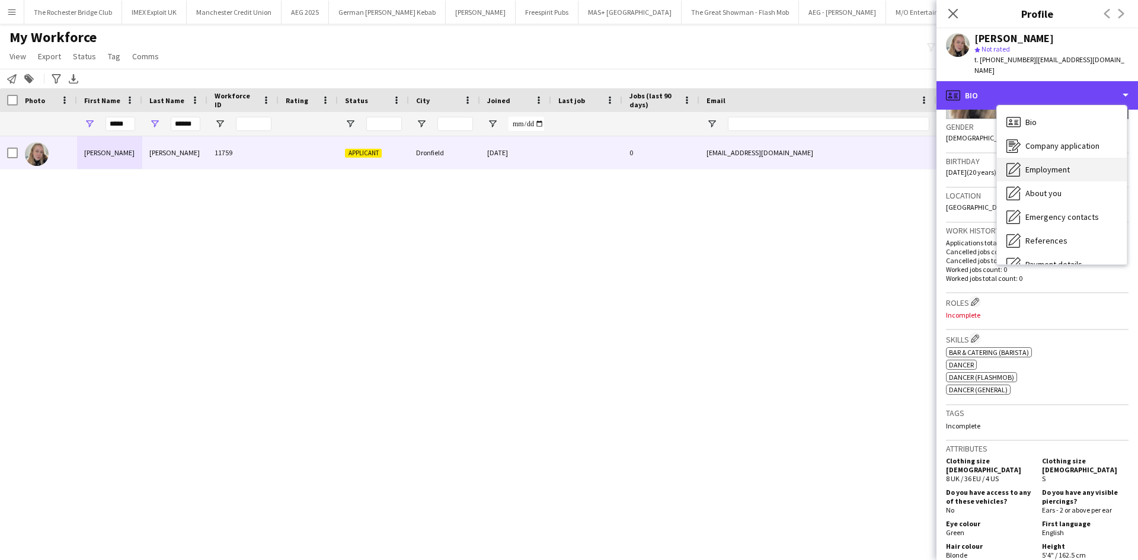
scroll to position [159, 0]
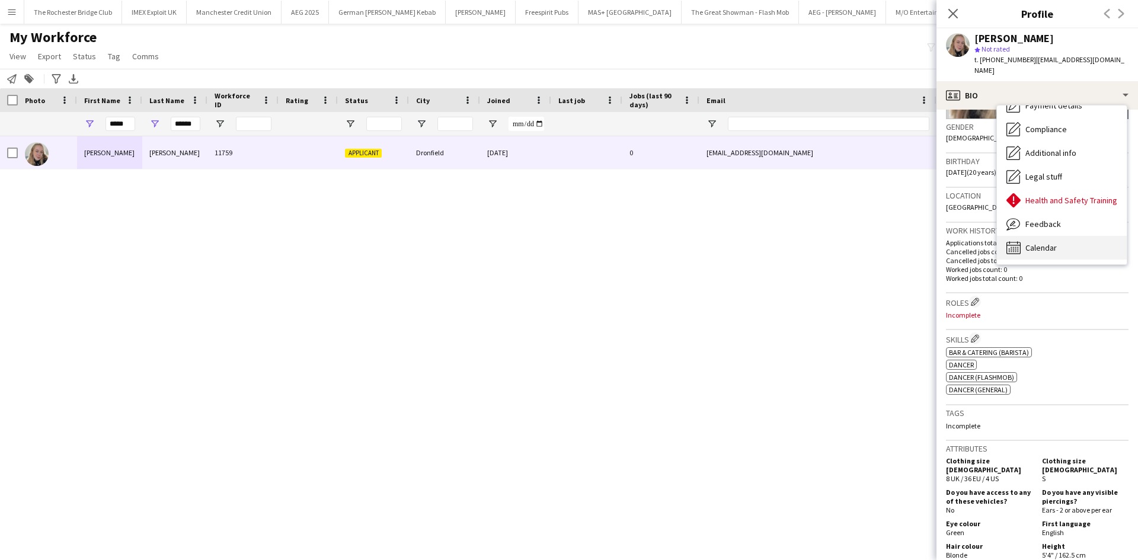
click at [1062, 240] on div "Calendar Calendar" at bounding box center [1062, 248] width 130 height 24
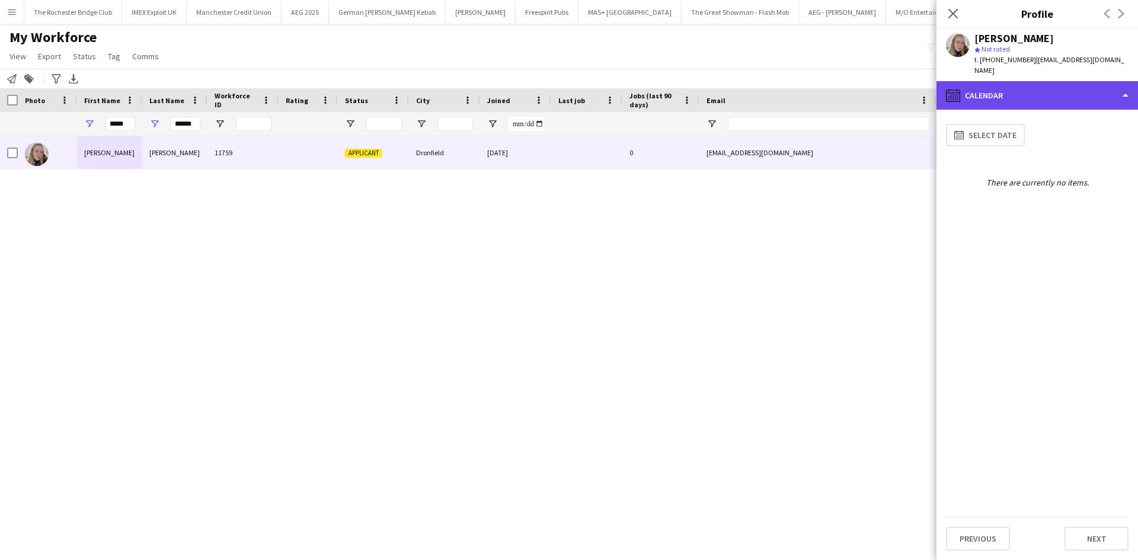
click at [1027, 83] on div "calendar-full Calendar" at bounding box center [1037, 95] width 202 height 28
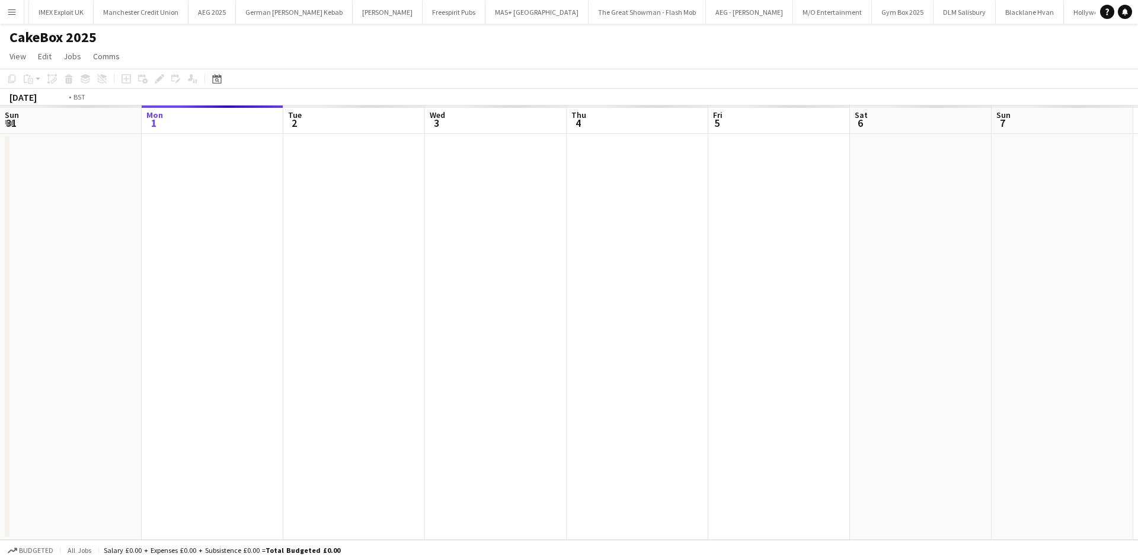
scroll to position [0, 408]
